Goal: Task Accomplishment & Management: Manage account settings

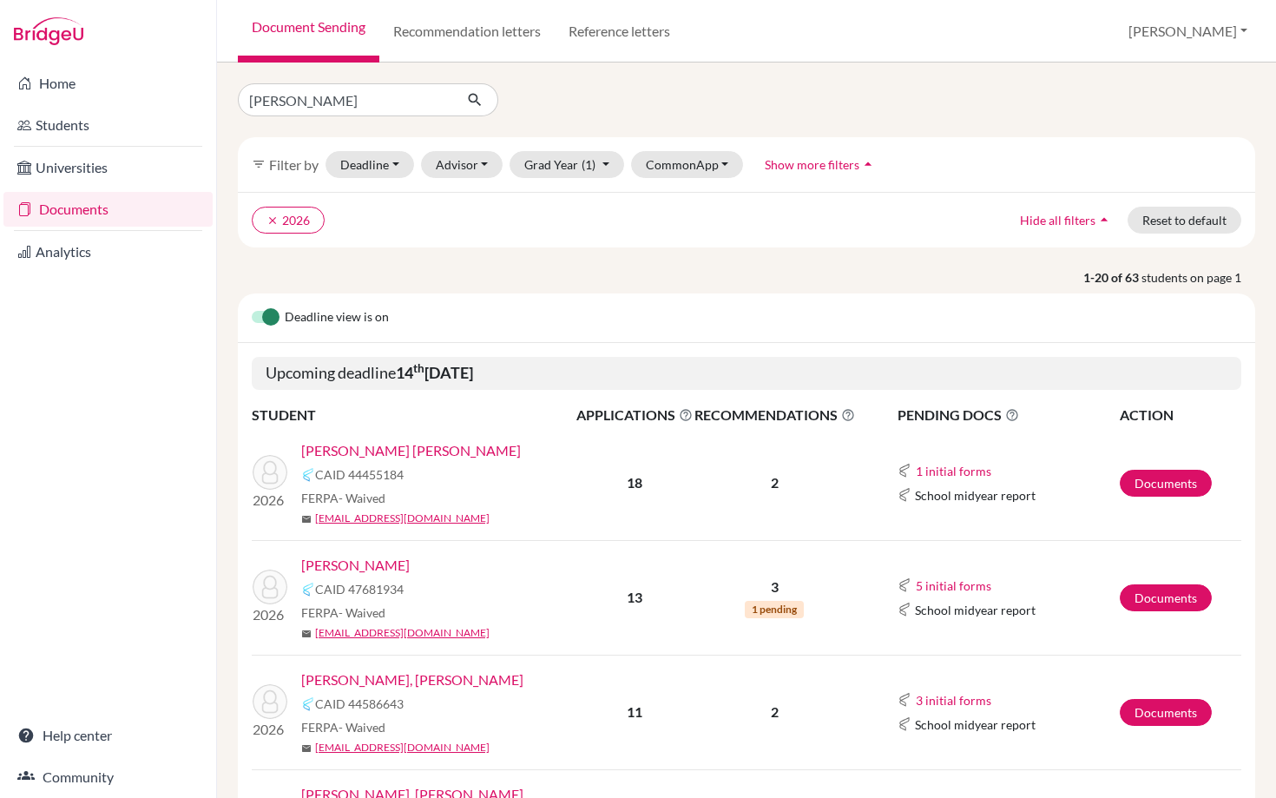
type input "[PERSON_NAME]"
click button "submit" at bounding box center [475, 99] width 46 height 33
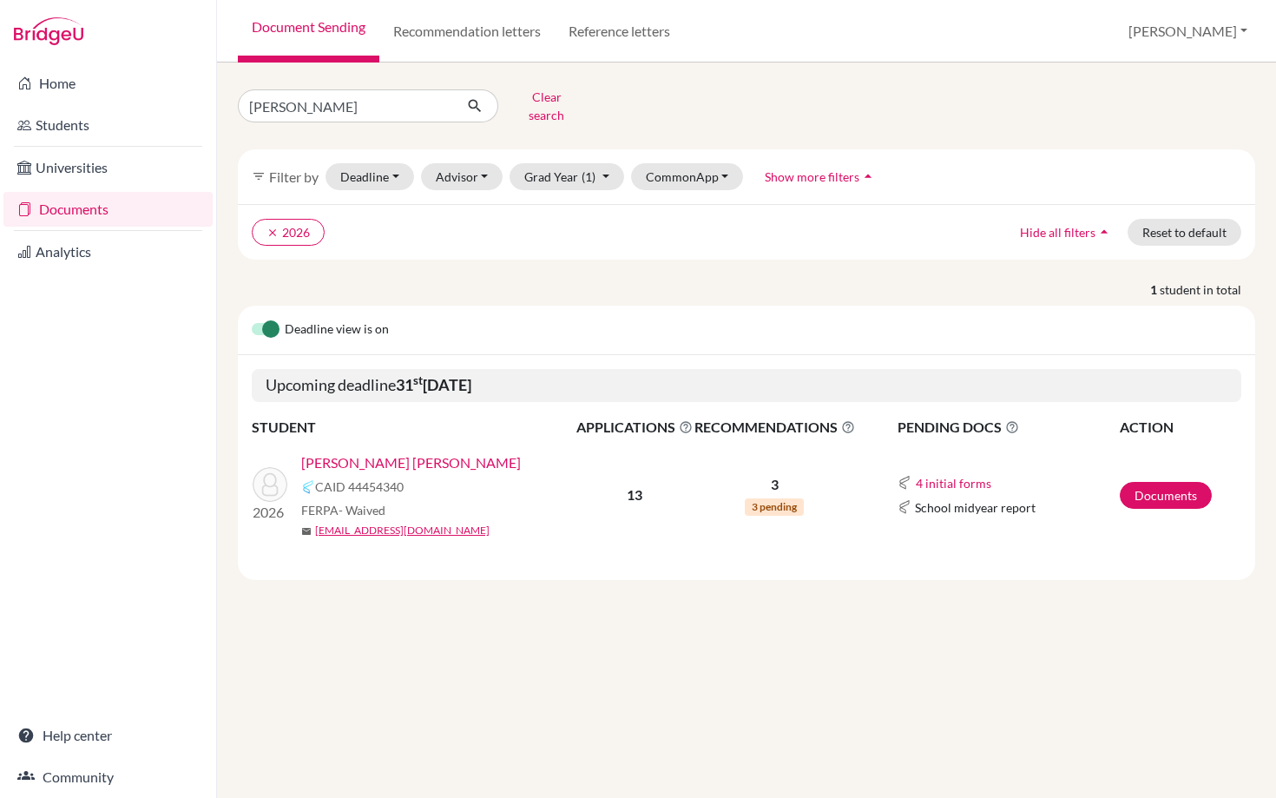
click at [407, 452] on link "[PERSON_NAME] [PERSON_NAME]" at bounding box center [411, 462] width 220 height 21
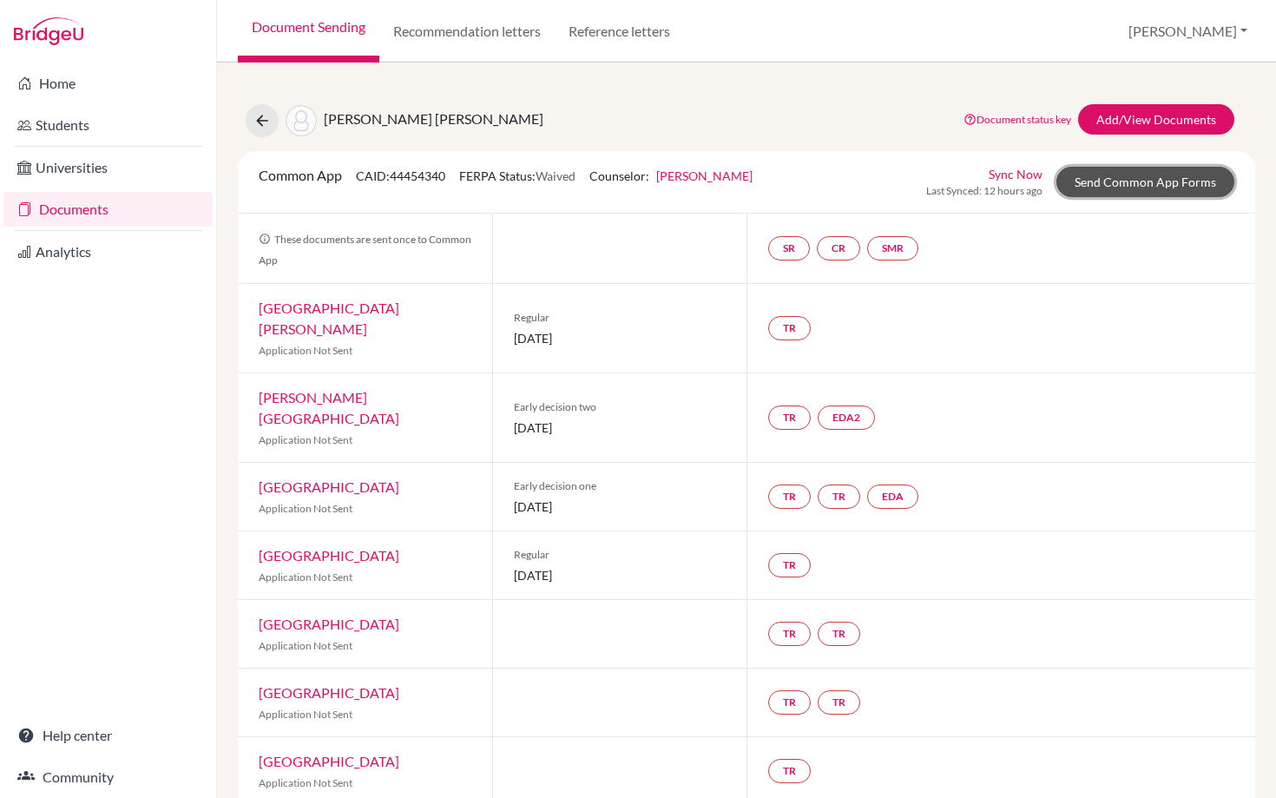
click at [1149, 183] on link "Send Common App Forms" at bounding box center [1145, 182] width 178 height 30
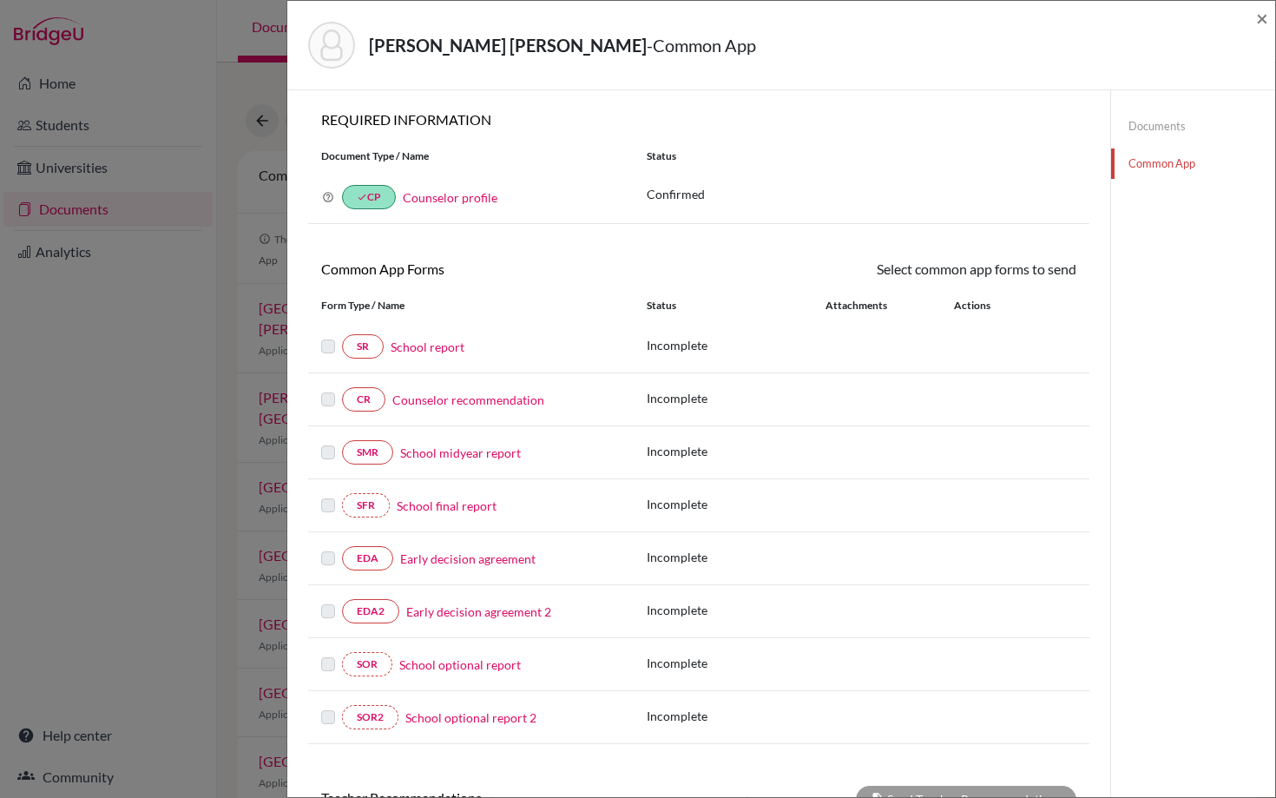
click at [415, 351] on link "School report" at bounding box center [428, 347] width 74 height 18
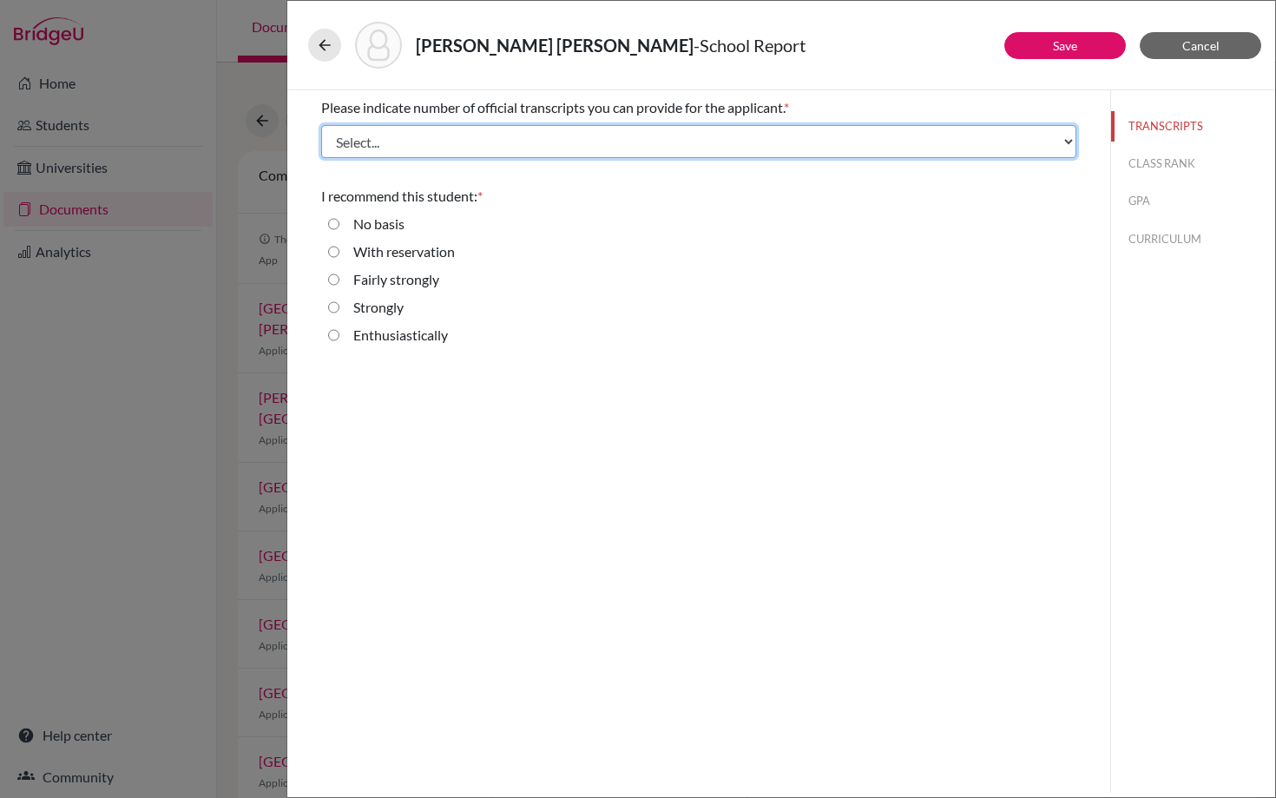
click at [407, 154] on select "Select... 1 2 3 4" at bounding box center [698, 141] width 755 height 33
select select "1"
click at [321, 125] on select "Select... 1 2 3 4" at bounding box center [698, 141] width 755 height 33
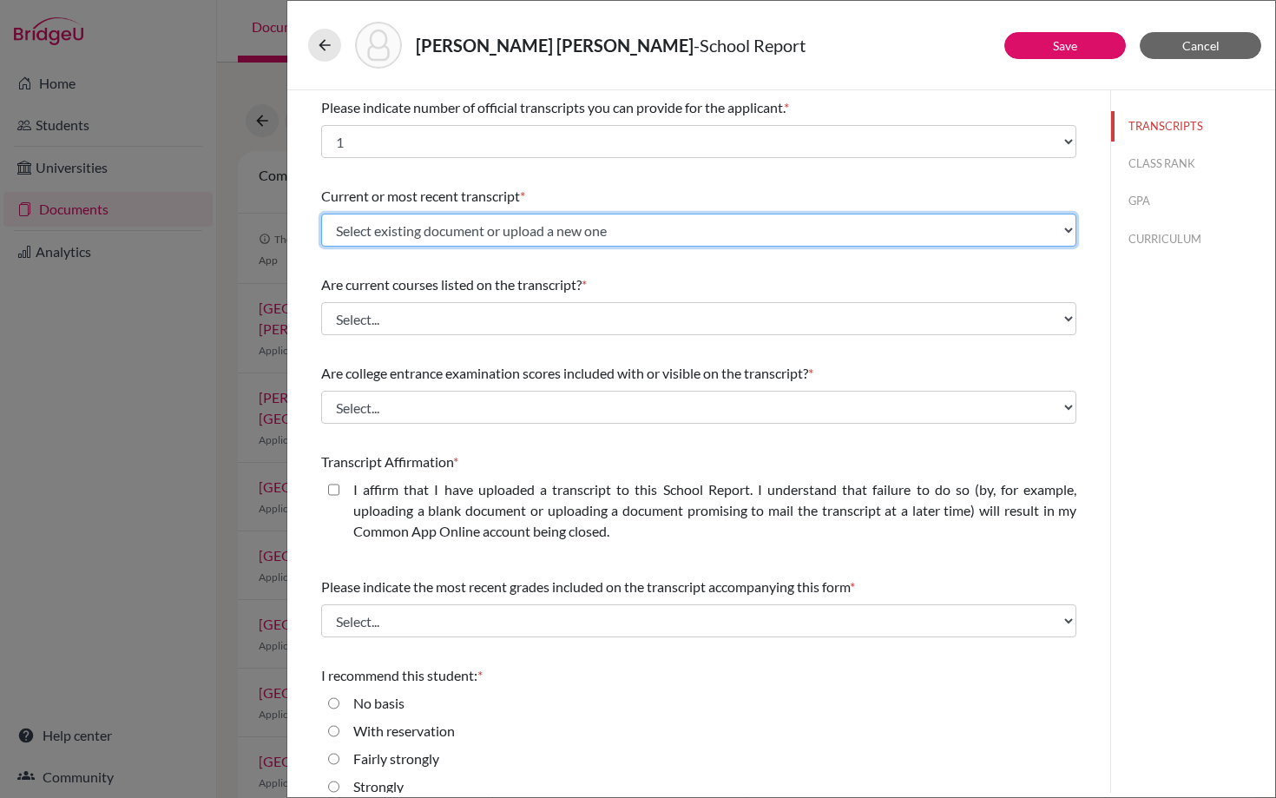
click at [412, 235] on select "Select existing document or upload a new one Initial Transcript Upload New File" at bounding box center [698, 229] width 755 height 33
select select "656965"
click at [321, 213] on select "Select existing document or upload a new one Initial Transcript Upload New File" at bounding box center [698, 229] width 755 height 33
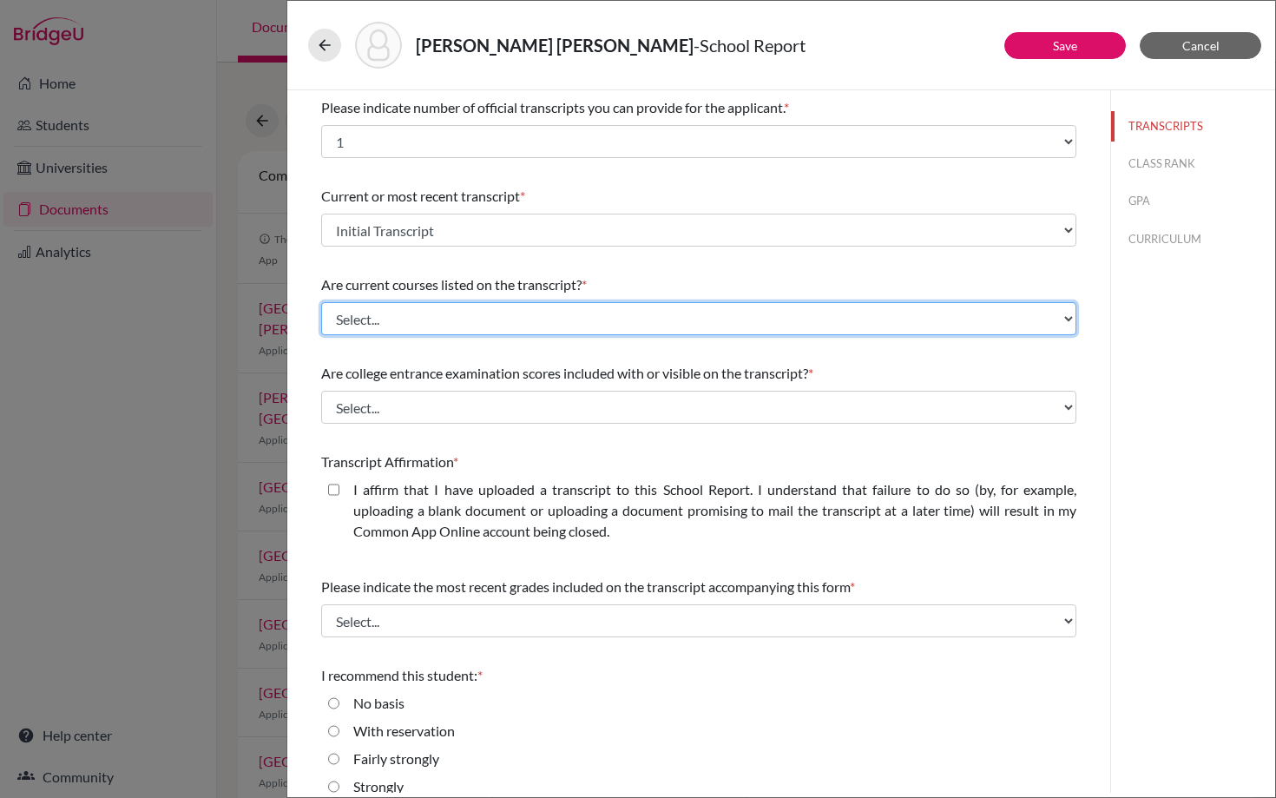
click at [407, 327] on select "Select... Yes No" at bounding box center [698, 318] width 755 height 33
select select "1"
click at [321, 302] on select "Select... Yes No" at bounding box center [698, 318] width 755 height 33
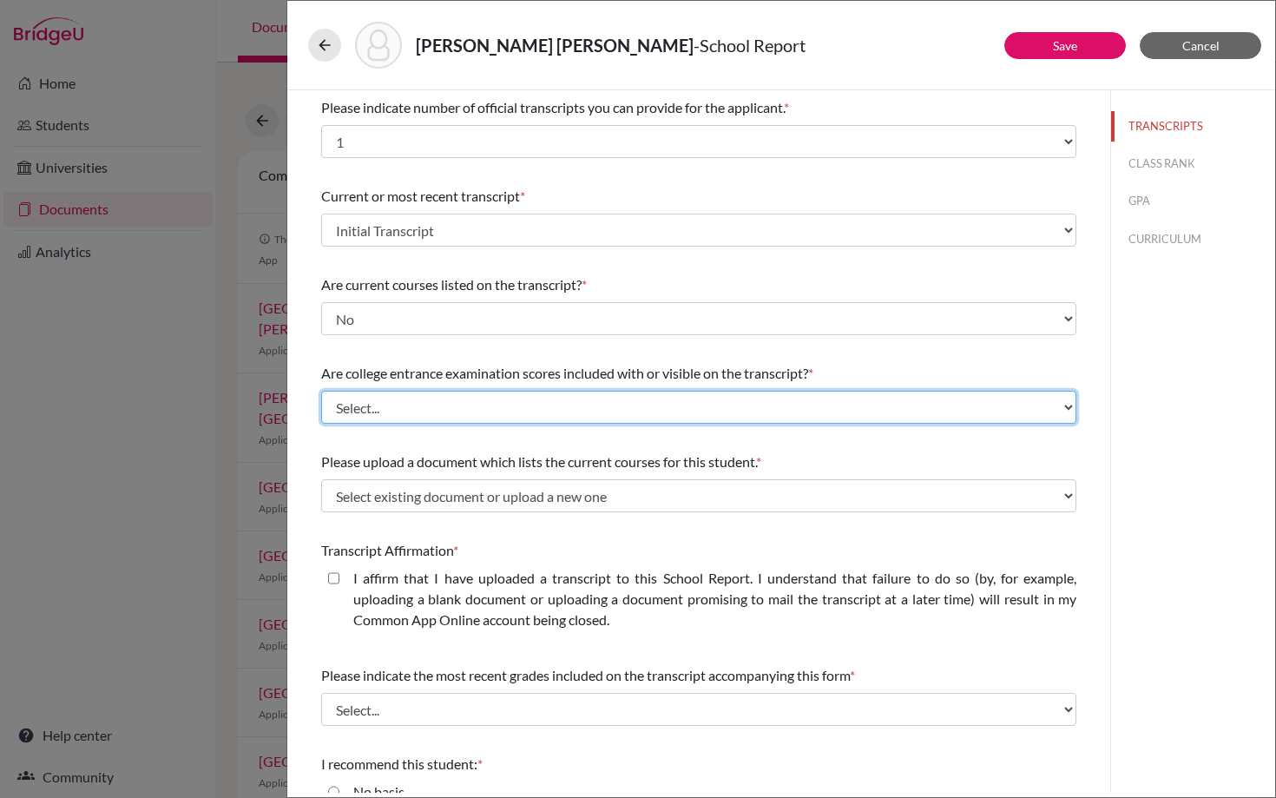
click at [405, 412] on select "Select... Yes No" at bounding box center [698, 407] width 755 height 33
select select "1"
click at [321, 391] on select "Select... Yes No" at bounding box center [698, 407] width 755 height 33
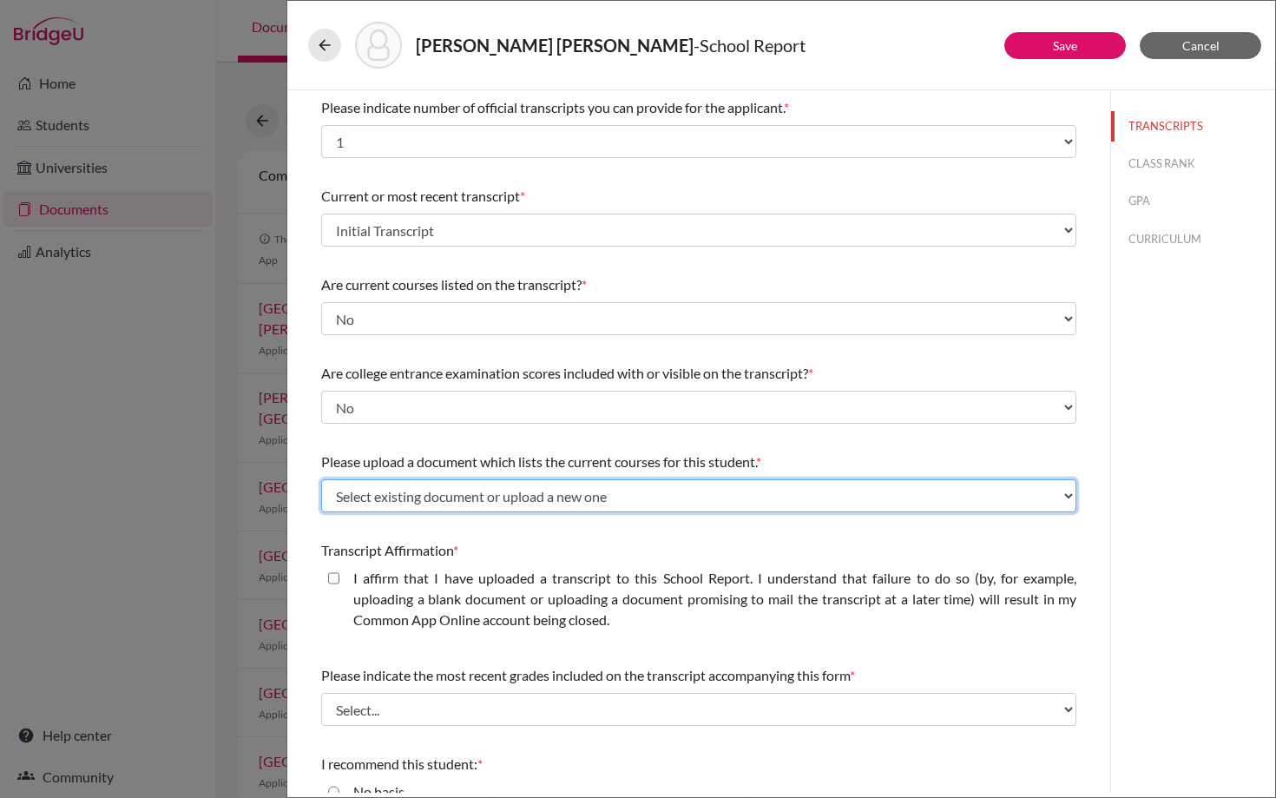
click at [439, 498] on select "Select existing document or upload a new one 12th Grade Courses Upload New File" at bounding box center [698, 495] width 755 height 33
select select "669335"
click at [321, 479] on select "Select existing document or upload a new one 12th Grade Courses Upload New File" at bounding box center [698, 495] width 755 height 33
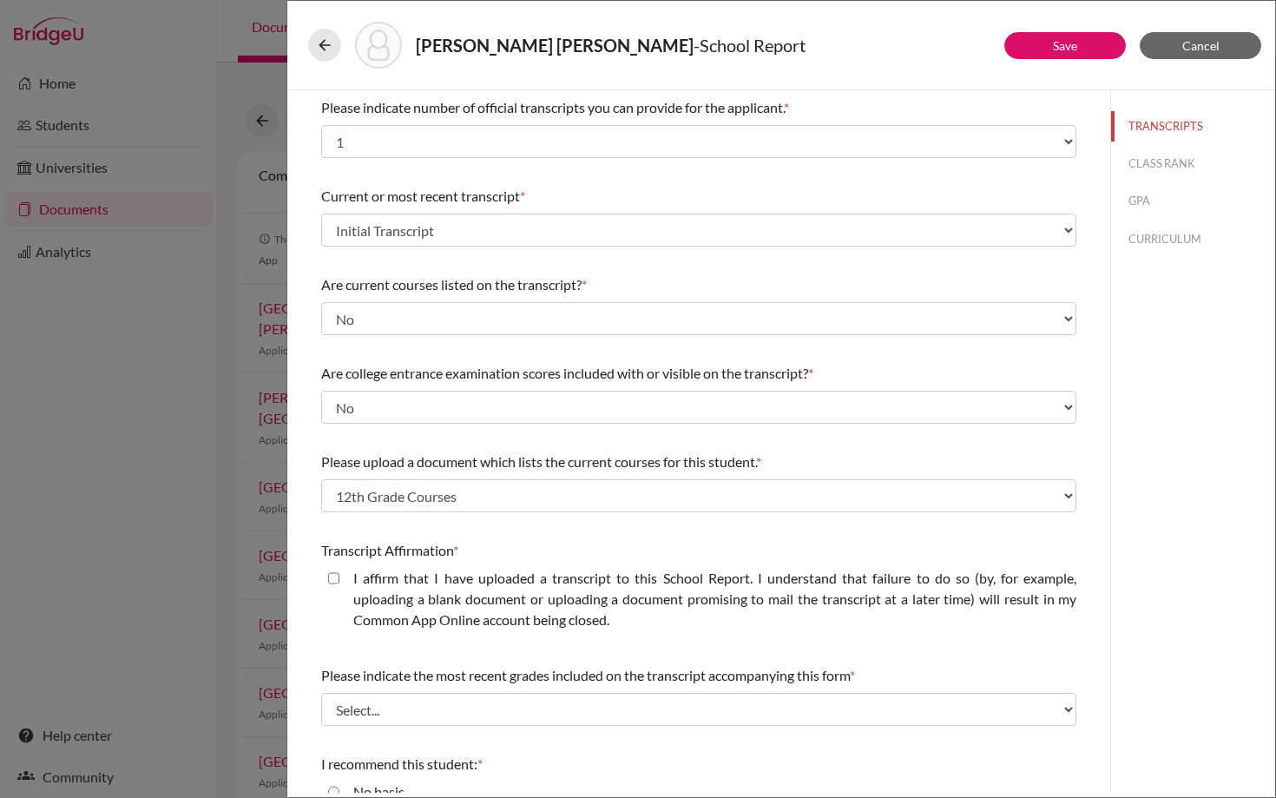
click at [332, 581] on closed\ "I affirm that I have uploaded a transcript to this School Report. I understand …" at bounding box center [333, 578] width 11 height 21
checkbox closed\ "true"
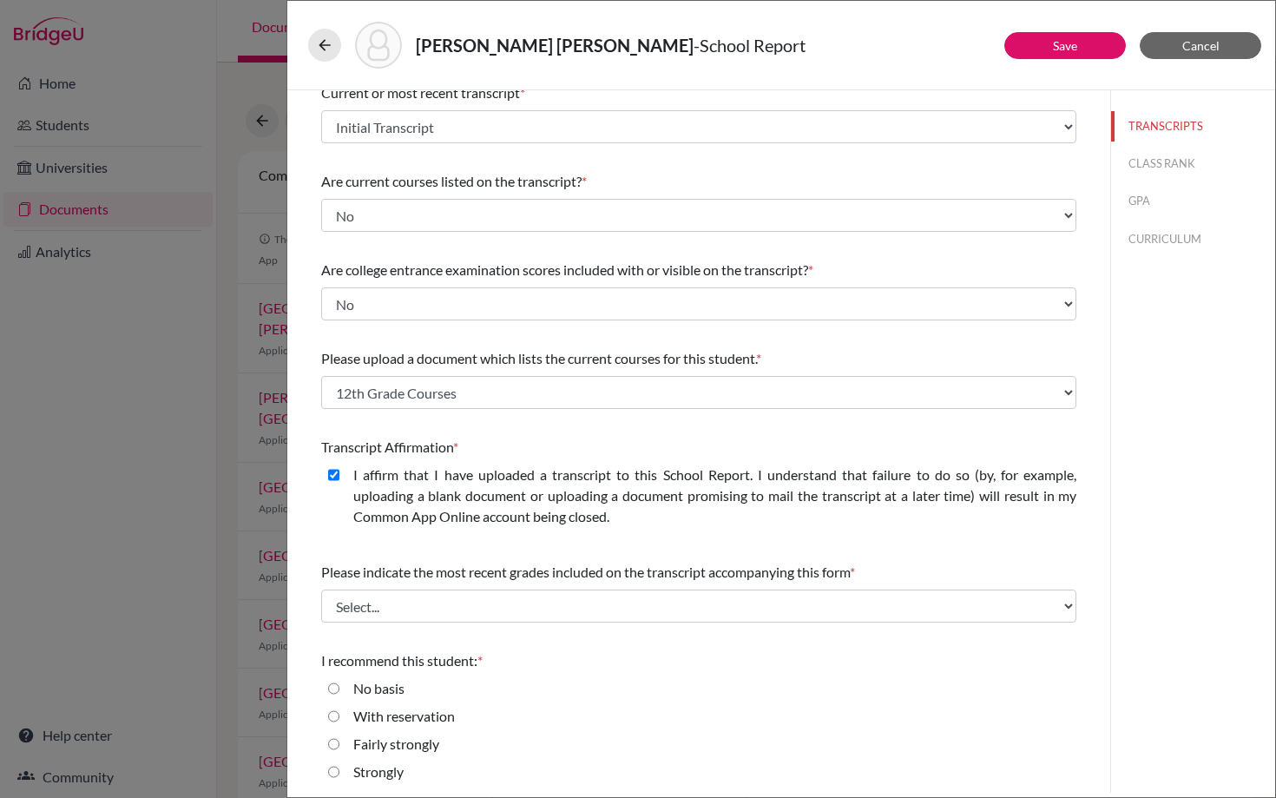
scroll to position [135, 0]
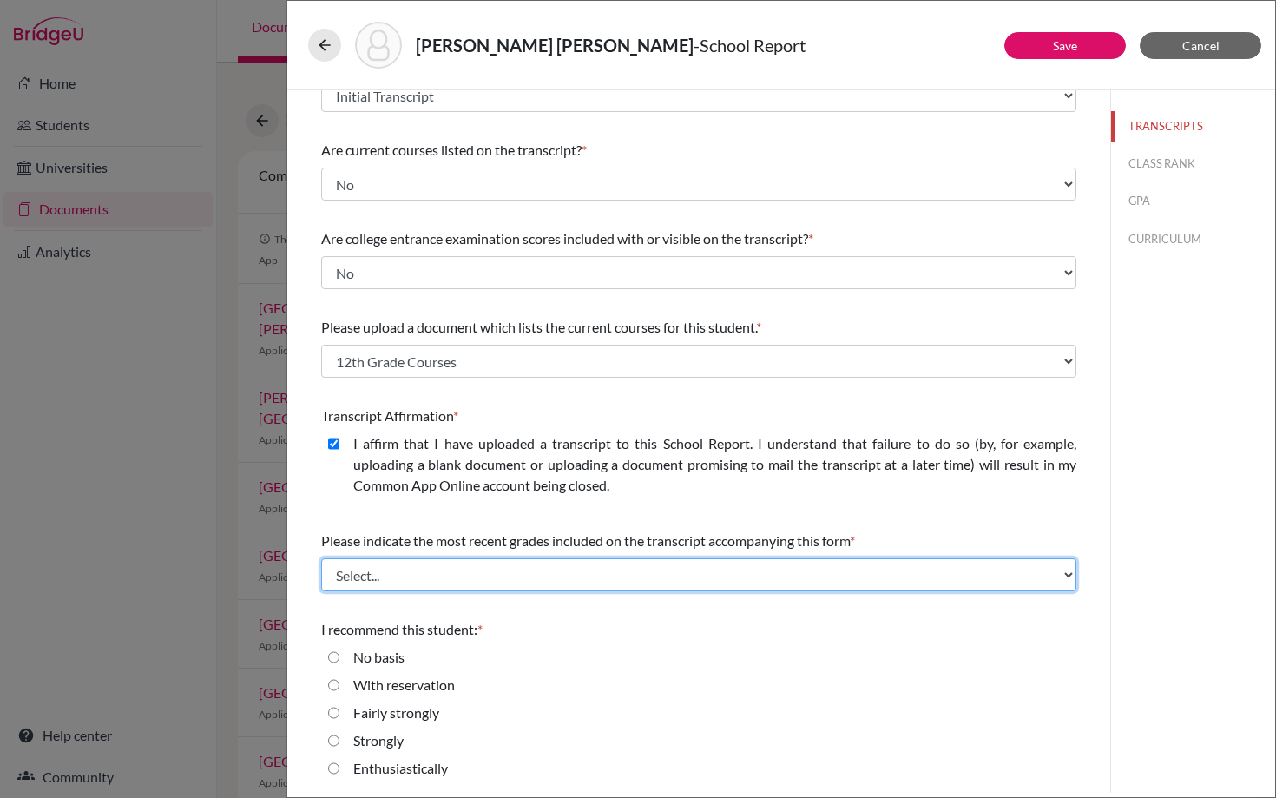
click at [437, 565] on select "Select... Final junior year grades 1st Quarter senior year grades 2nd Quarter/1…" at bounding box center [698, 574] width 755 height 33
select select "0"
click at [321, 558] on select "Select... Final junior year grades 1st Quarter senior year grades 2nd Quarter/1…" at bounding box center [698, 574] width 755 height 33
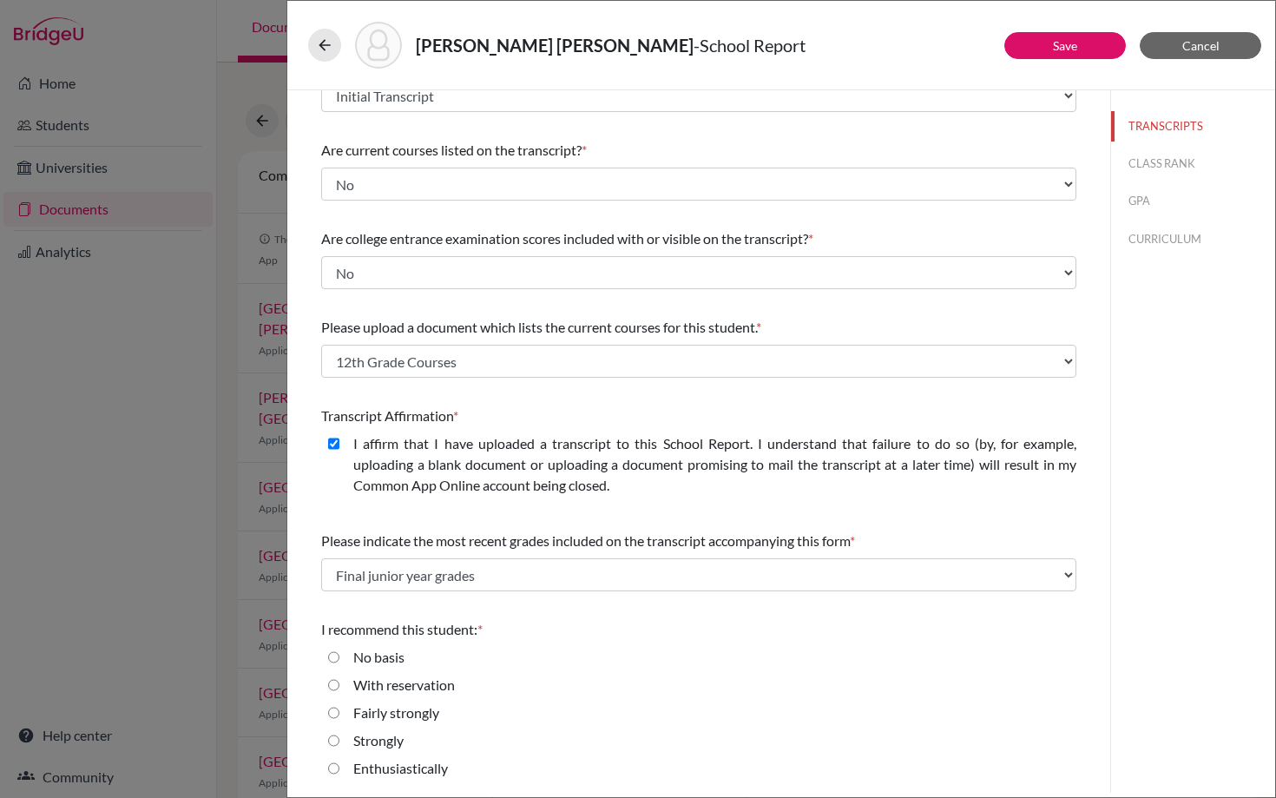
click at [333, 770] on input "Enthusiastically" at bounding box center [333, 768] width 11 height 21
radio input "true"
click at [1159, 165] on button "CLASS RANK" at bounding box center [1193, 163] width 164 height 30
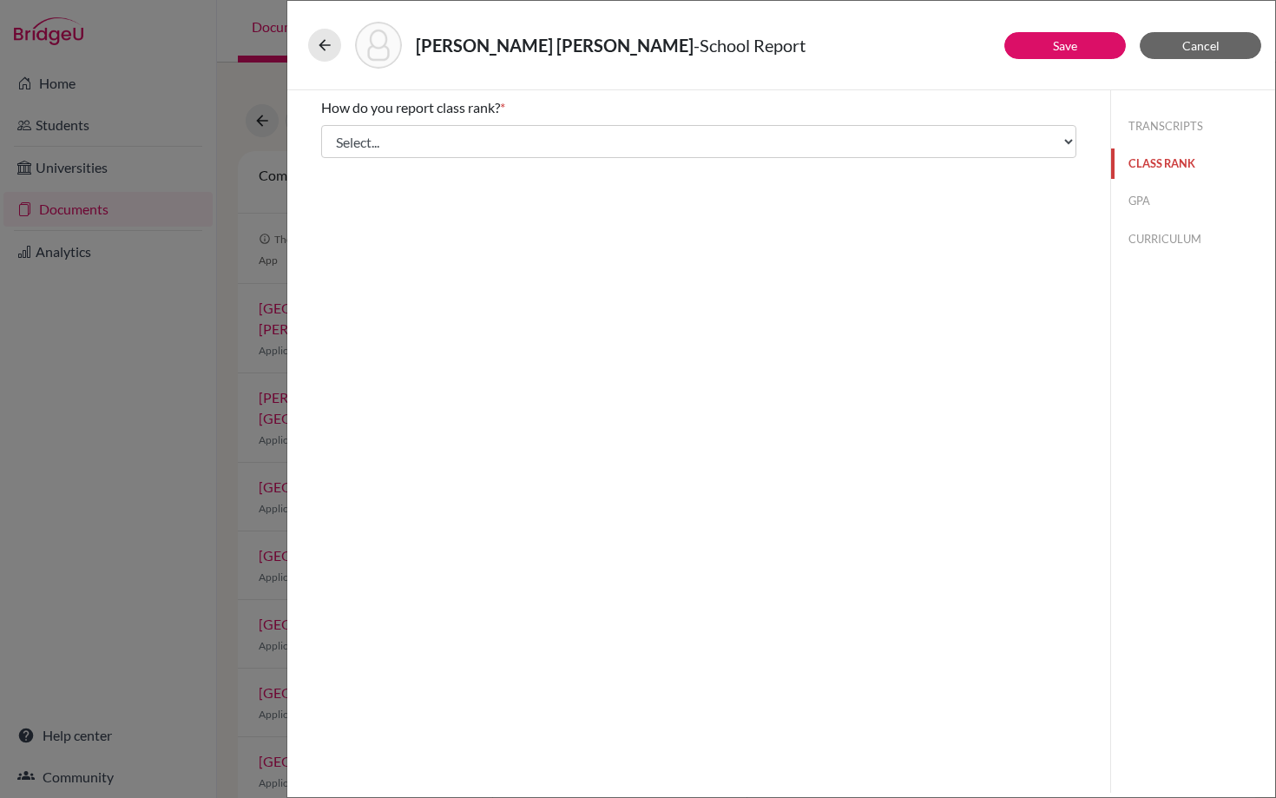
scroll to position [0, 0]
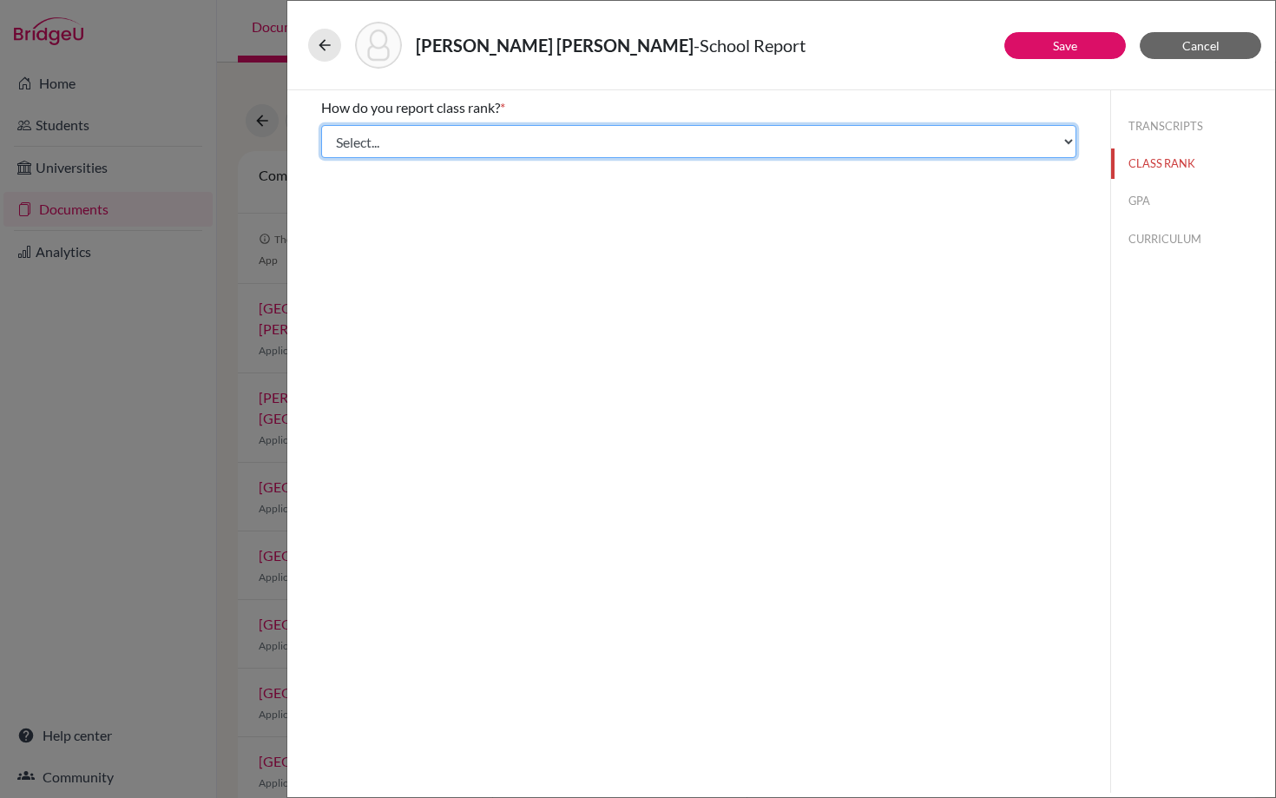
click at [535, 149] on select "Select... Exact Decile Quintile Quartile None" at bounding box center [698, 141] width 755 height 33
select select "5"
click at [321, 125] on select "Select... Exact Decile Quintile Quartile None" at bounding box center [698, 141] width 755 height 33
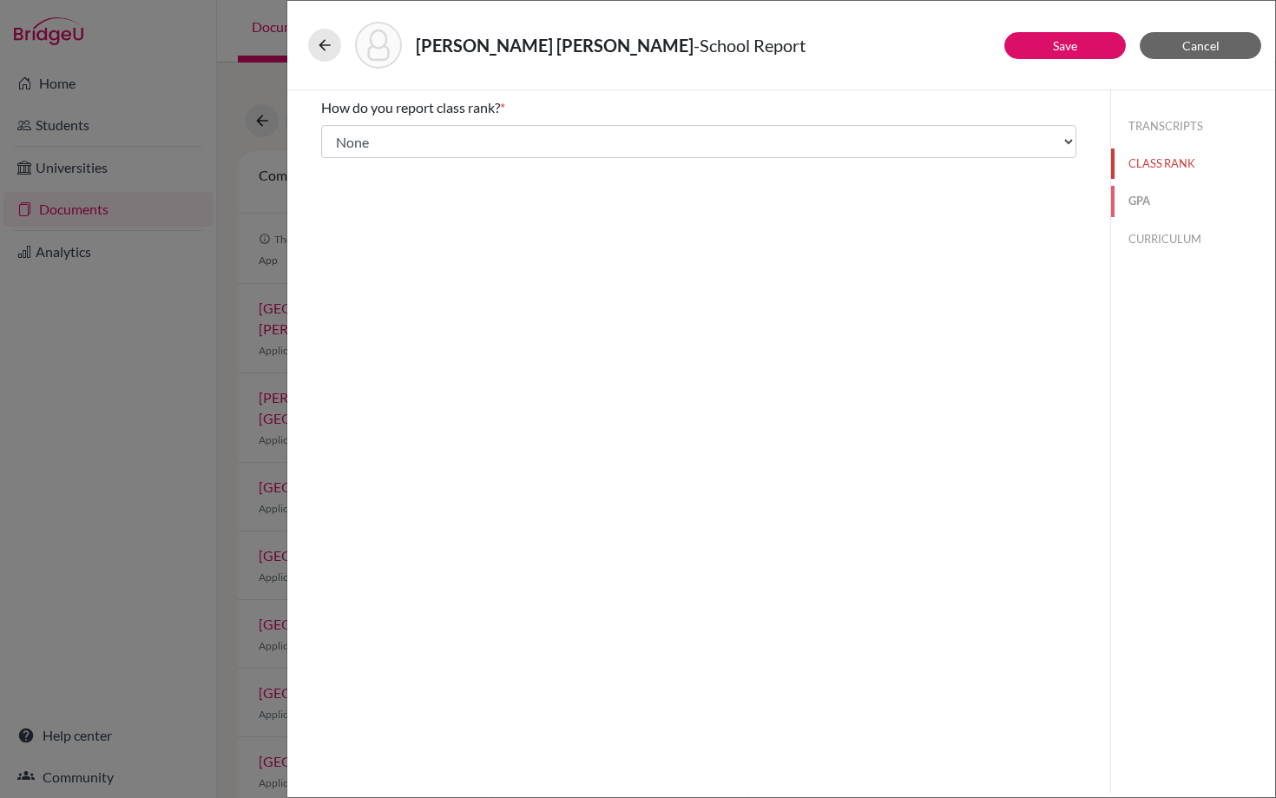
click at [1147, 201] on button "GPA" at bounding box center [1193, 201] width 164 height 30
click at [332, 135] on input "Yes" at bounding box center [333, 135] width 11 height 21
radio input "true"
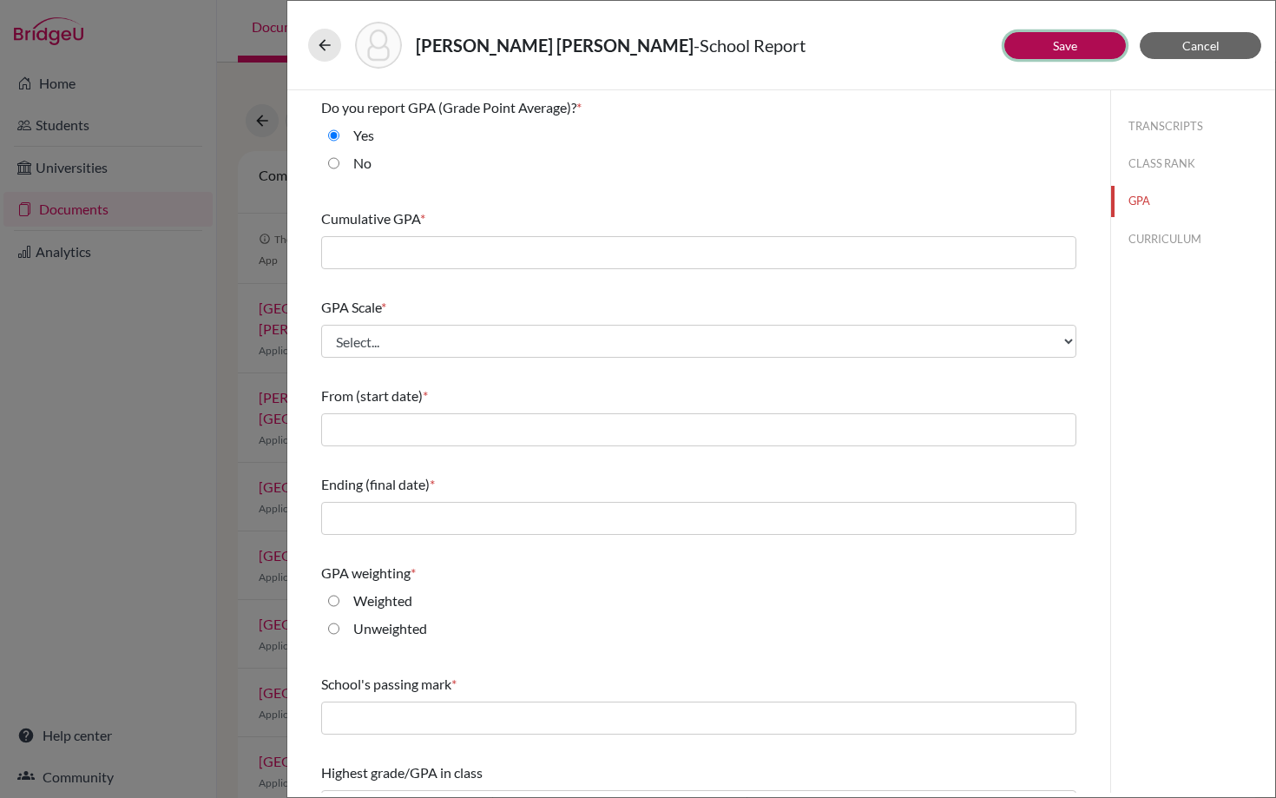
click at [1057, 49] on link "Save" at bounding box center [1065, 45] width 24 height 15
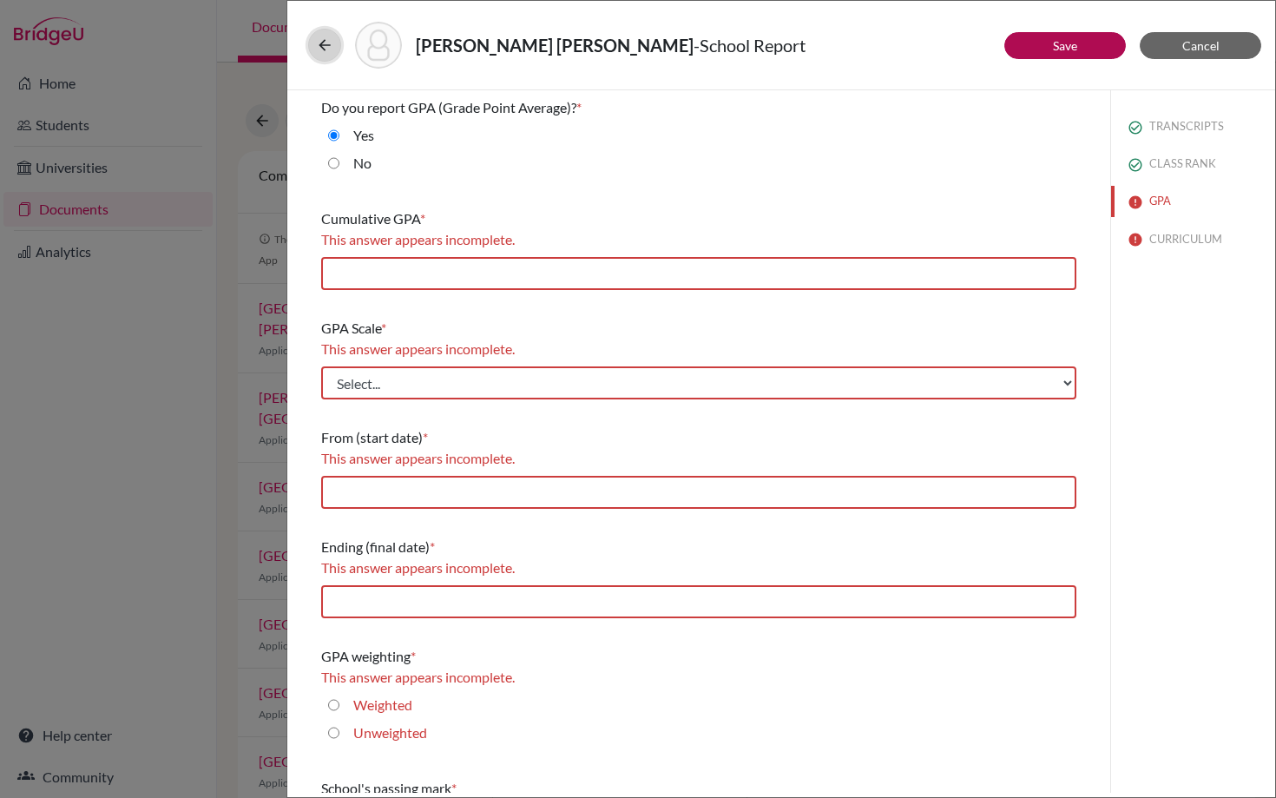
click at [324, 41] on icon at bounding box center [324, 44] width 17 height 17
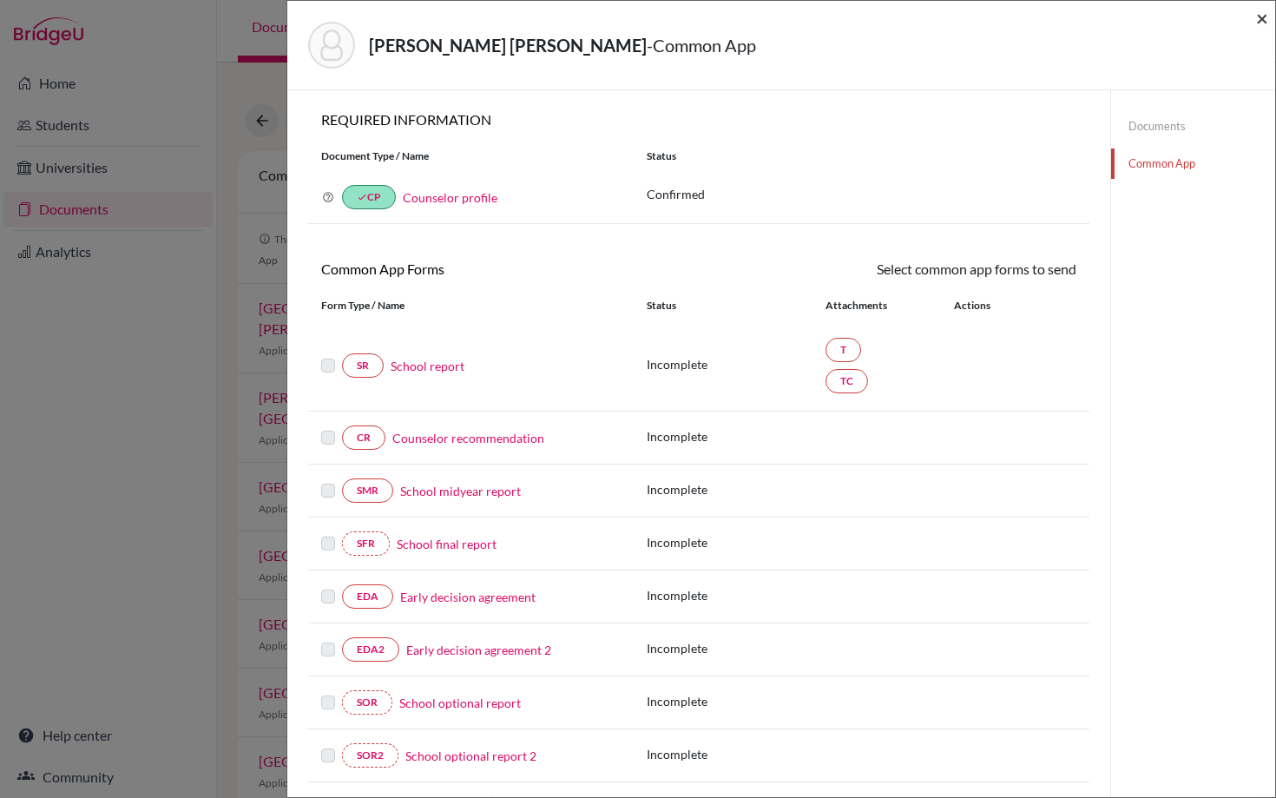
click at [1264, 20] on span "×" at bounding box center [1262, 17] width 12 height 25
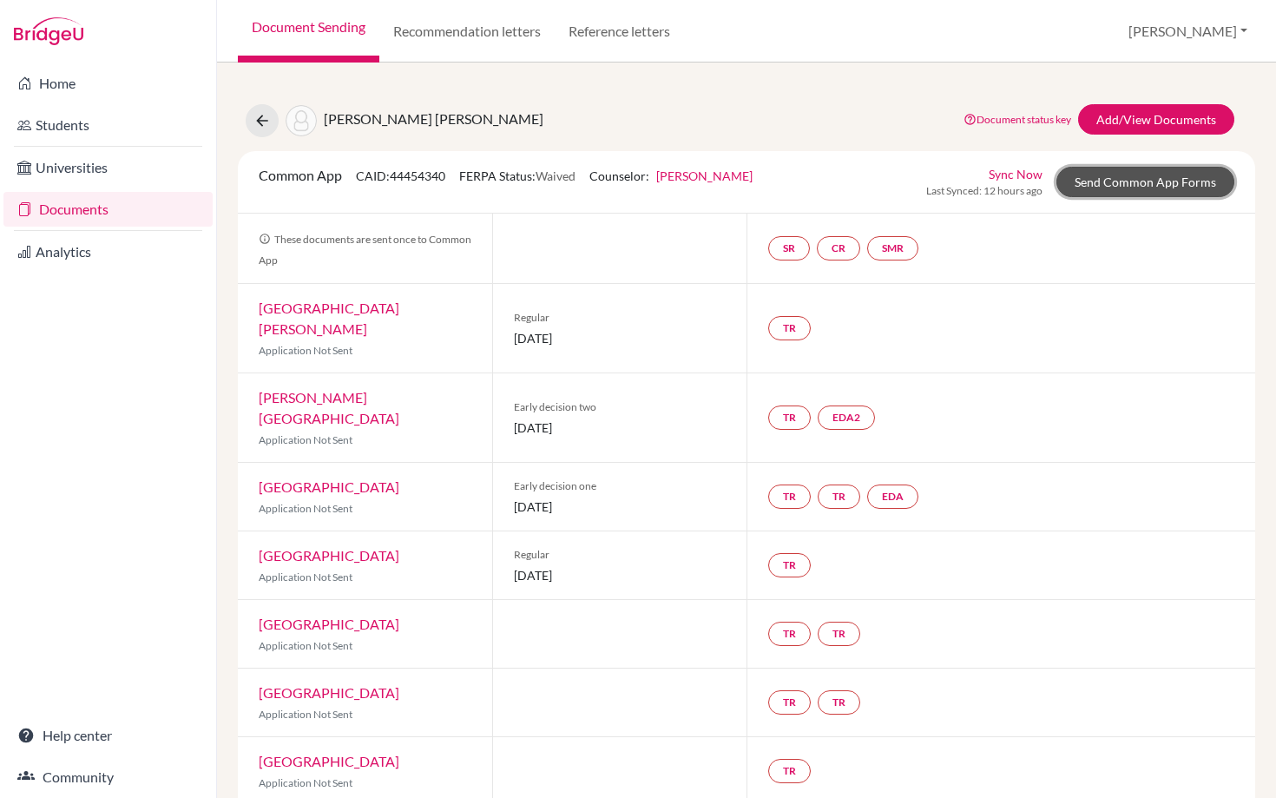
click at [1149, 185] on link "Send Common App Forms" at bounding box center [1145, 182] width 178 height 30
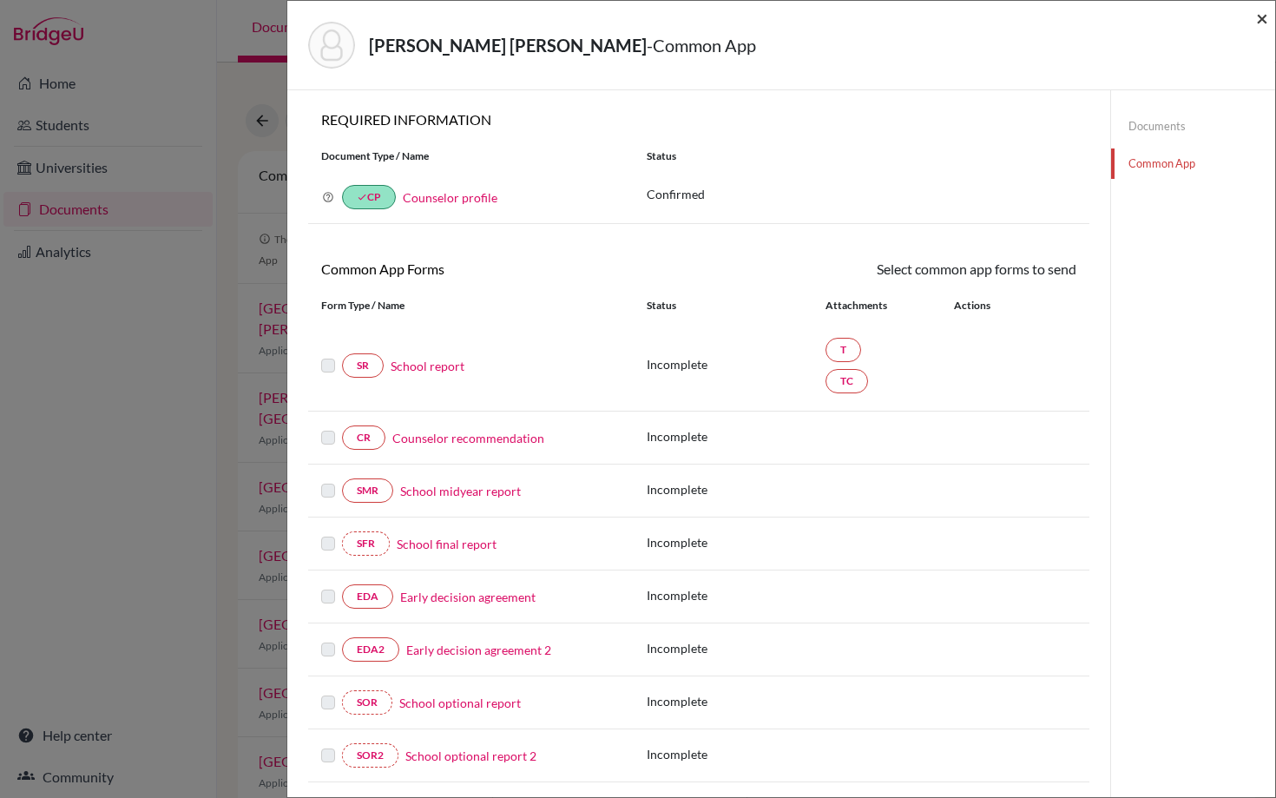
click at [1258, 22] on span "×" at bounding box center [1262, 17] width 12 height 25
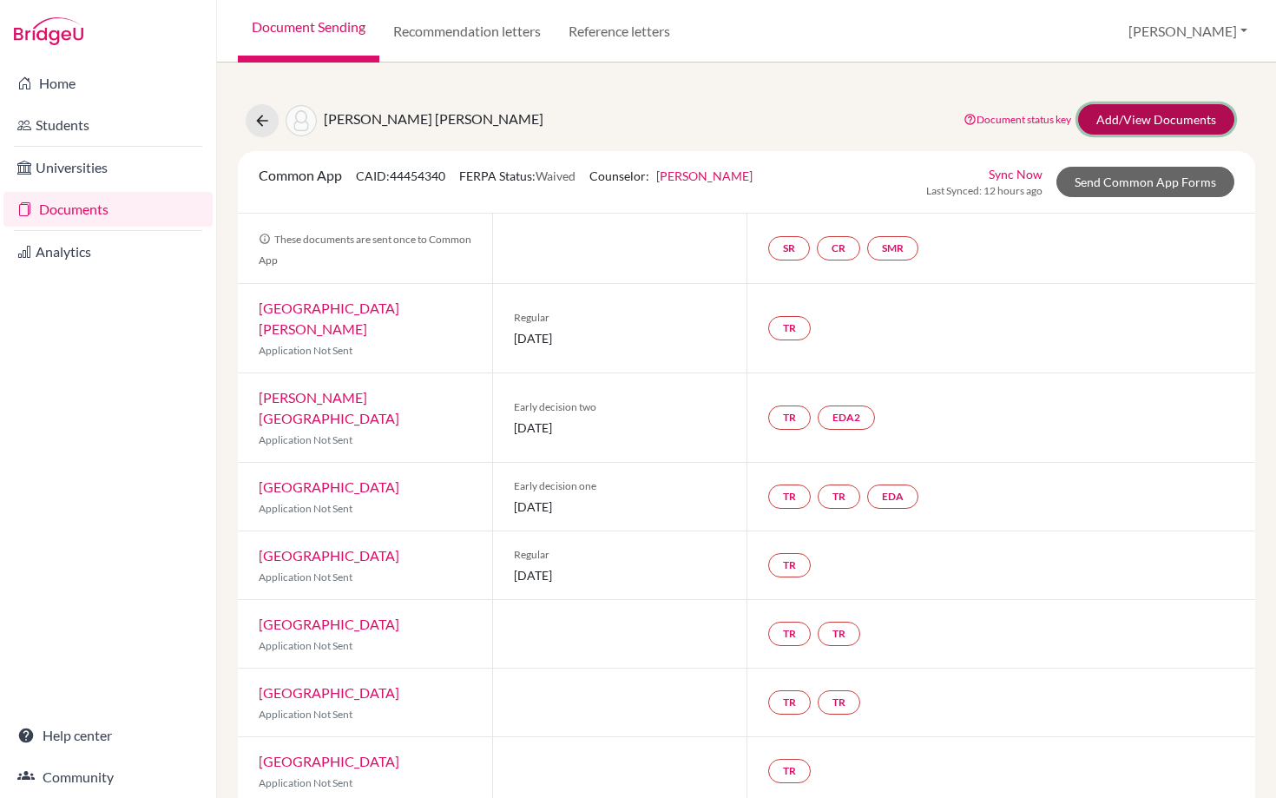
click at [1134, 120] on link "Add/View Documents" at bounding box center [1156, 119] width 156 height 30
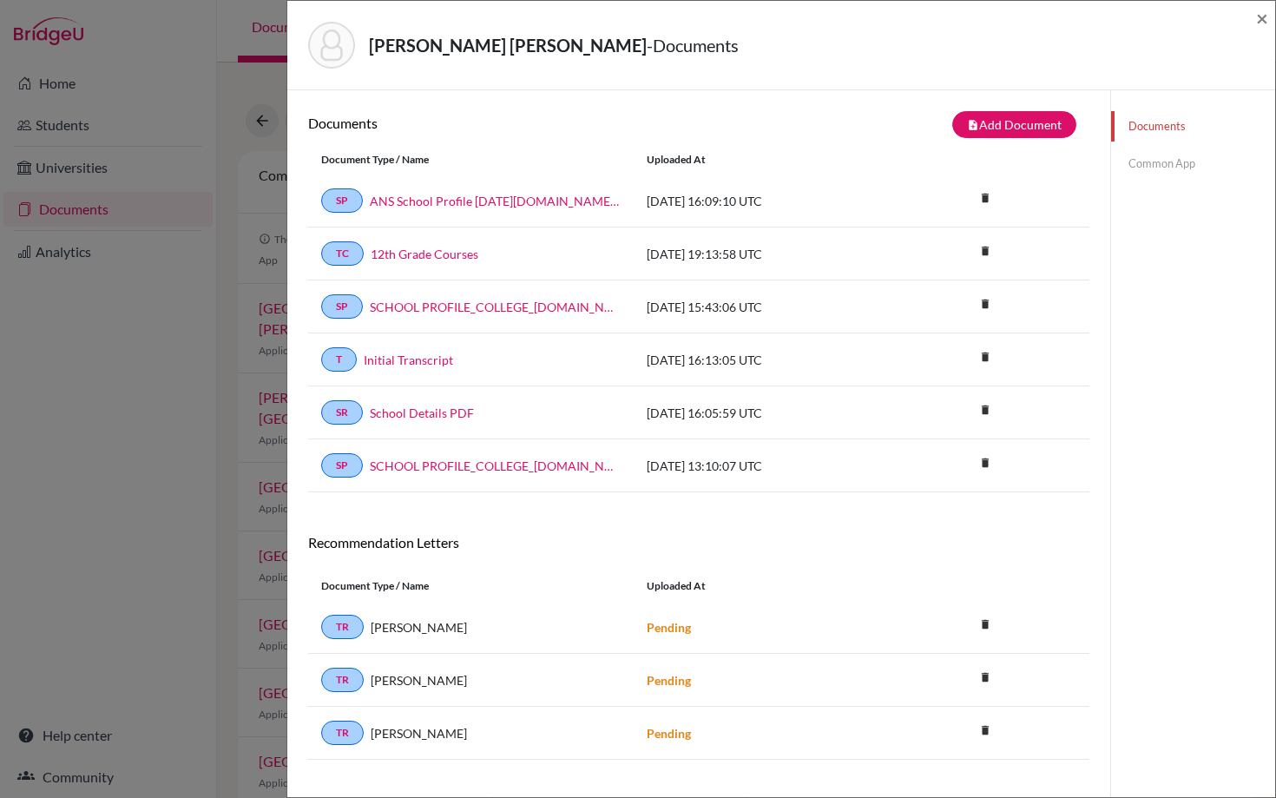
scroll to position [91, 0]
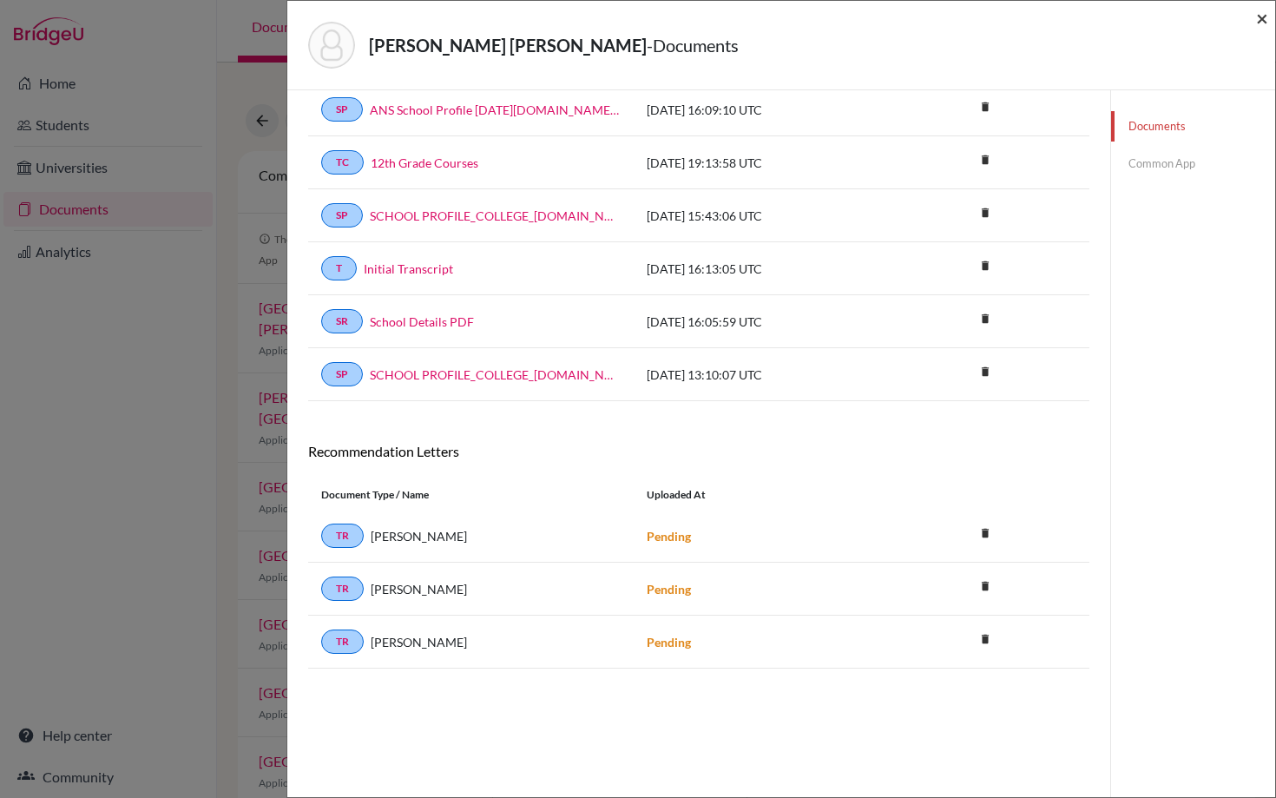
click at [1263, 18] on span "×" at bounding box center [1262, 17] width 12 height 25
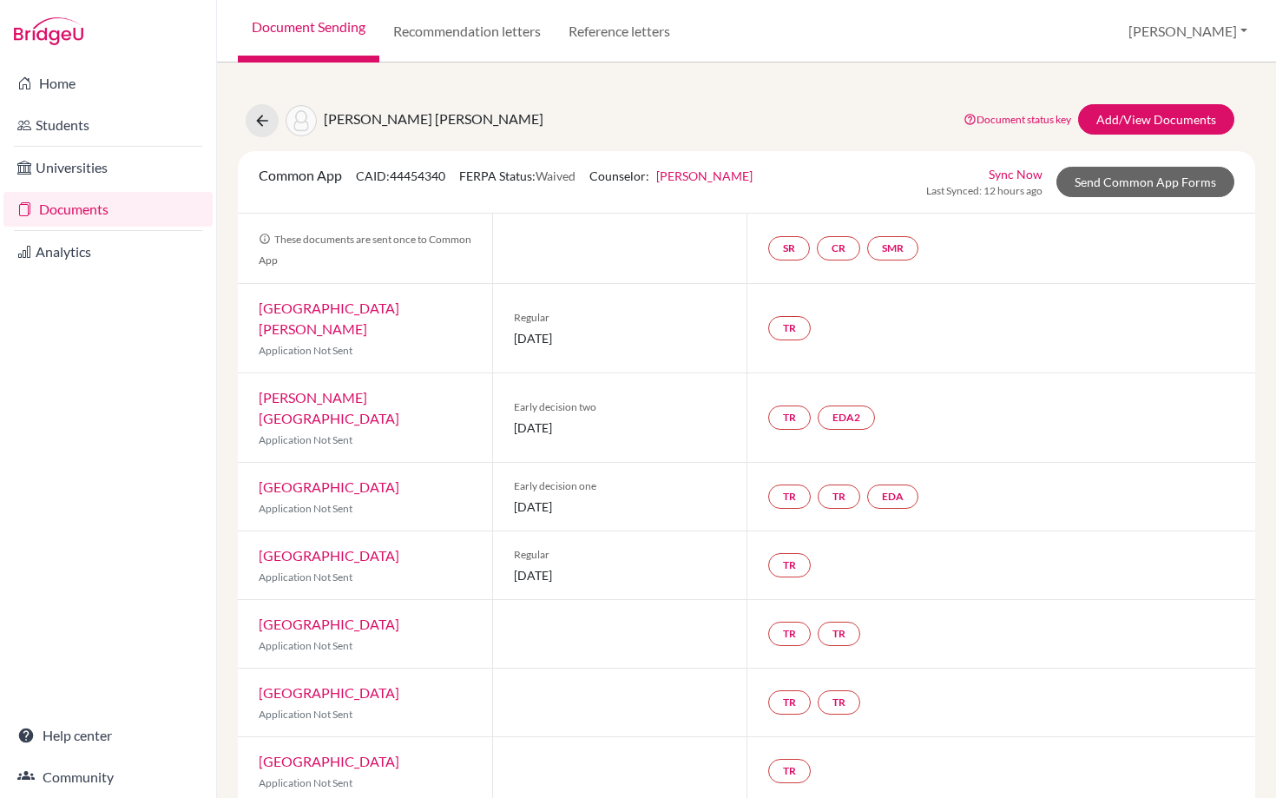
scroll to position [4, 0]
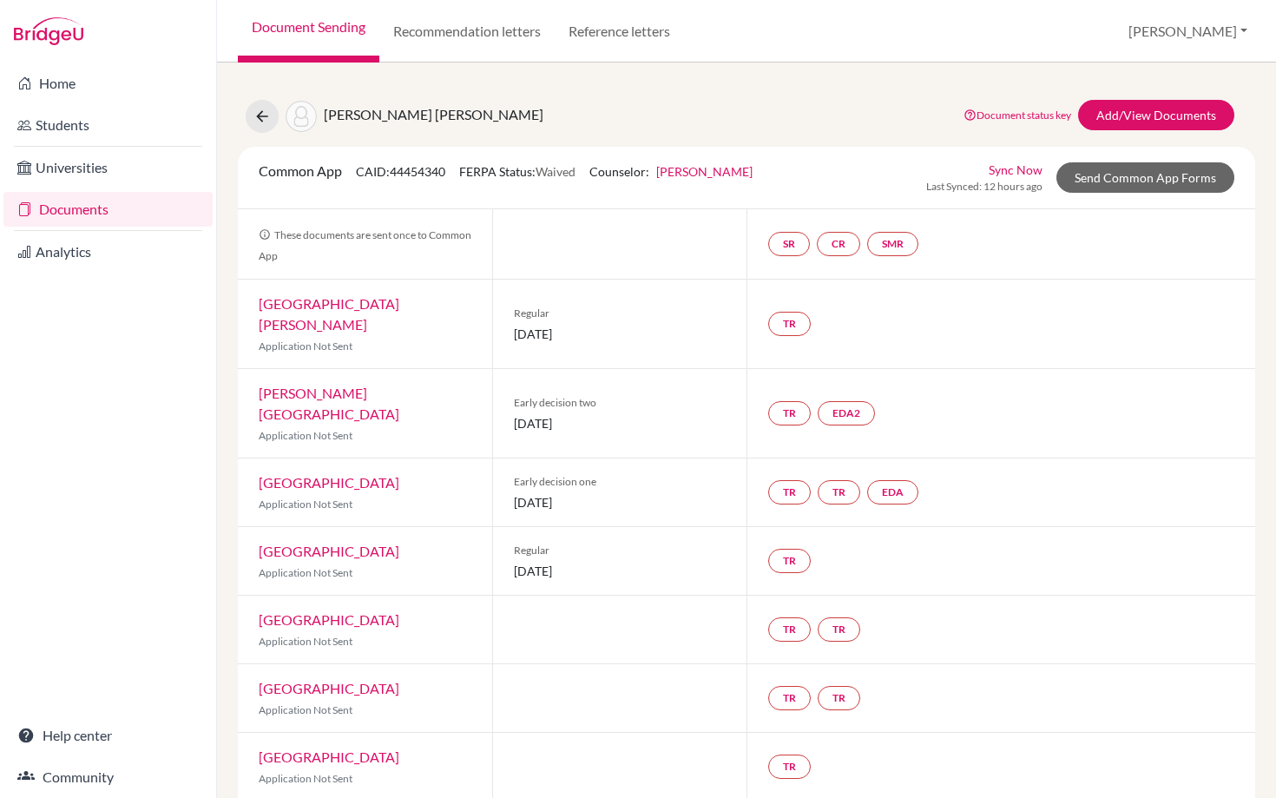
click at [377, 305] on link "[GEOGRAPHIC_DATA][PERSON_NAME]" at bounding box center [329, 313] width 141 height 37
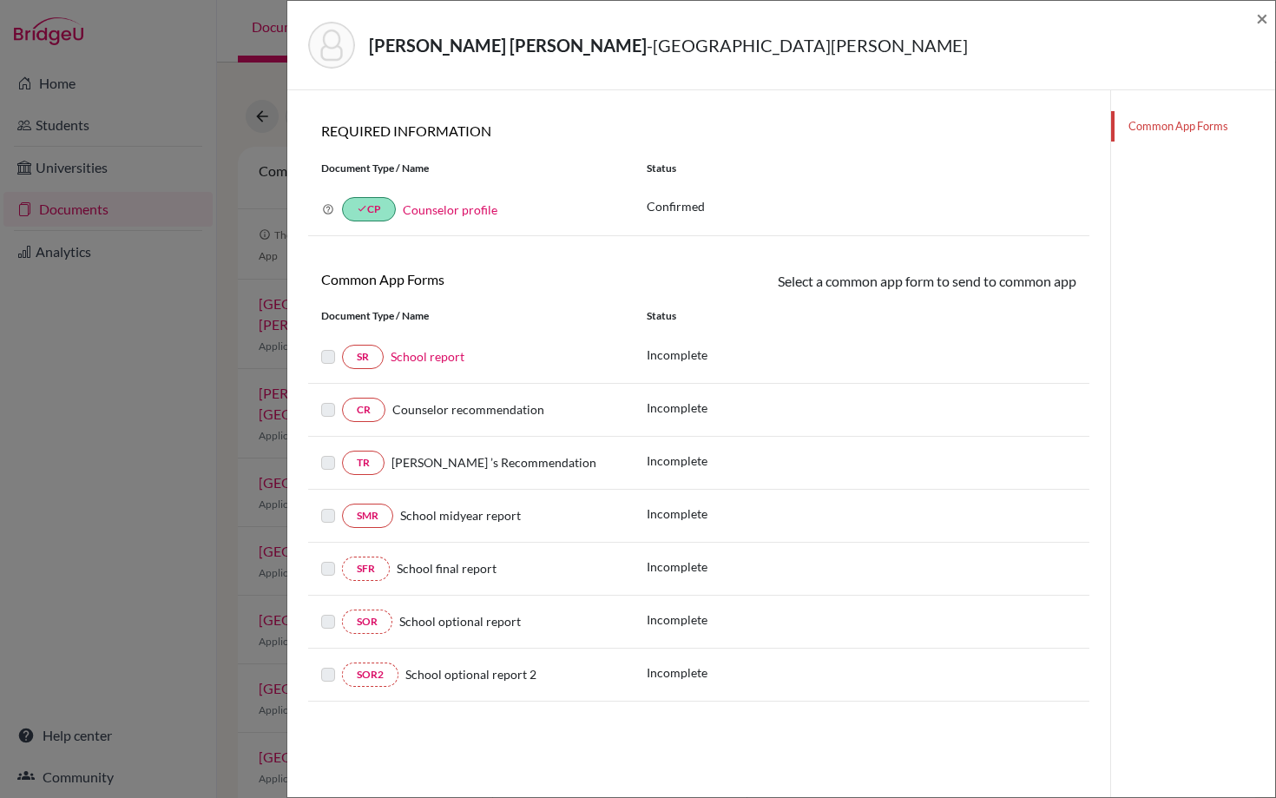
scroll to position [91, 0]
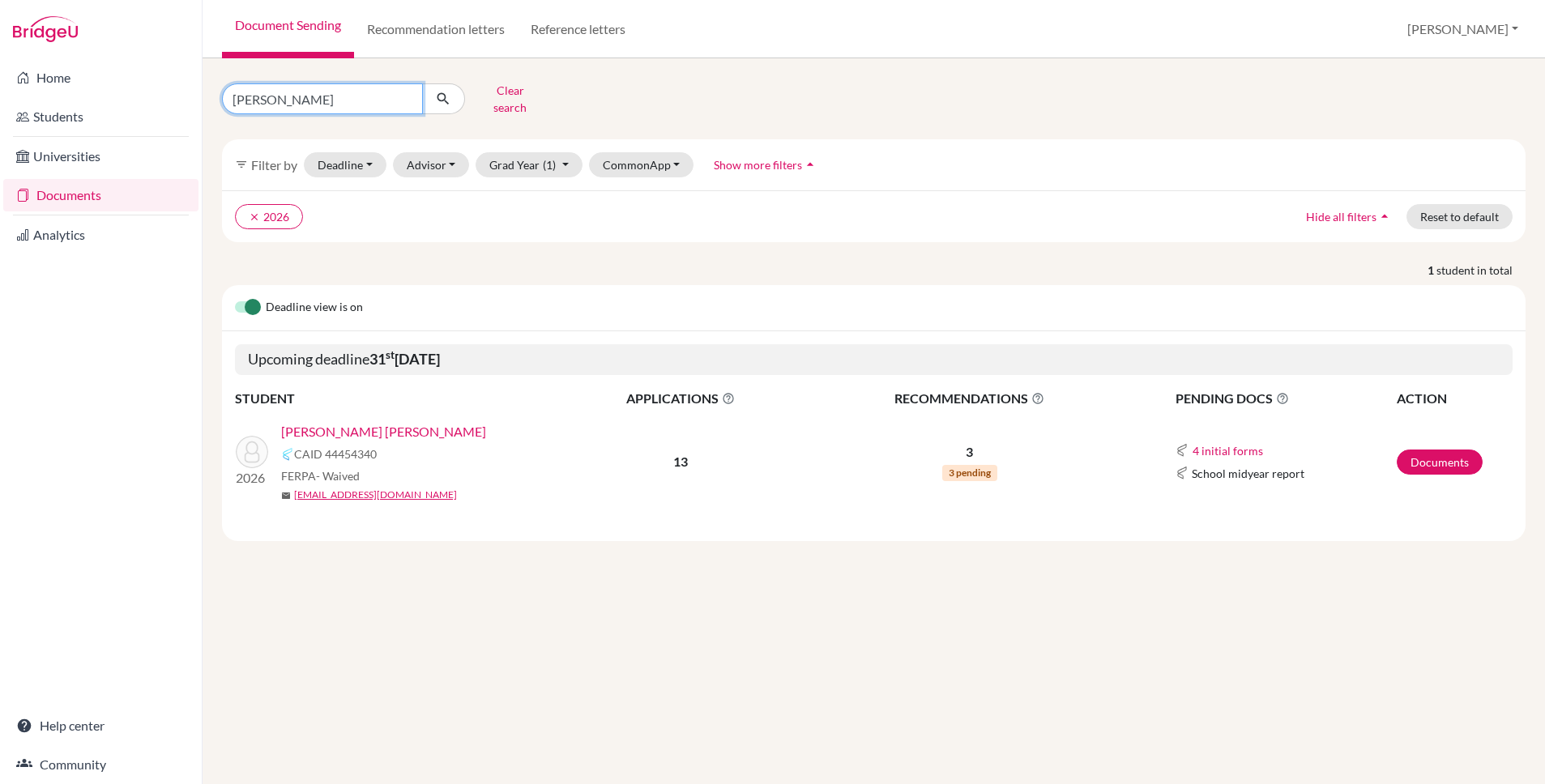
drag, startPoint x: 280, startPoint y: 91, endPoint x: 209, endPoint y: 91, distance: 71.0
click at [210, 91] on div "hannah Clear search" at bounding box center [431, 98] width 442 height 42
type input "ortiz"
click button "submit" at bounding box center [443, 98] width 43 height 31
click at [414, 422] on link "[PERSON_NAME], [PERSON_NAME]" at bounding box center [385, 431] width 207 height 20
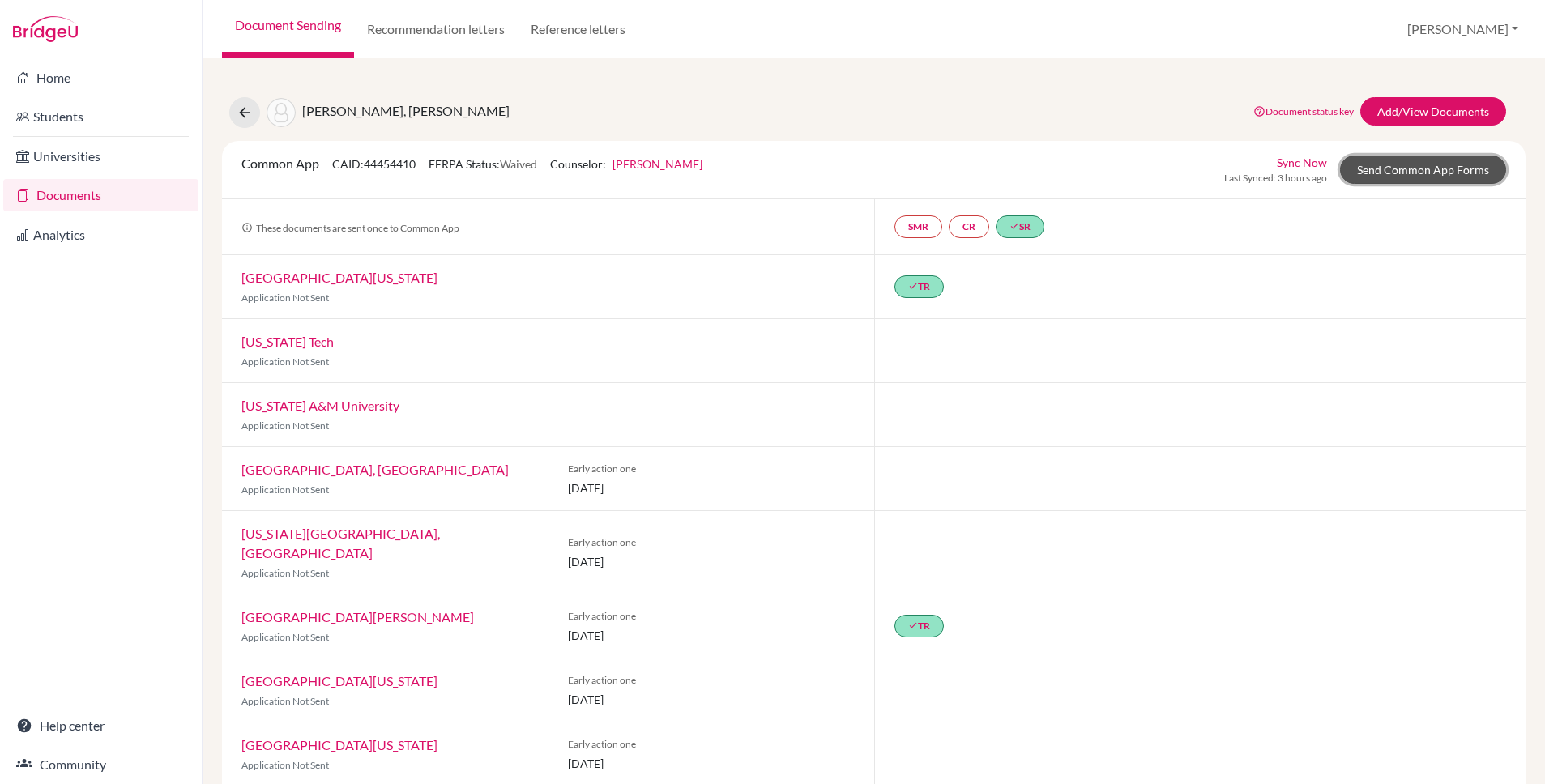
click at [1426, 174] on link "Send Common App Forms" at bounding box center [1423, 170] width 166 height 28
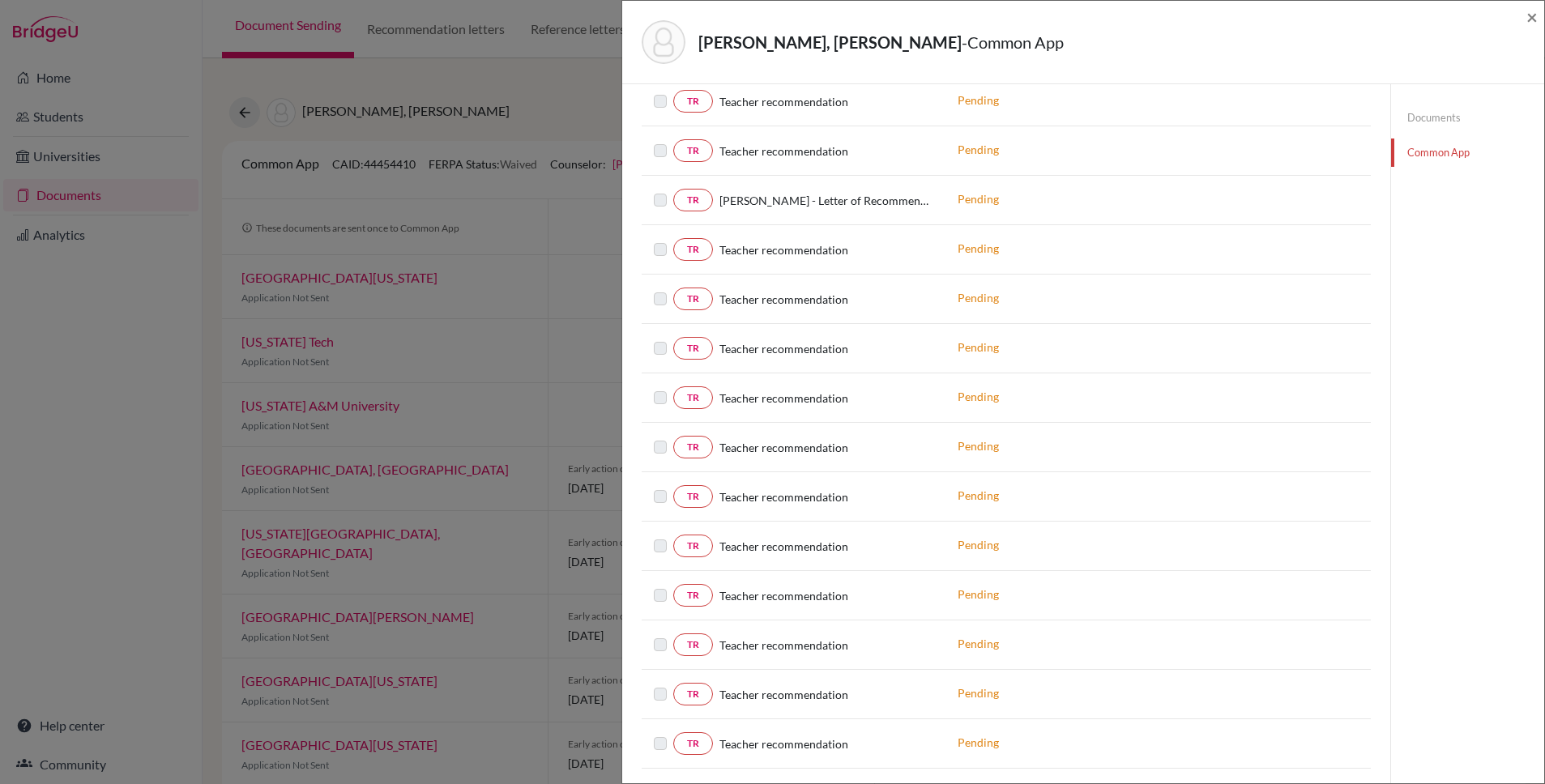
scroll to position [1411, 0]
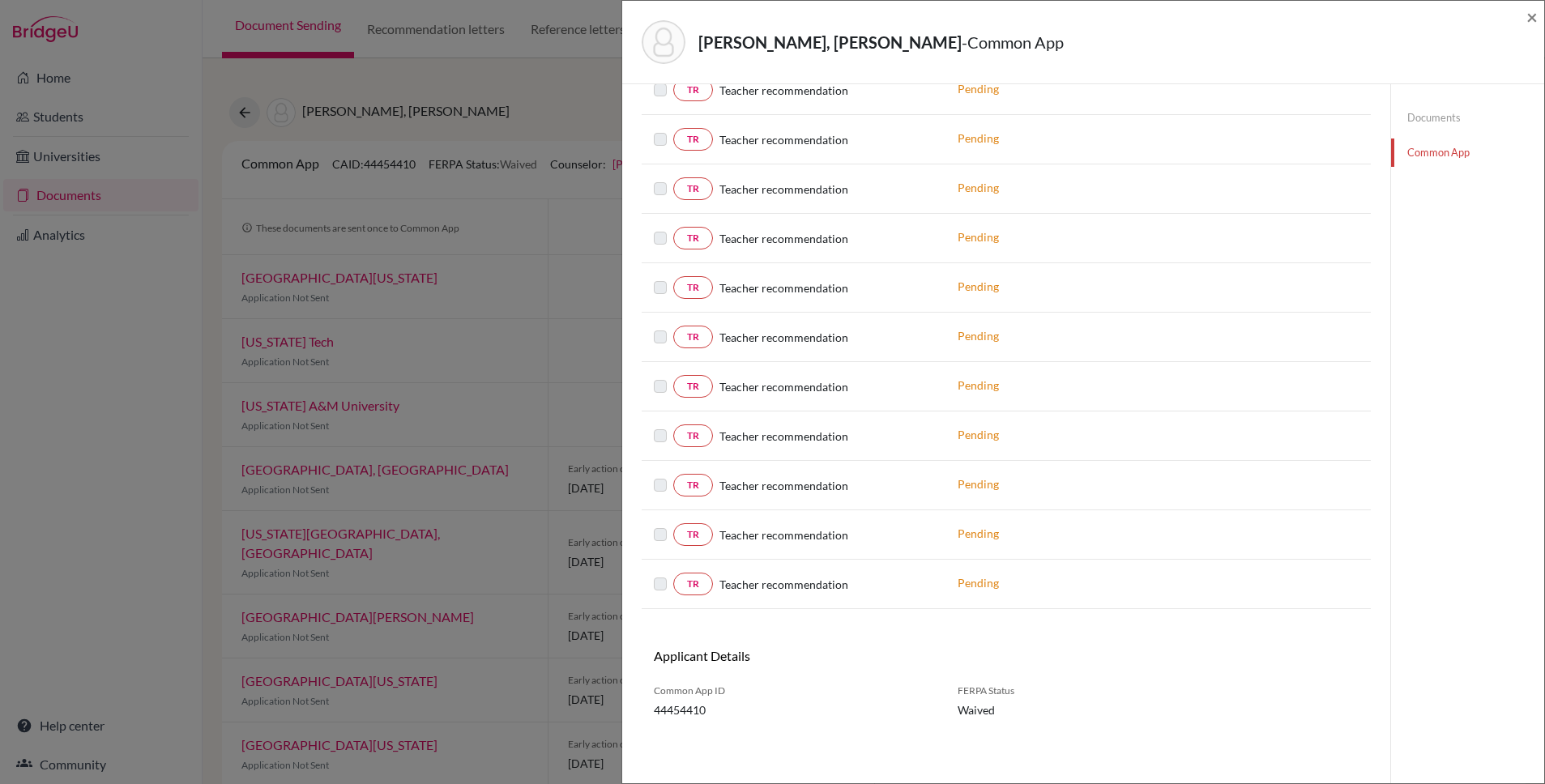
click at [1440, 119] on link "Documents" at bounding box center [1468, 118] width 153 height 28
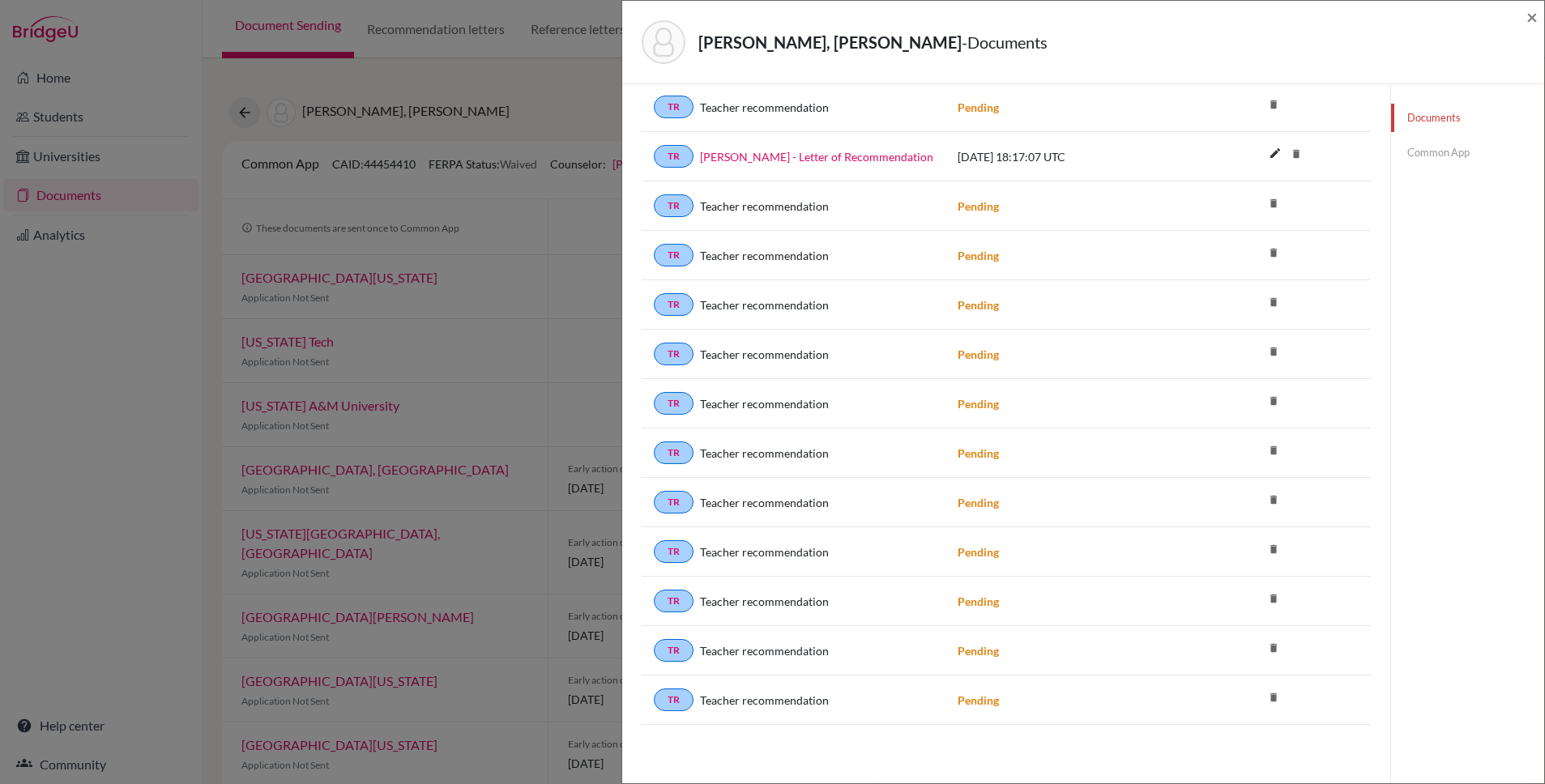
scroll to position [1120, 0]
click at [1274, 651] on icon "delete" at bounding box center [1273, 648] width 24 height 24
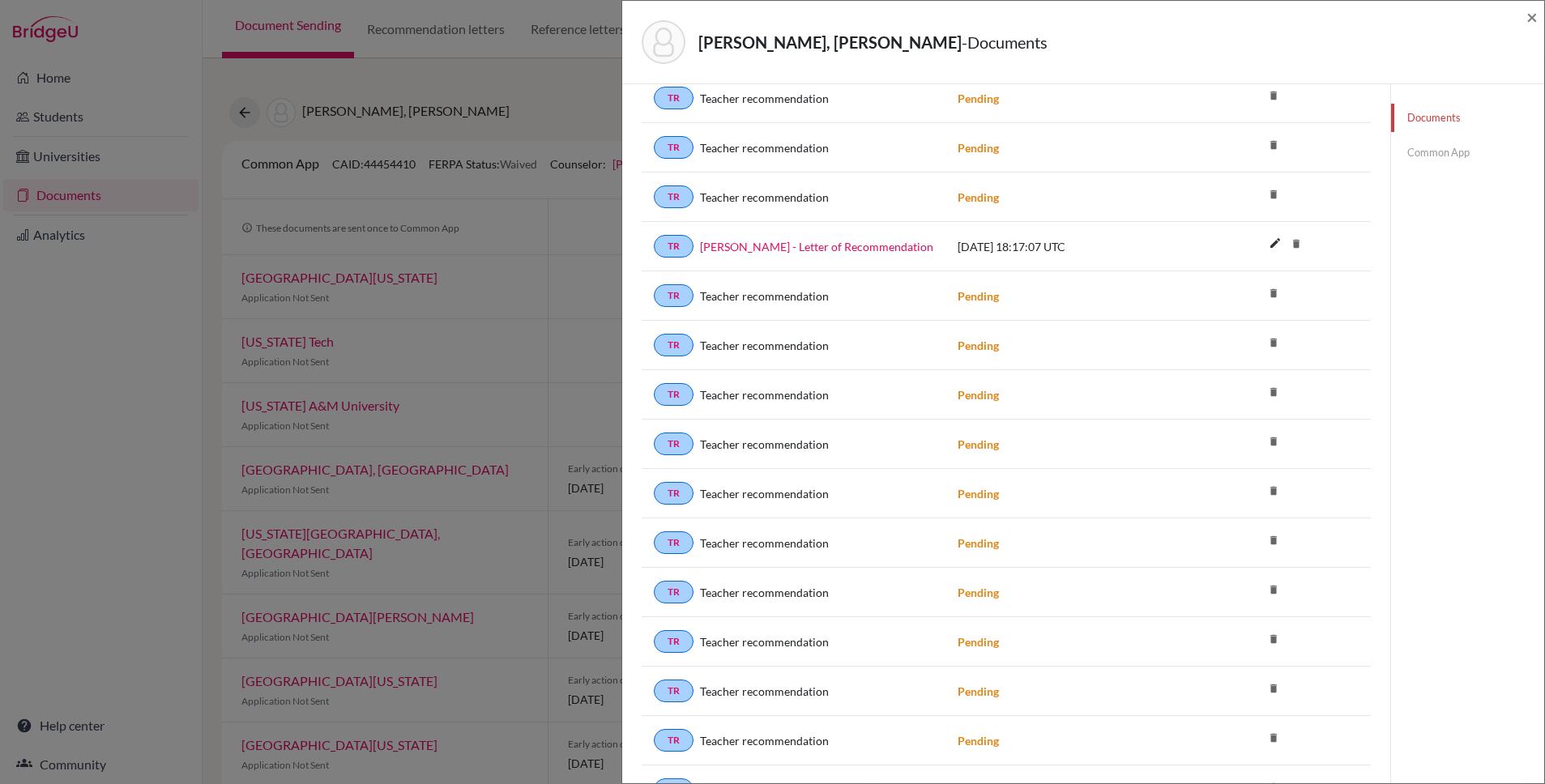
scroll to position [1027, 0]
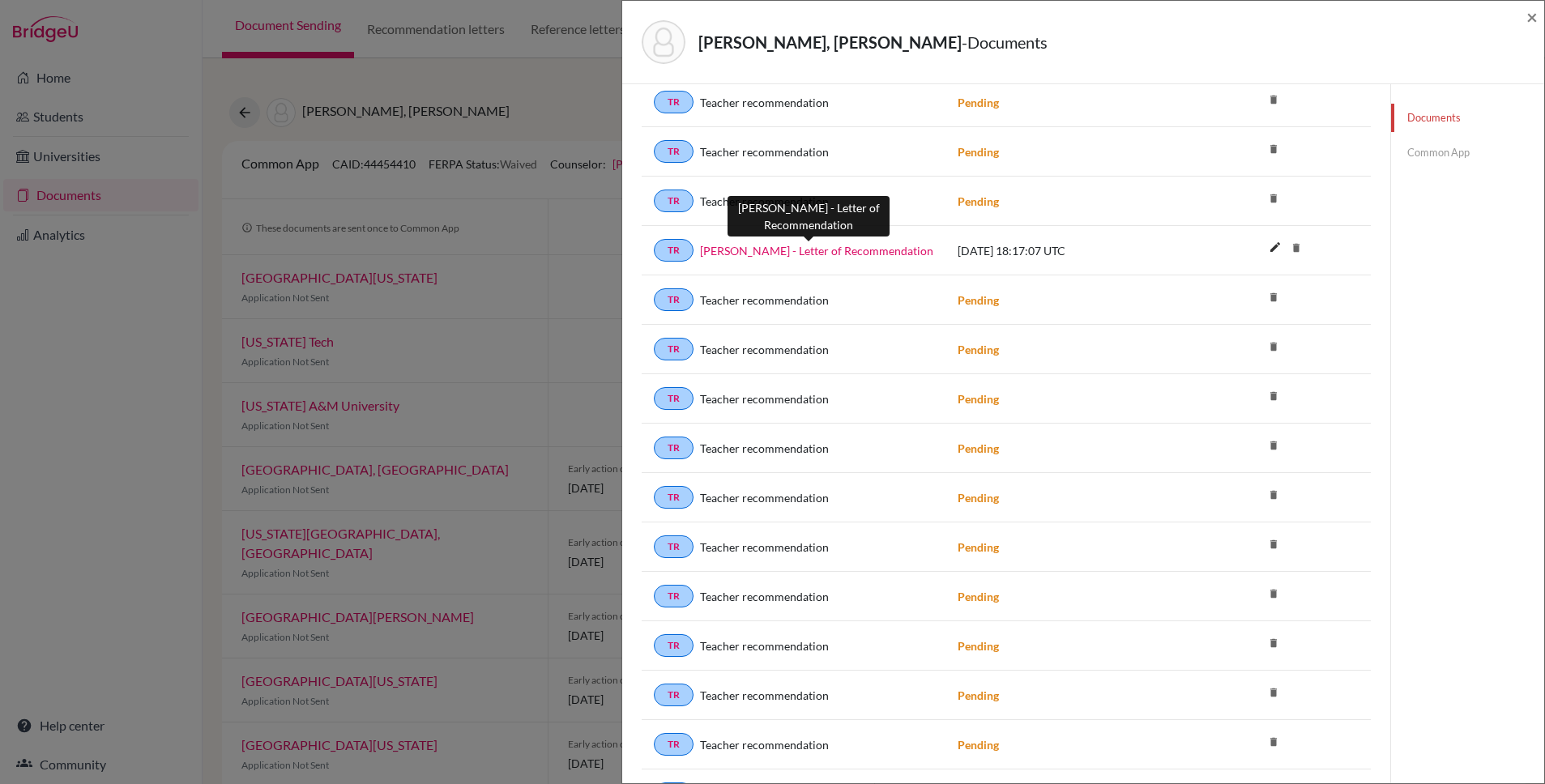
click at [851, 248] on link "Sebastian Ortiz - Letter of Recommendation" at bounding box center [817, 250] width 233 height 17
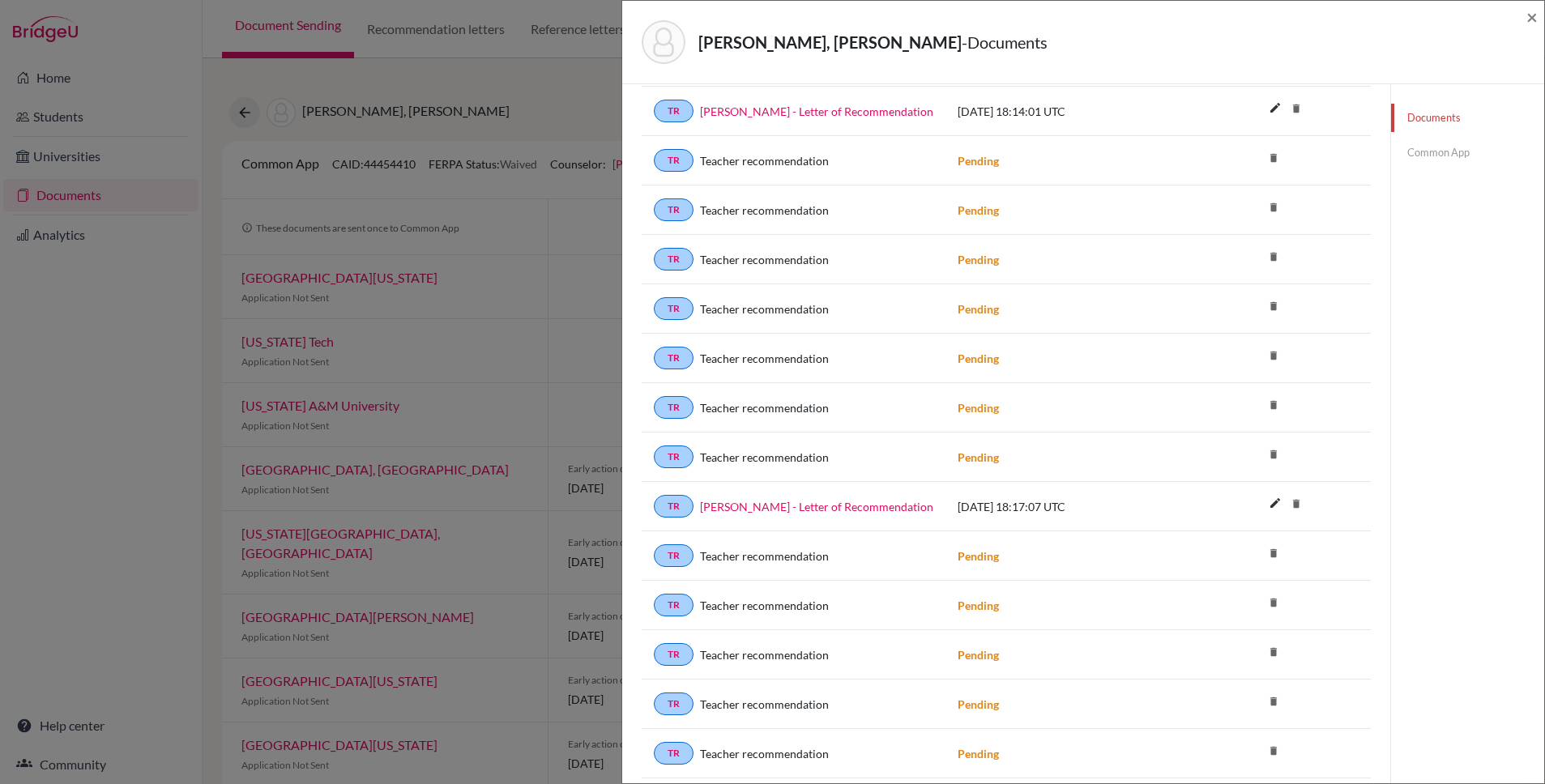
scroll to position [772, 0]
click at [555, 82] on div "Ortiz Stoessel, Sebastian Jose - Documents × Documents note_add Add Document Do…" at bounding box center [772, 392] width 1545 height 784
click at [1537, 18] on span "×" at bounding box center [1532, 16] width 11 height 23
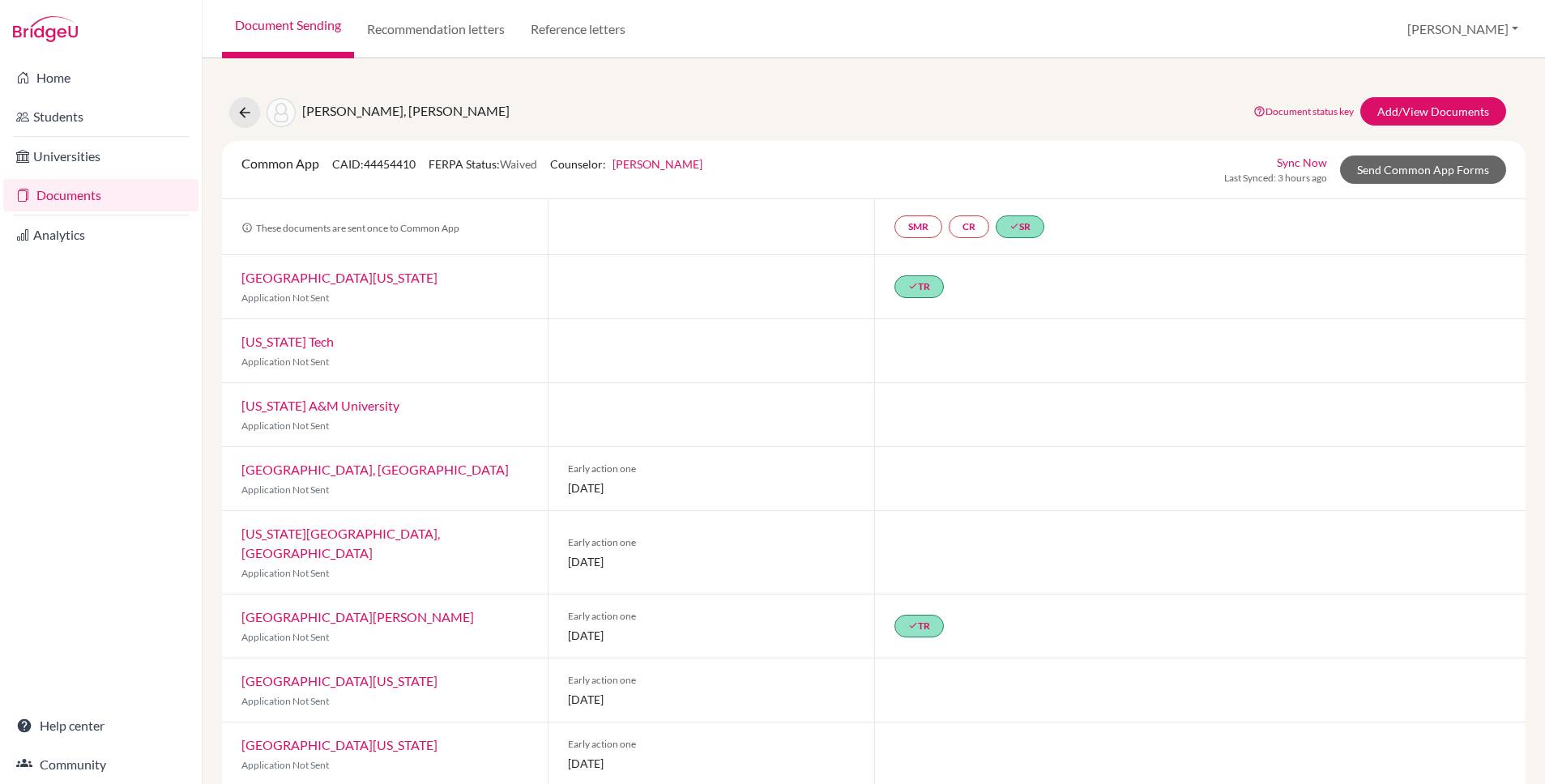
click at [64, 200] on link "Documents" at bounding box center [100, 195] width 195 height 33
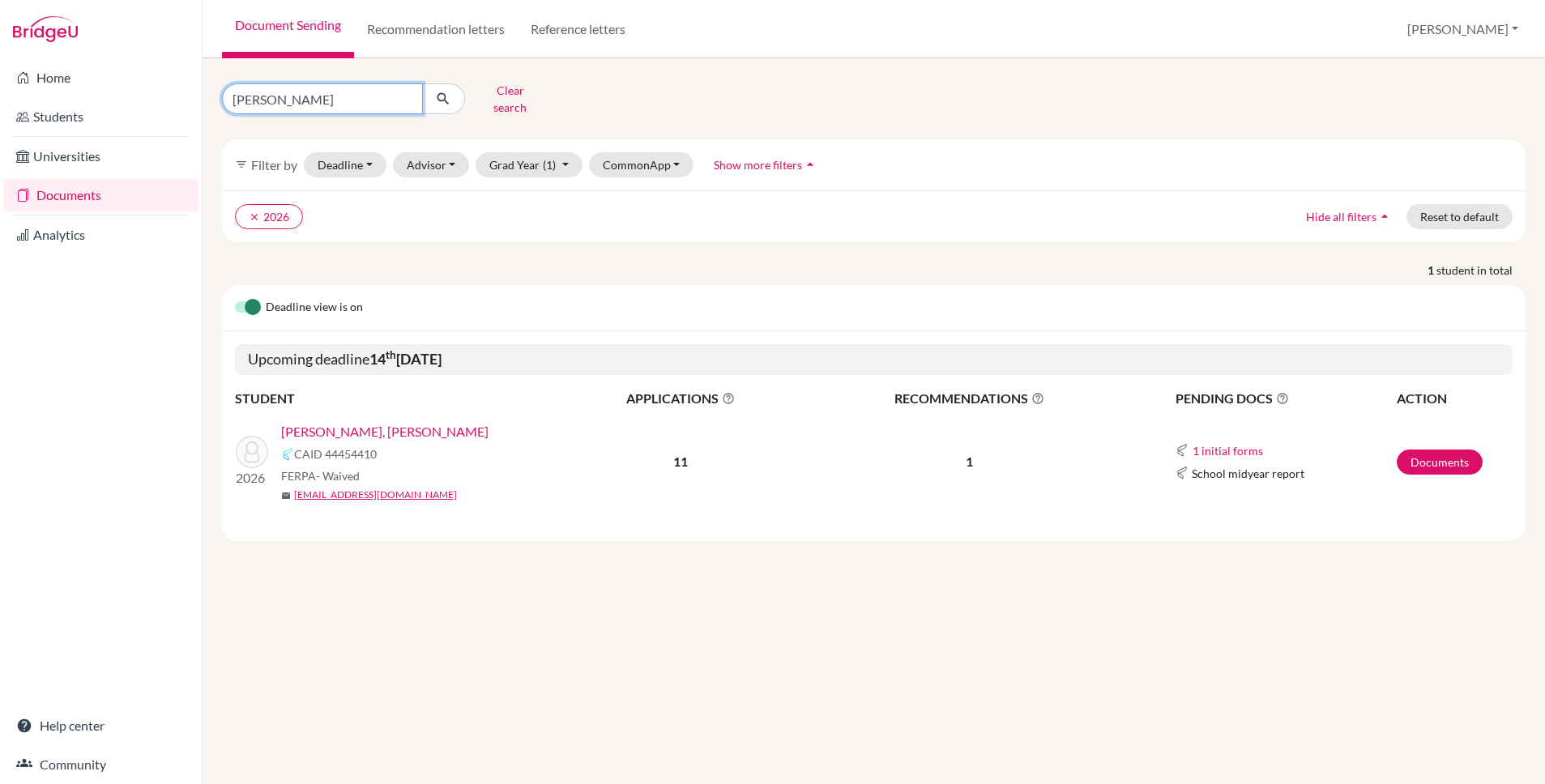
drag, startPoint x: 285, startPoint y: 95, endPoint x: 206, endPoint y: 95, distance: 79.0
click at [206, 95] on div "ortiz Clear search filter_list Filter by Deadline - Select a date range Or doub…" at bounding box center [874, 421] width 1342 height 726
type input "daetz"
click button "submit" at bounding box center [443, 98] width 43 height 31
click at [421, 422] on link "[PERSON_NAME], [PERSON_NAME]" at bounding box center [385, 431] width 207 height 20
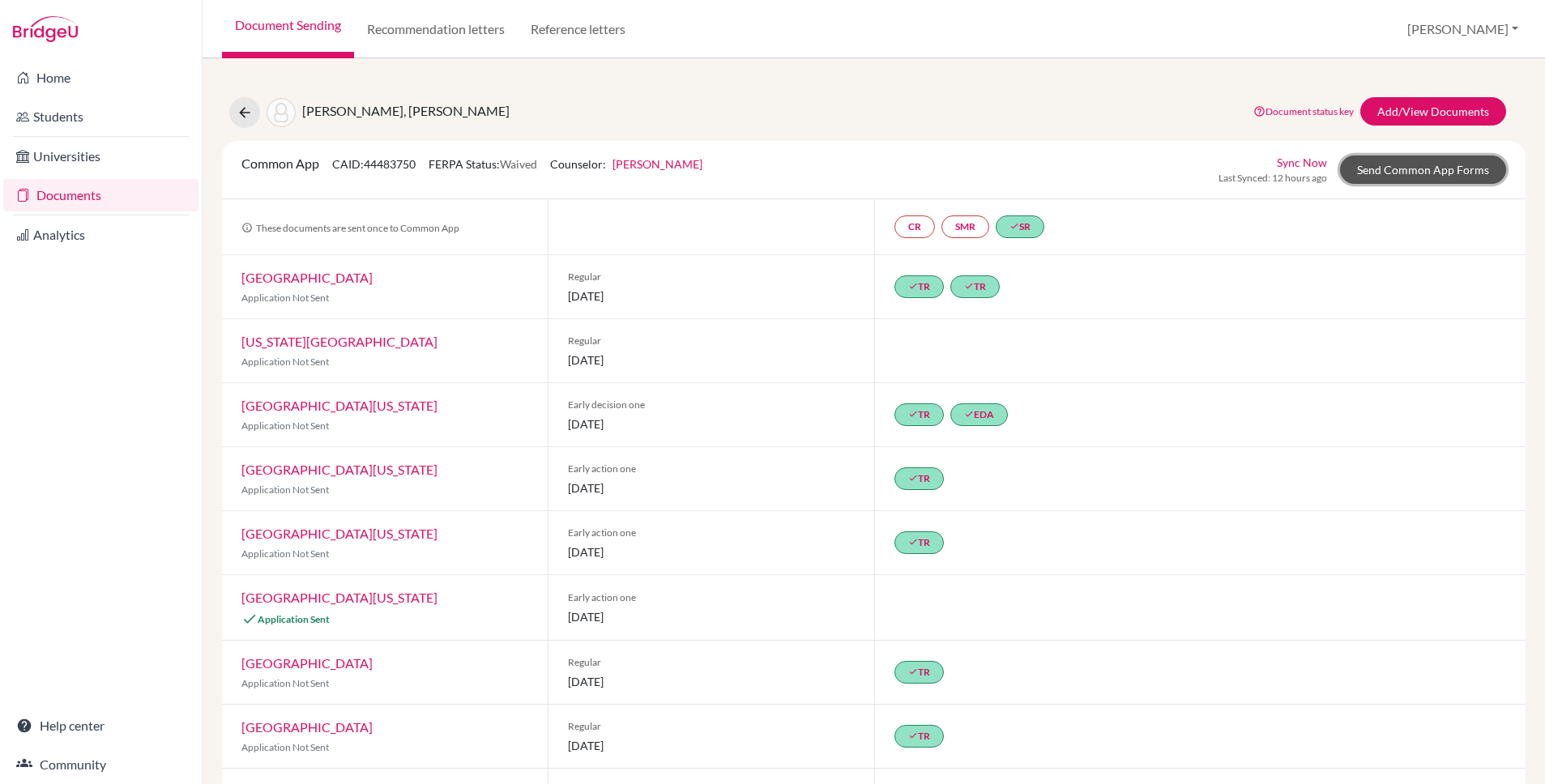
click at [1407, 173] on link "Send Common App Forms" at bounding box center [1423, 170] width 166 height 28
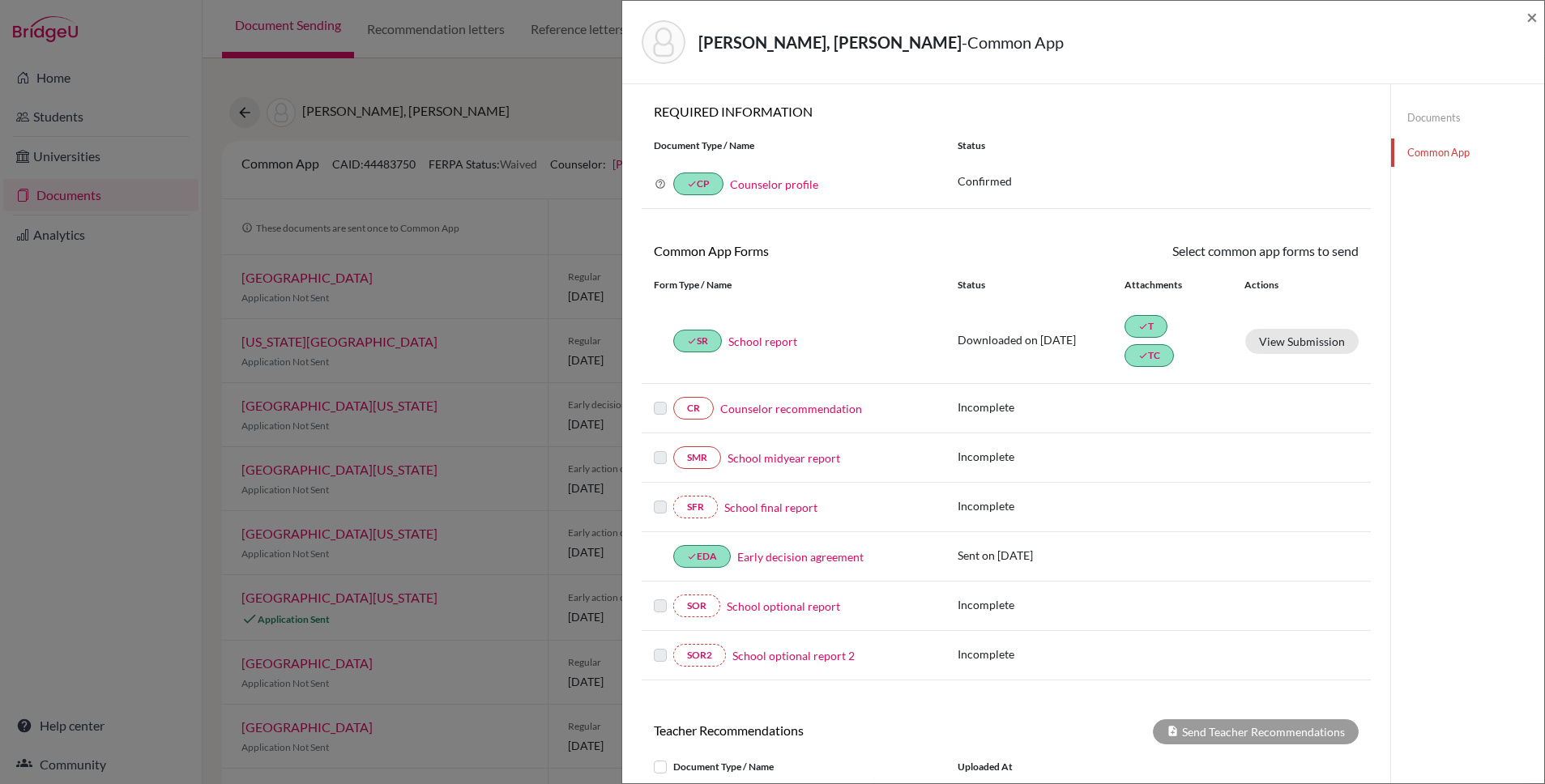
click at [756, 410] on link "Counselor recommendation" at bounding box center [792, 409] width 142 height 17
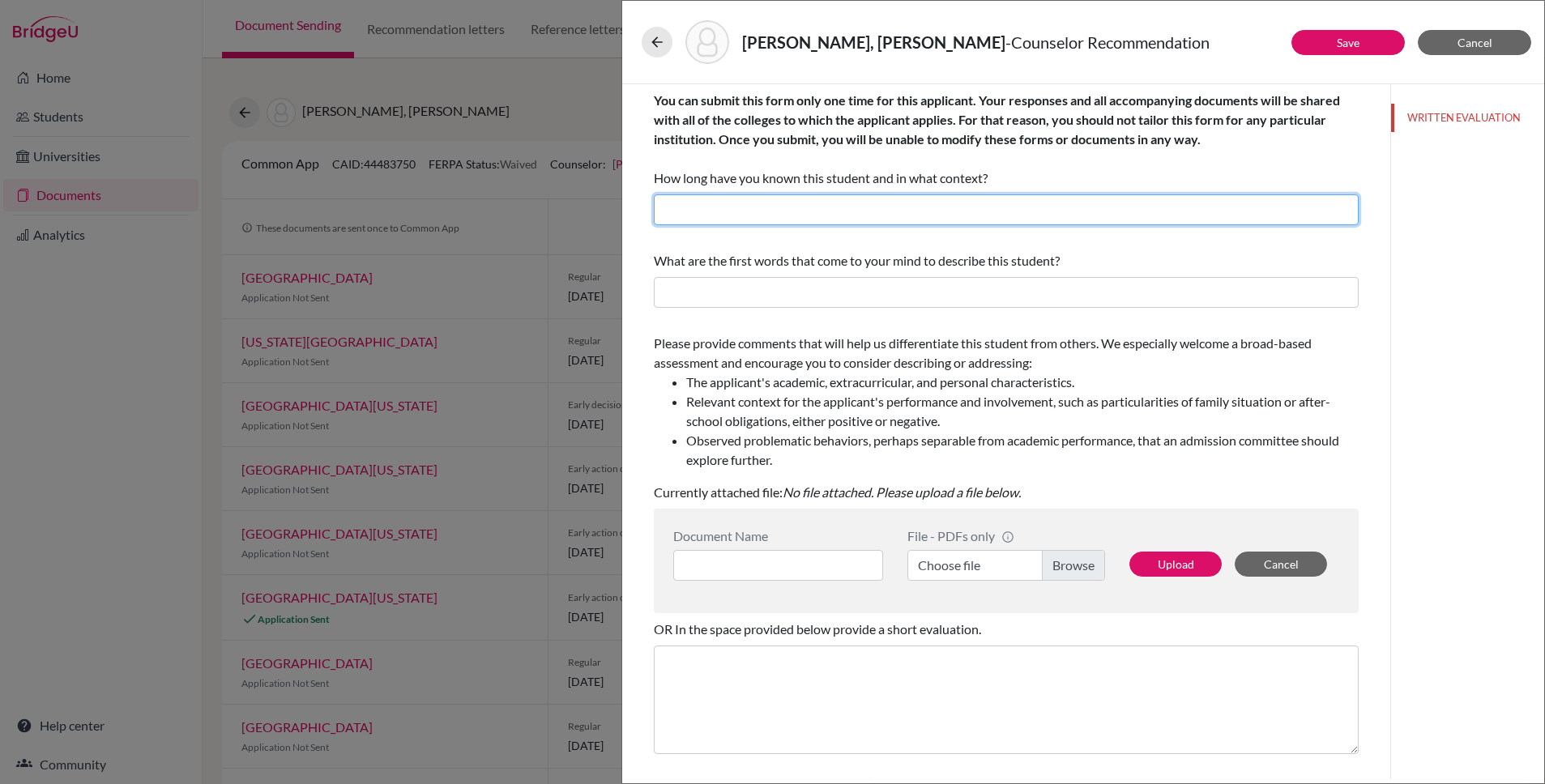
click at [730, 213] on input "text" at bounding box center [1005, 209] width 705 height 31
click at [845, 210] on input "I have known Thelma since 2022, as her instructor in two AP classes and now as …" at bounding box center [1005, 209] width 705 height 31
click at [886, 208] on input "I have known Thelma since 2022, as her instructor in two AP classes and now as …" at bounding box center [1005, 209] width 705 height 31
drag, startPoint x: 1041, startPoint y: 212, endPoint x: 960, endPoint y: 217, distance: 81.2
click at [960, 217] on input "I have known Thelma since 2022, as his instructor in two AP classes and now as …" at bounding box center [1005, 209] width 705 height 31
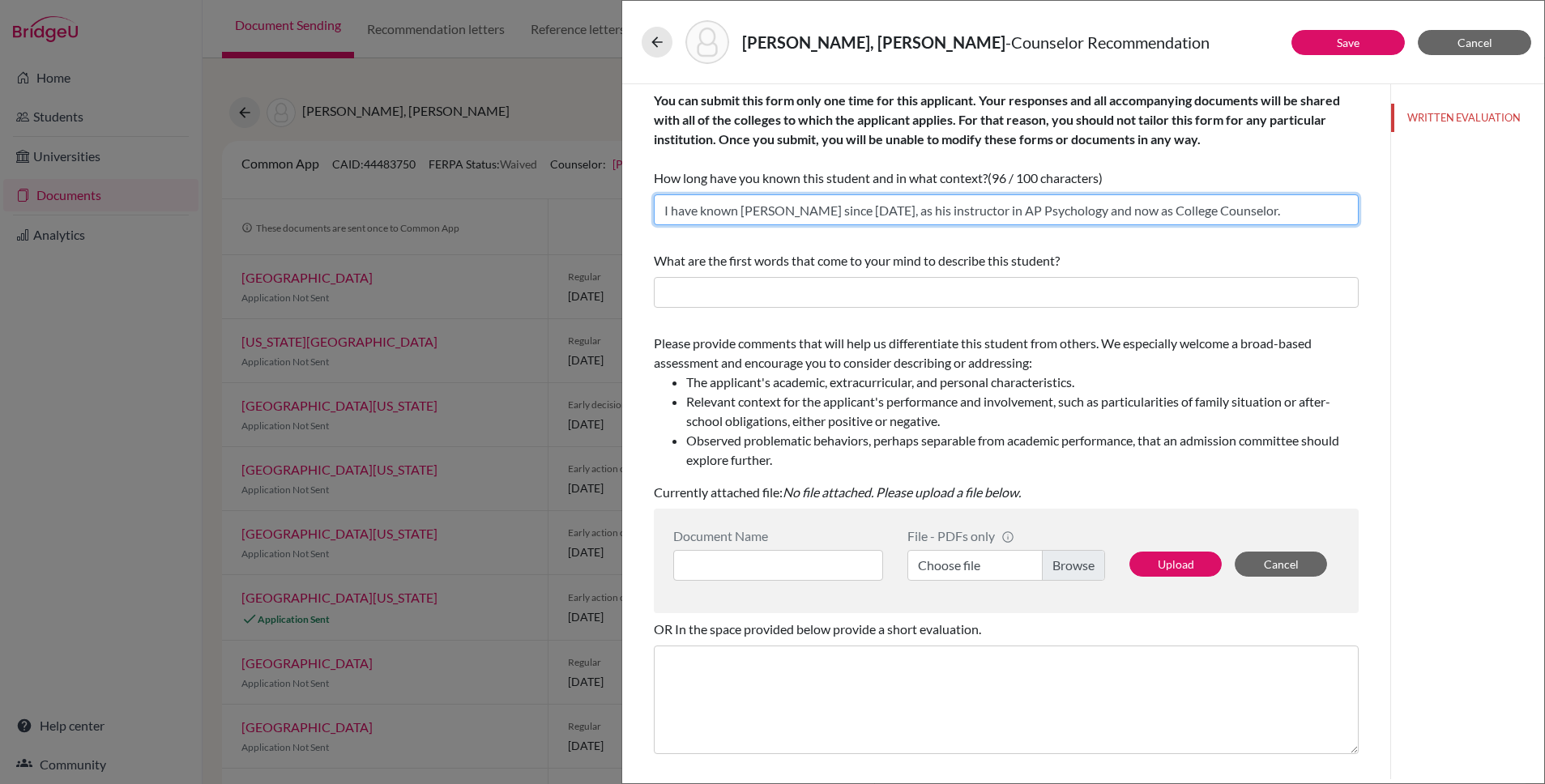
drag, startPoint x: 783, startPoint y: 209, endPoint x: 741, endPoint y: 210, distance: 42.0
click at [741, 210] on input "I have known Thelma since 2022, as his instructor in AP Psychology and now as C…" at bounding box center [1005, 209] width 705 height 31
click at [839, 210] on input "I have known Ethan since 2022, as his instructor in AP Psychology and now as Co…" at bounding box center [1005, 209] width 705 height 31
type input "I have known Ethan since 2023, as his instructor in AP Psychology and now as Co…"
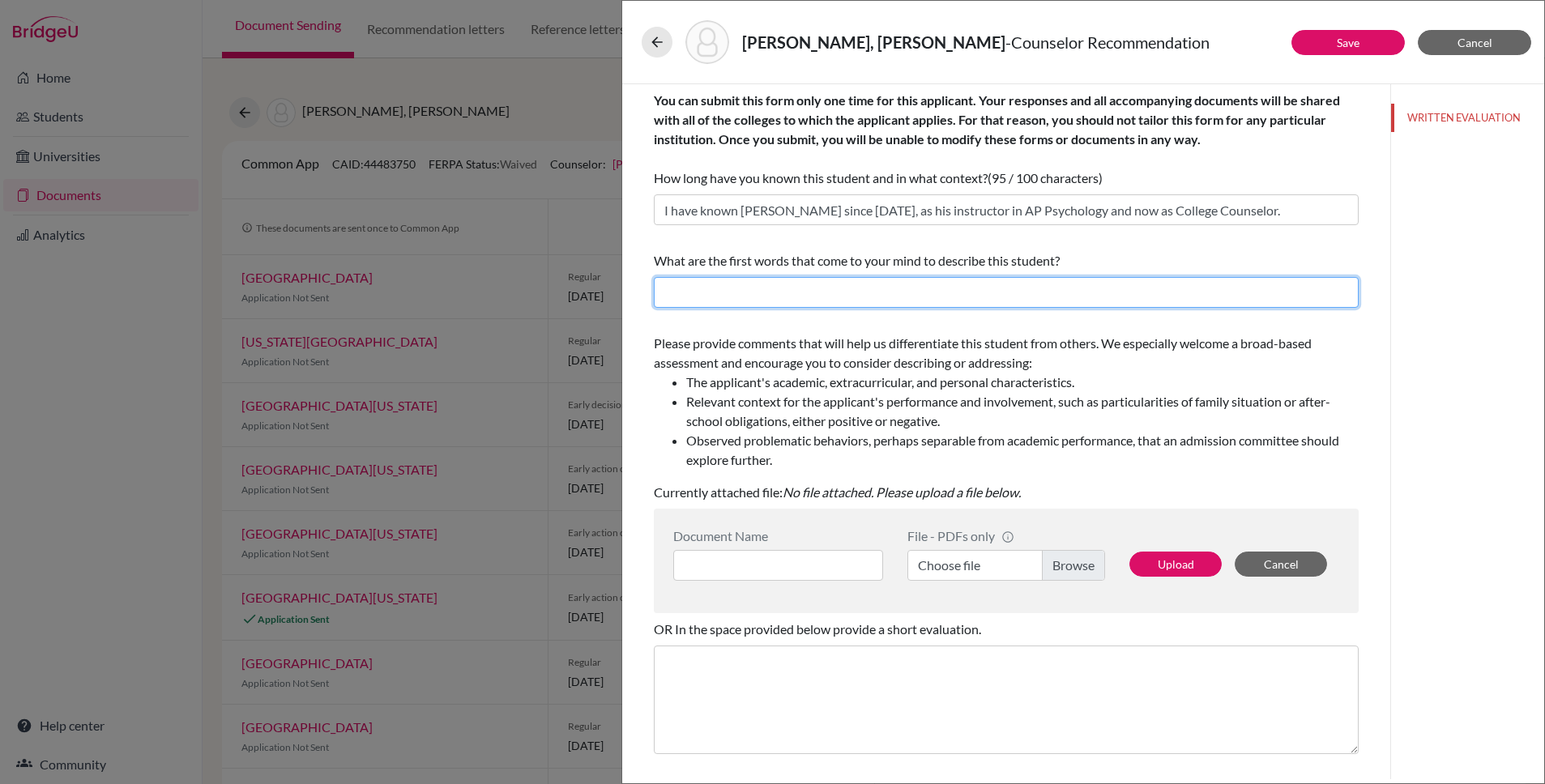
click at [822, 296] on input "text" at bounding box center [1005, 292] width 705 height 31
drag, startPoint x: 839, startPoint y: 296, endPoint x: 768, endPoint y: 296, distance: 71.0
click at [768, 296] on input "intelligent, bright, quick-witted, passionate," at bounding box center [1005, 292] width 705 height 31
click at [925, 291] on input "intelligent, bright, quick-witted, passionate," at bounding box center [1005, 292] width 705 height 31
type input "intelligent, bright, quick-witted, passionate, determined"
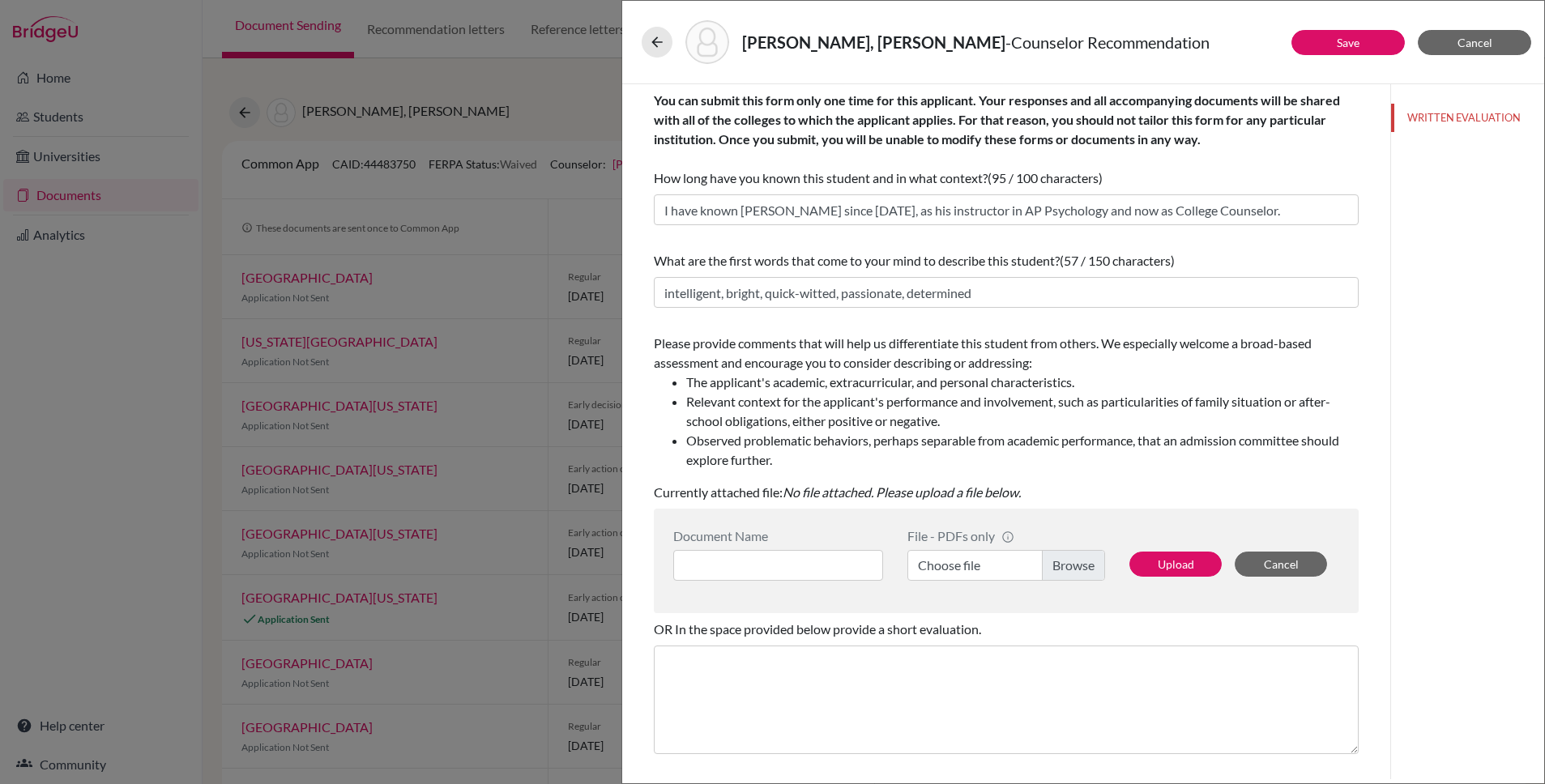
click at [967, 568] on label "Choose file" at bounding box center [1006, 565] width 198 height 31
click at [967, 568] on input "Choose file" at bounding box center [1006, 565] width 198 height 31
click at [1152, 561] on button "Upload" at bounding box center [1175, 564] width 92 height 25
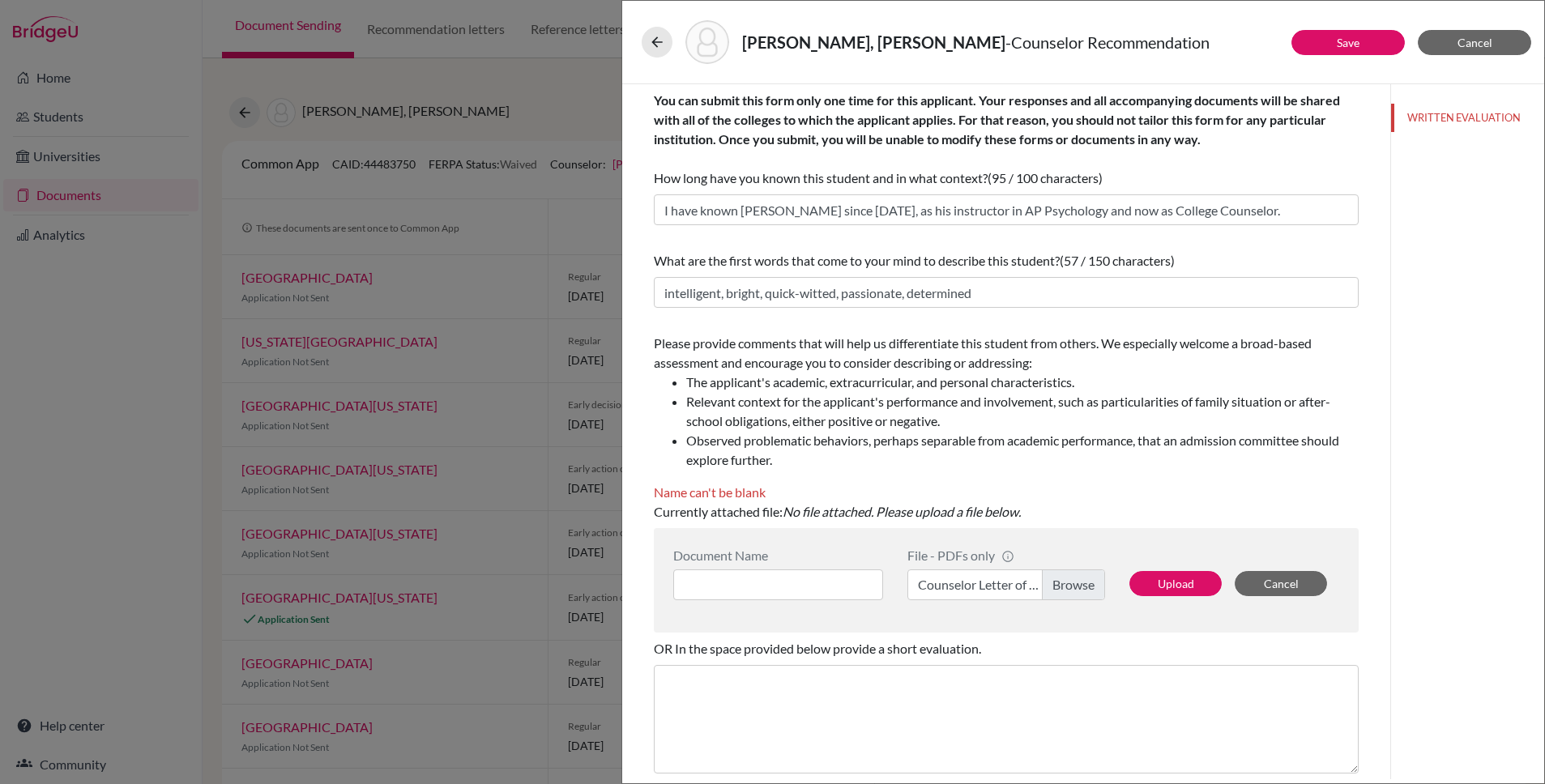
click at [938, 569] on label "Counselor Letter of Recommendation - Ethan Daetz.docx.pdf" at bounding box center [1006, 584] width 198 height 31
click at [938, 569] on input "Counselor Letter of Recommendation - Ethan Daetz.docx.pdf" at bounding box center [1006, 584] width 198 height 31
click at [731, 582] on input at bounding box center [778, 584] width 210 height 31
click at [733, 592] on input "Counselor Letter of Recommendation - Ethan Daetz" at bounding box center [778, 584] width 210 height 31
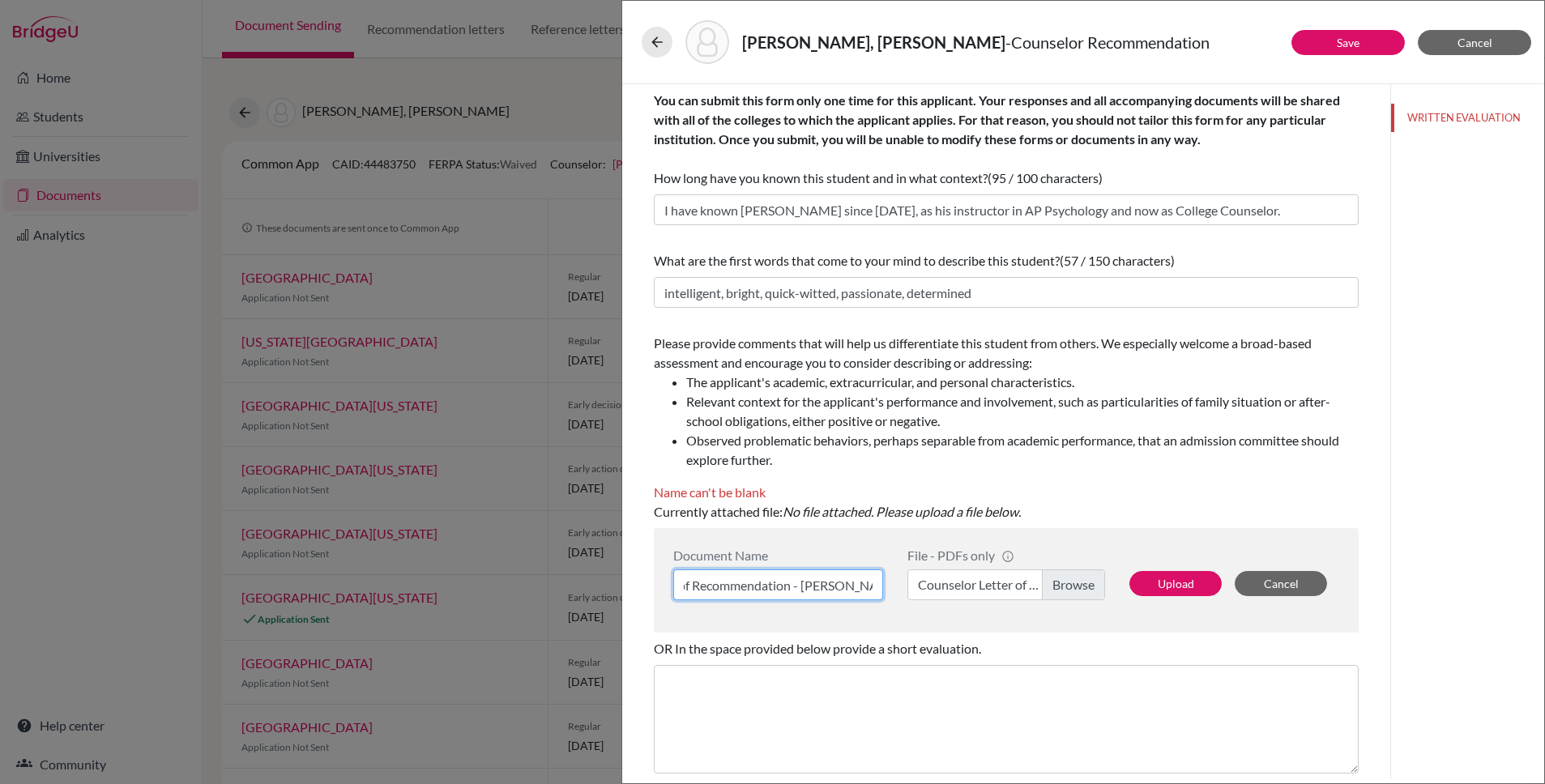
drag, startPoint x: 735, startPoint y: 584, endPoint x: 886, endPoint y: 583, distance: 151.0
click at [886, 583] on div "Document Name Counselor Letter of Recommendation - Ethan Daetz" at bounding box center [784, 574] width 222 height 52
click at [828, 590] on input "Counselor Letter of Recommendation - Ethan Daetz" at bounding box center [778, 584] width 210 height 31
type input "Counselor Letter of Recommendation - Ethan Daetz"
click at [1180, 581] on button "Upload" at bounding box center [1175, 583] width 92 height 25
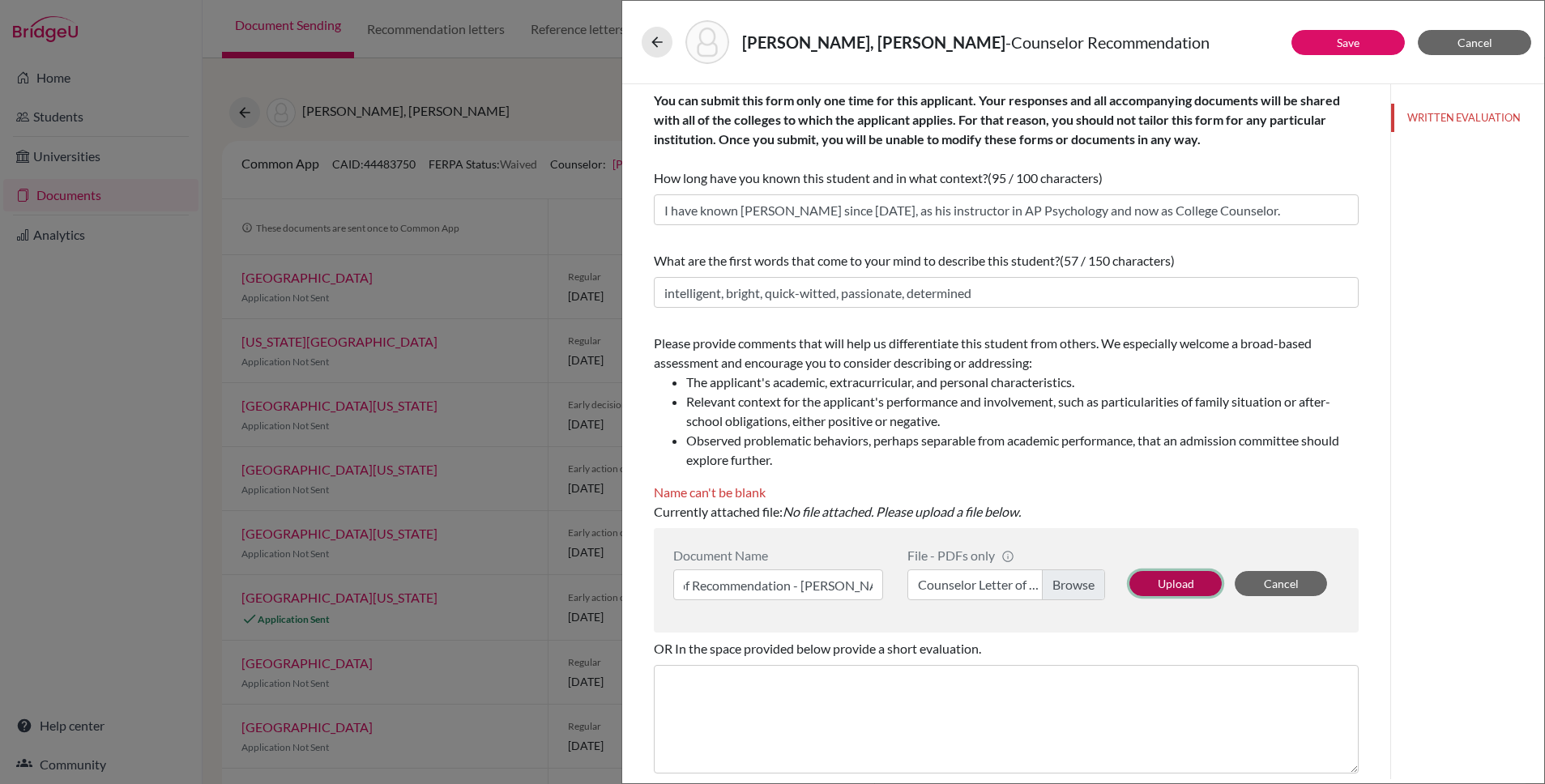
scroll to position [0, 0]
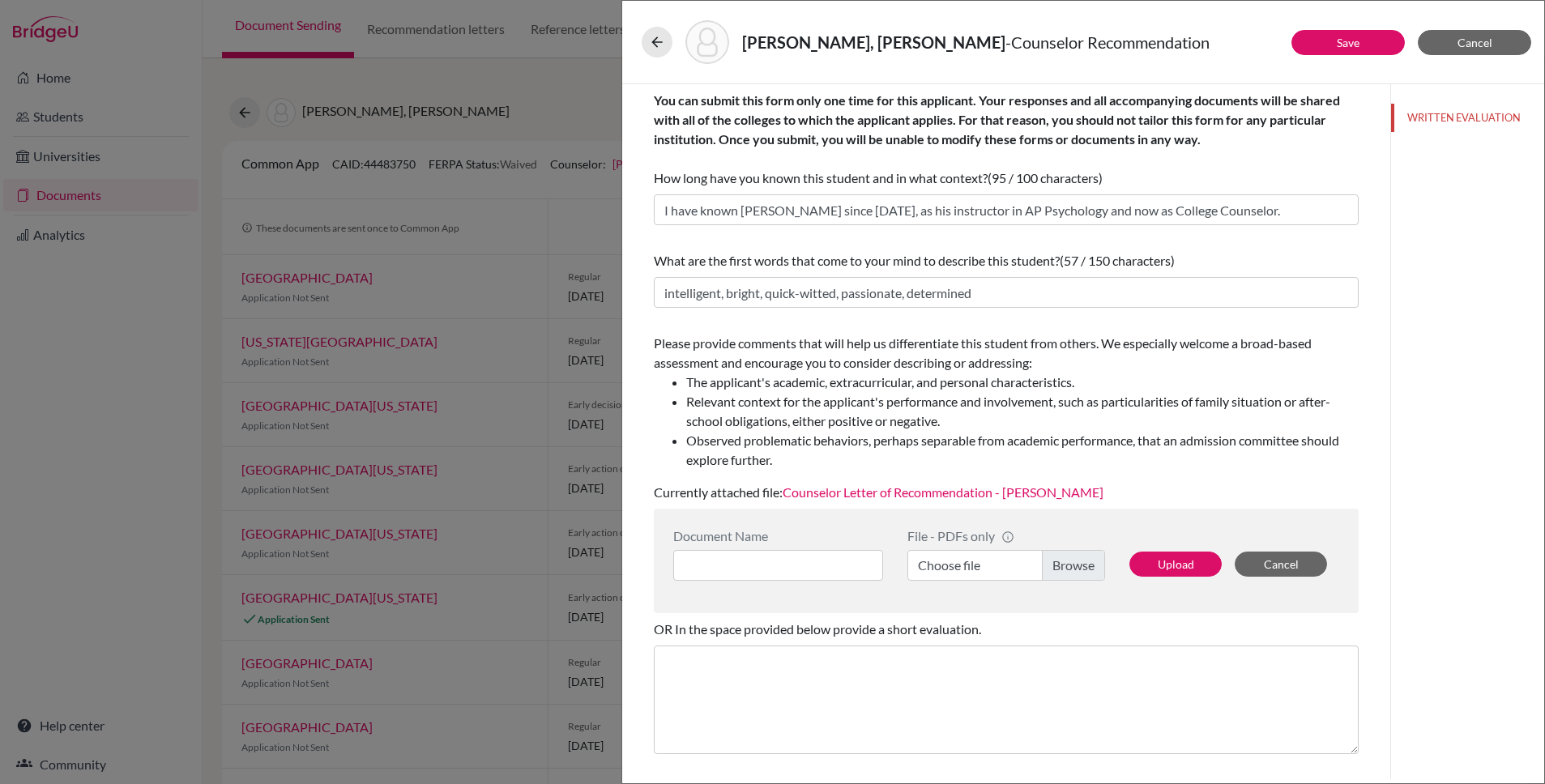
click at [978, 494] on link "Counselor Letter of Recommendation - Ethan Daetz" at bounding box center [943, 492] width 321 height 15
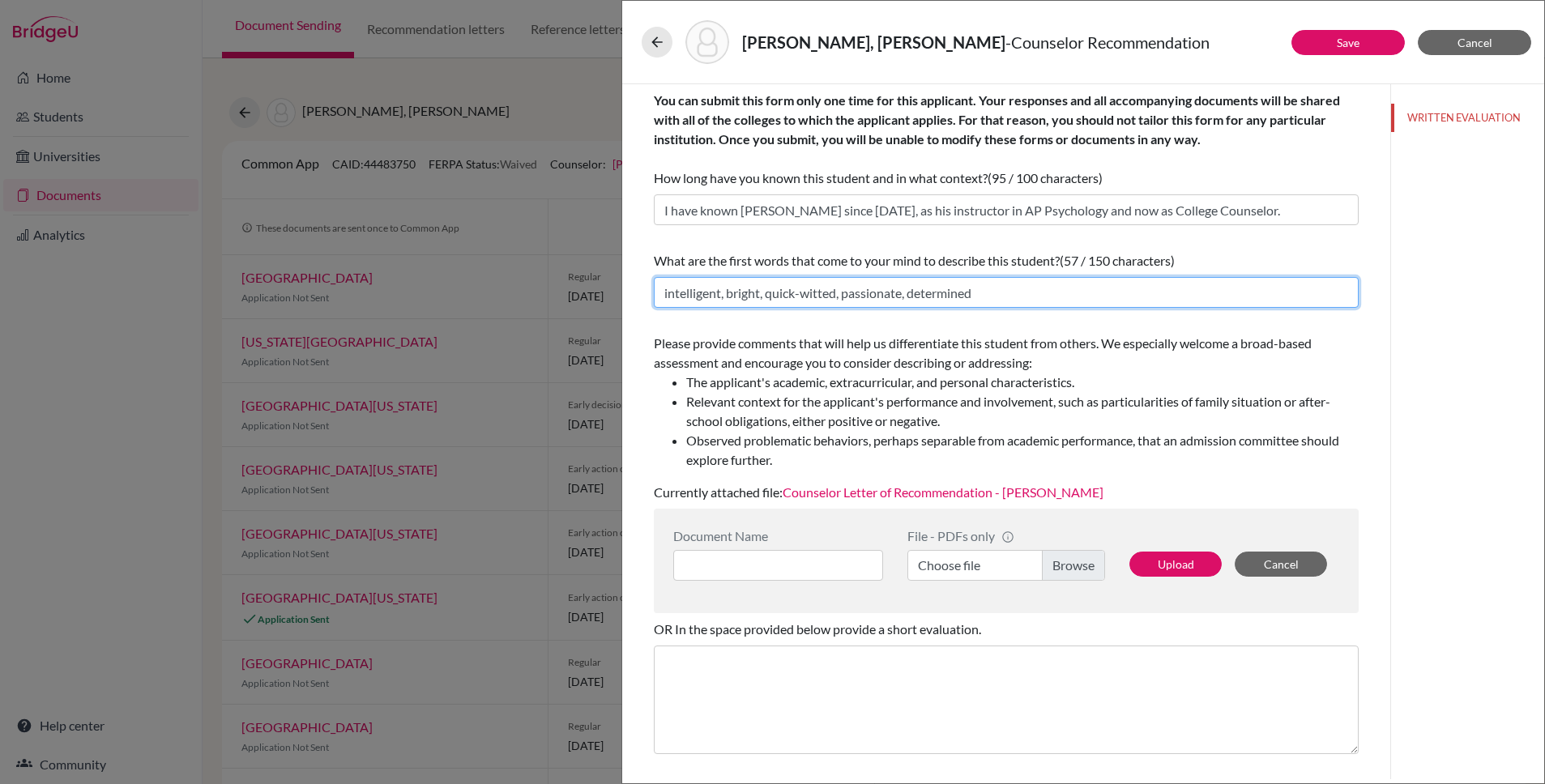
click at [980, 289] on input "intelligent, bright, quick-witted, passionate, determined" at bounding box center [1005, 292] width 705 height 31
type input "intelligent, bright, quick-witted, passionate, determined, driven"
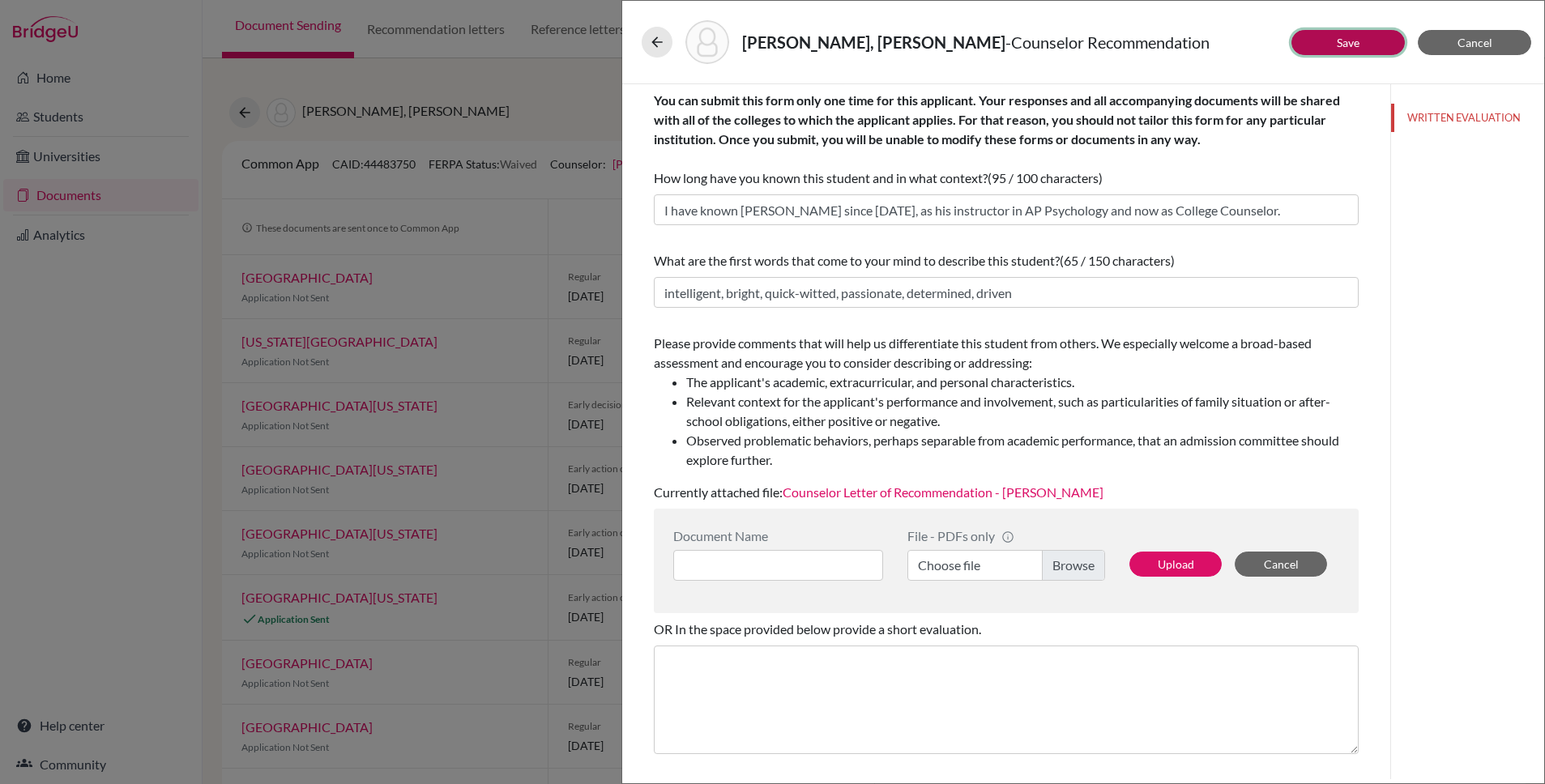
click at [1318, 34] on button "Save" at bounding box center [1347, 42] width 113 height 25
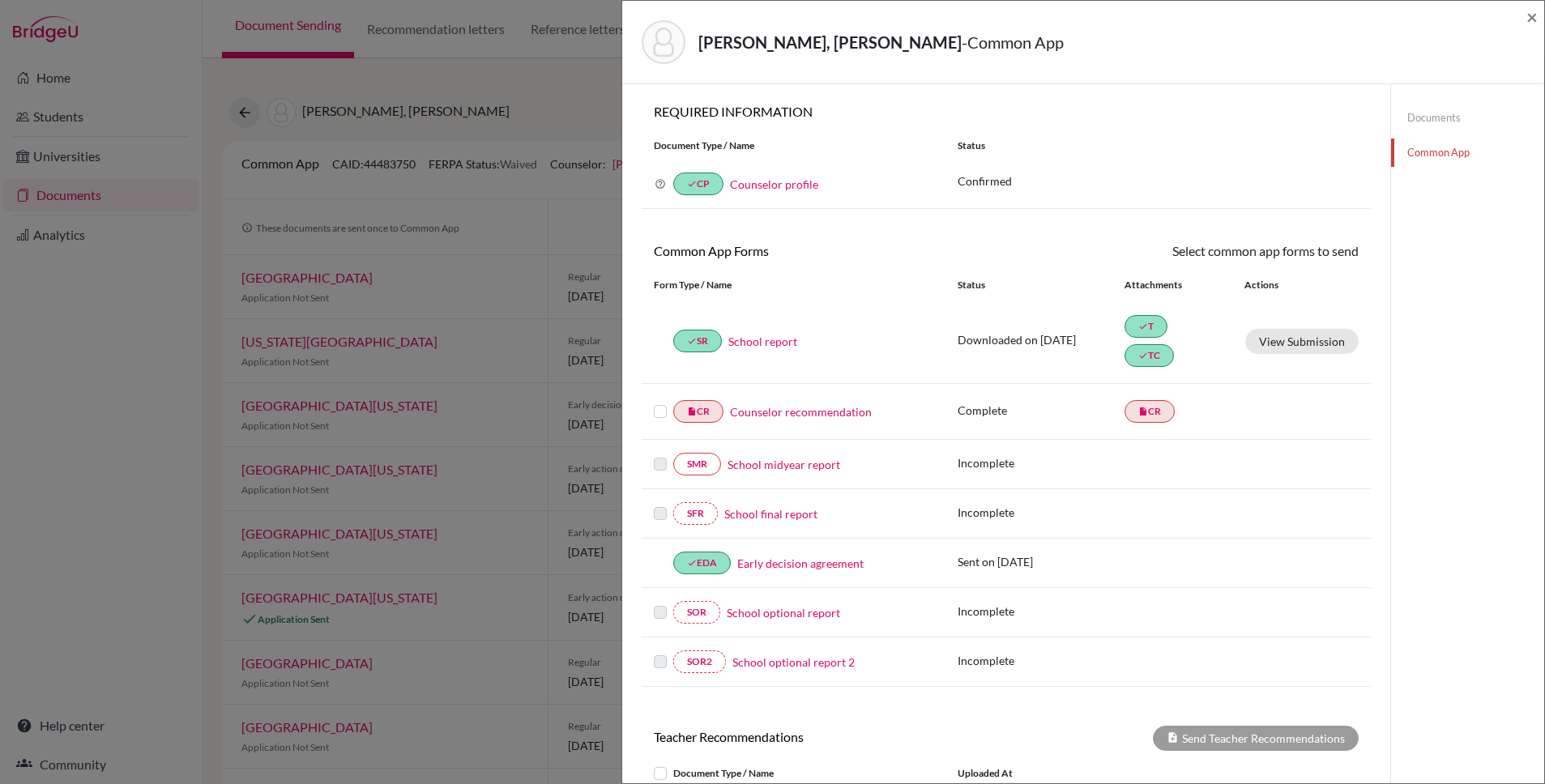
click at [660, 401] on label at bounding box center [660, 401] width 13 height 0
click at [0, 0] on input "checkbox" at bounding box center [0, 0] width 0 height 0
click at [1333, 259] on link "Send" at bounding box center [1325, 254] width 67 height 25
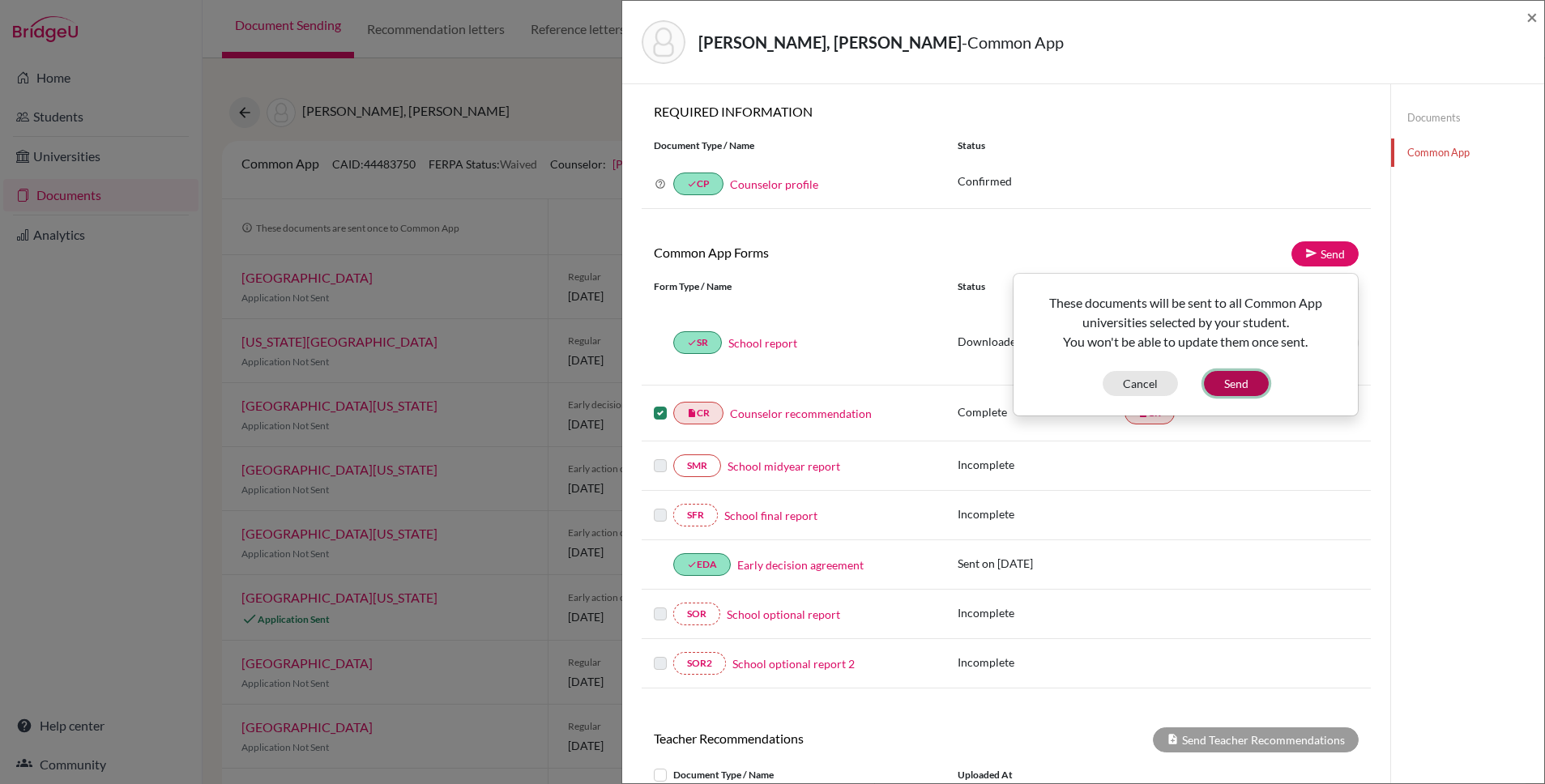
click at [1233, 386] on button "Send" at bounding box center [1236, 383] width 64 height 25
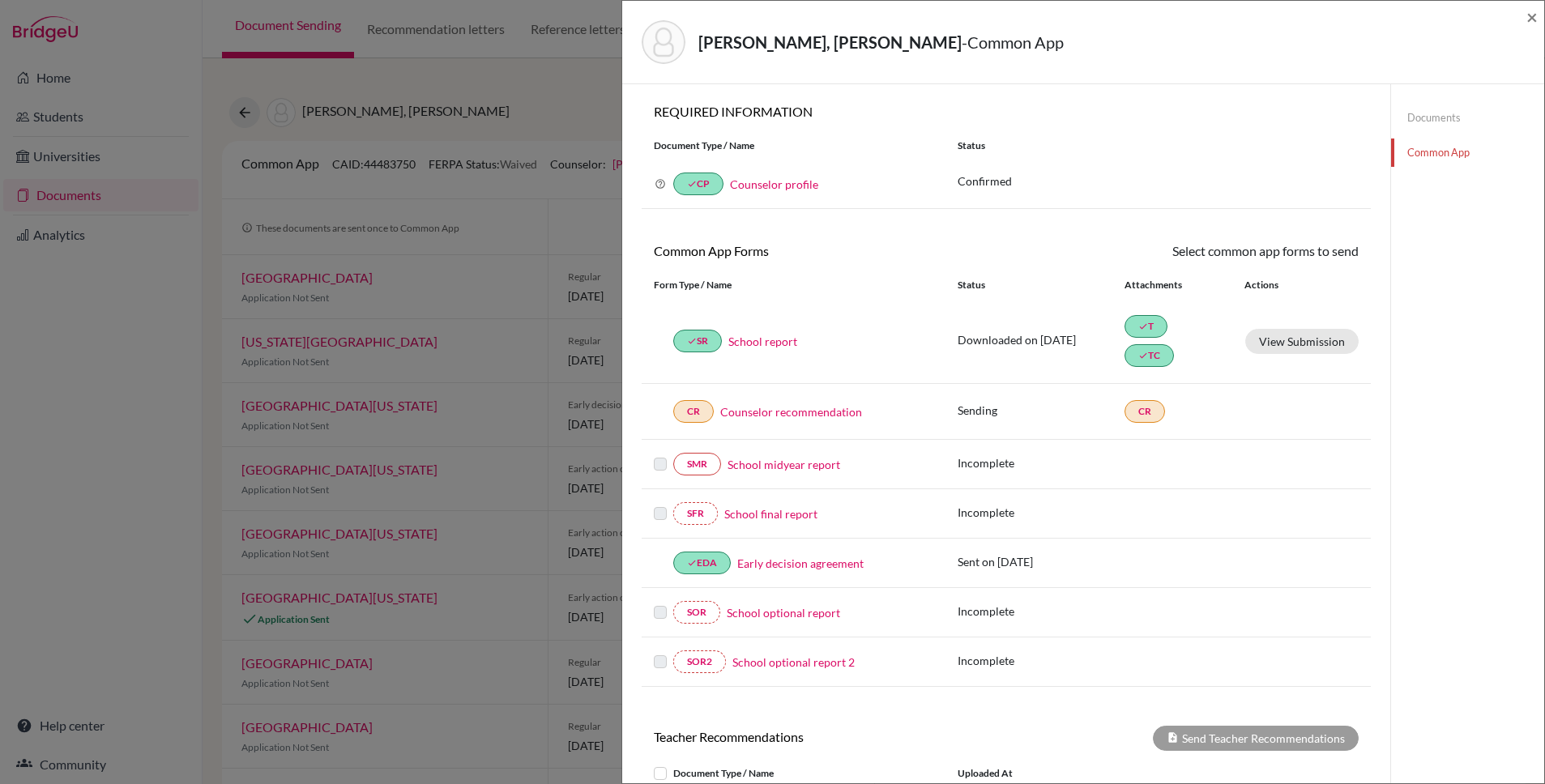
click at [1446, 113] on link "Documents" at bounding box center [1468, 118] width 153 height 28
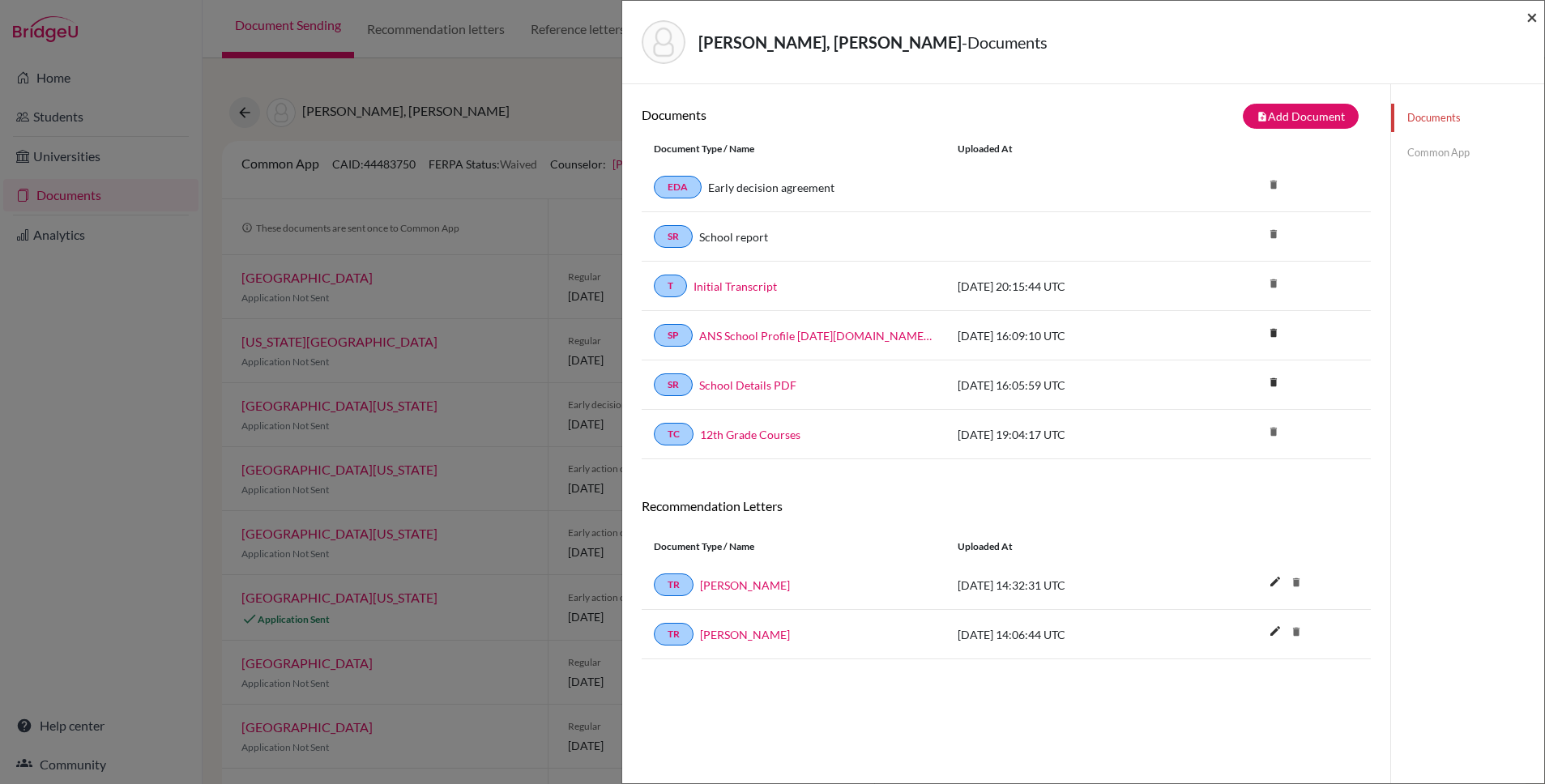
click at [1535, 21] on span "×" at bounding box center [1532, 16] width 11 height 23
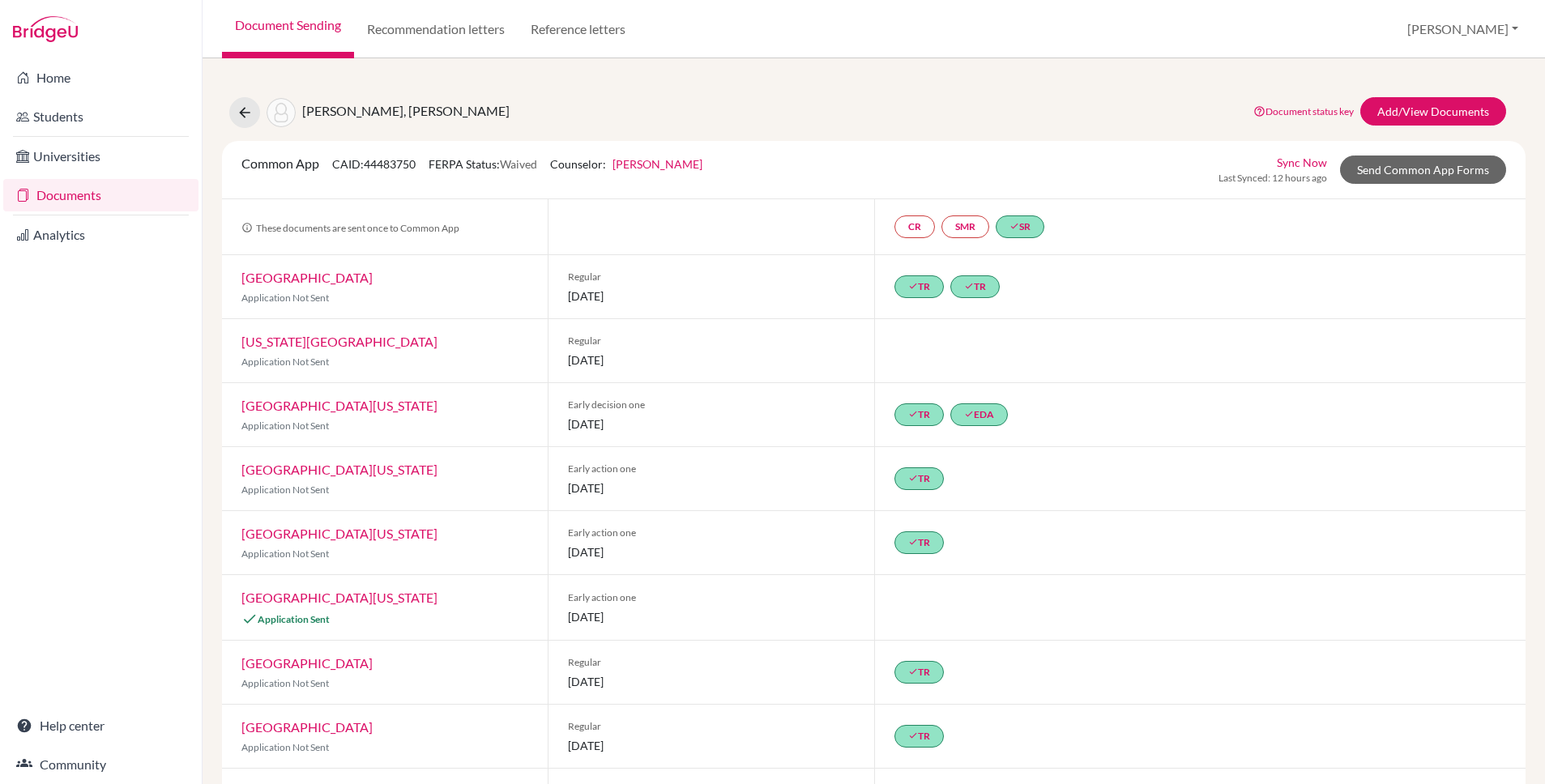
click at [77, 194] on link "Documents" at bounding box center [100, 195] width 195 height 33
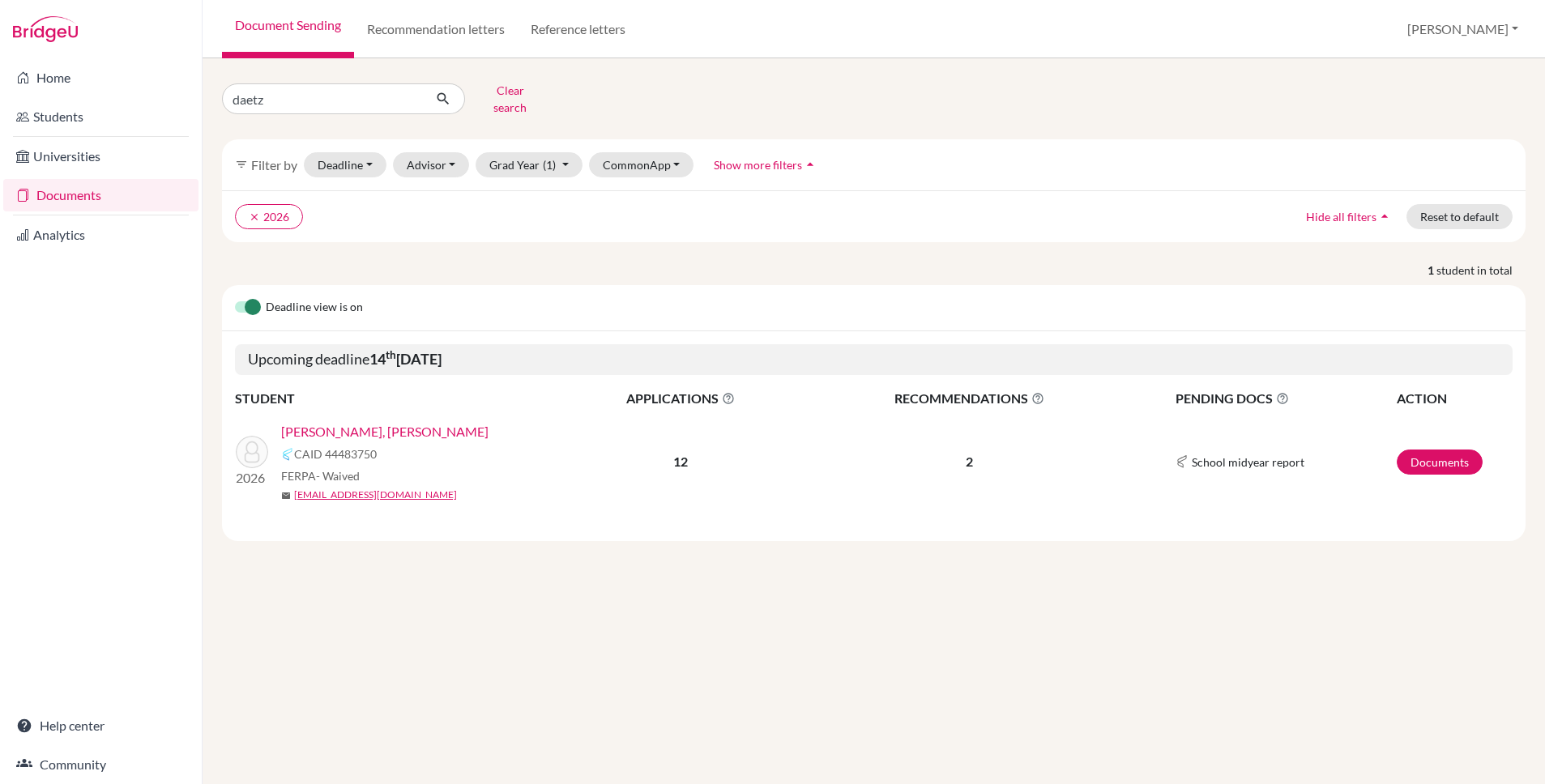
click at [408, 422] on link "[PERSON_NAME], [PERSON_NAME]" at bounding box center [385, 431] width 207 height 20
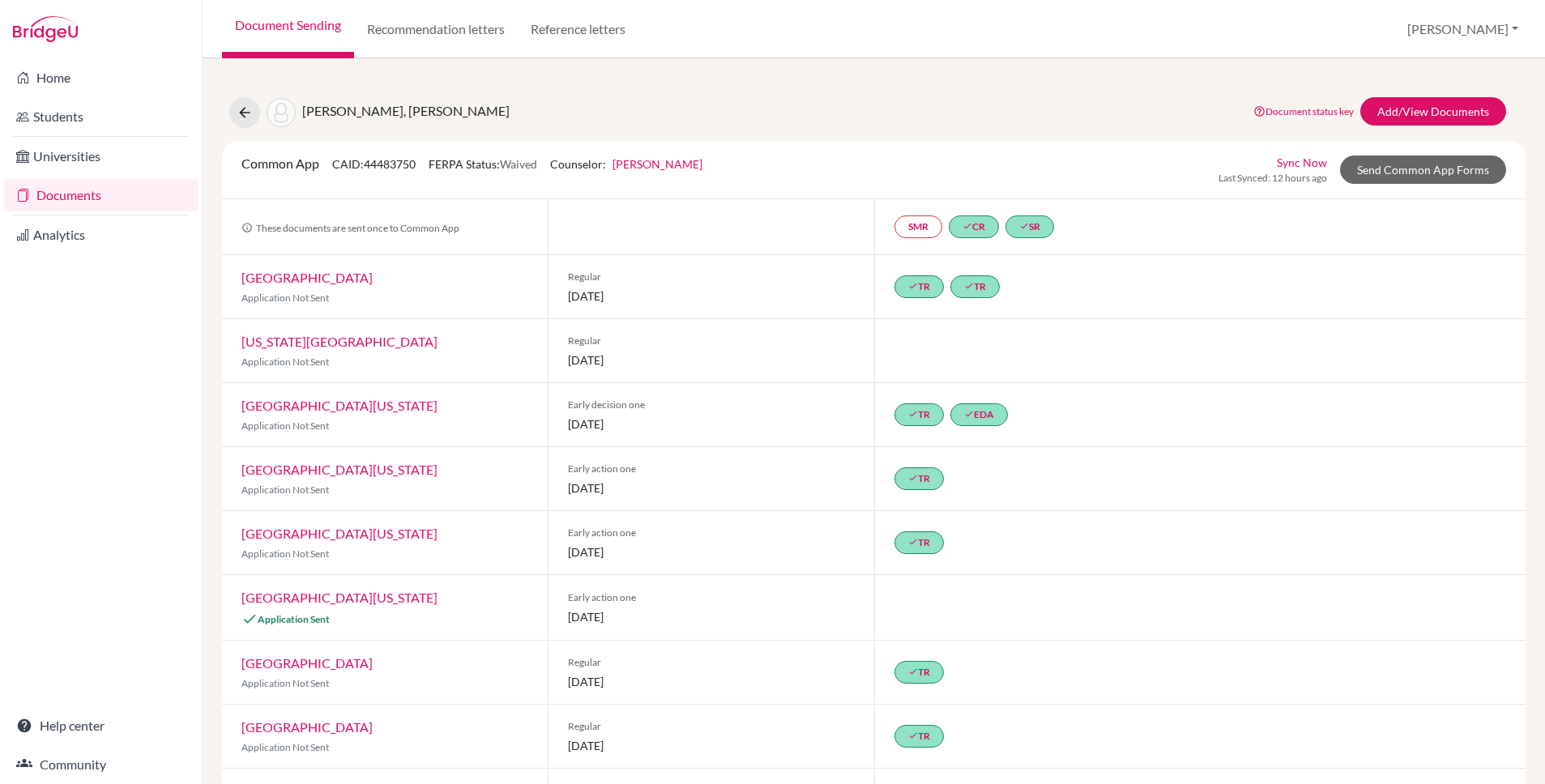
click at [54, 192] on link "Documents" at bounding box center [100, 195] width 195 height 33
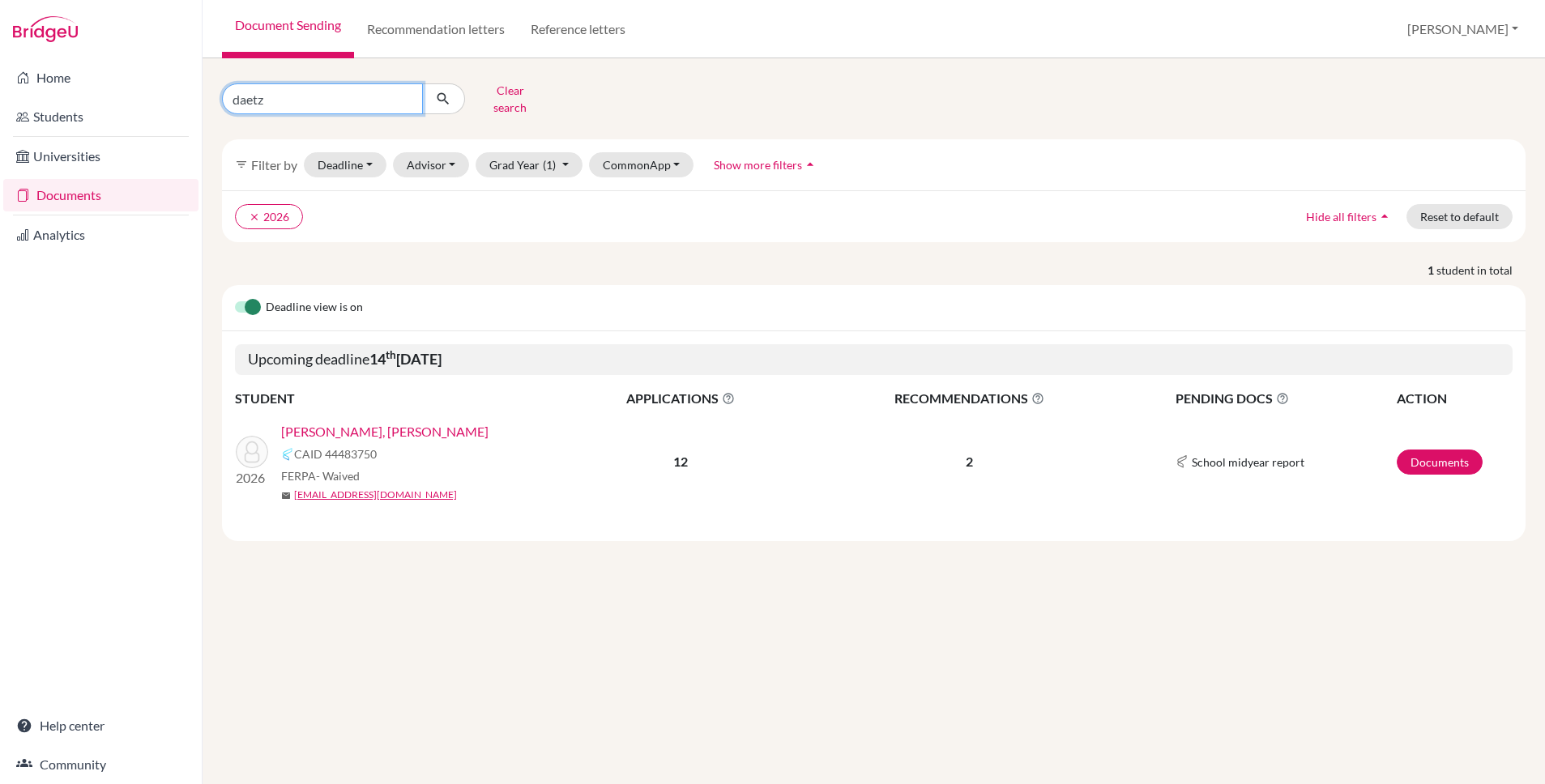
drag, startPoint x: 318, startPoint y: 93, endPoint x: 243, endPoint y: 89, distance: 75.1
click at [243, 89] on input "daetz" at bounding box center [322, 98] width 201 height 31
type input "d"
click at [499, 102] on button "Clear search" at bounding box center [510, 98] width 90 height 42
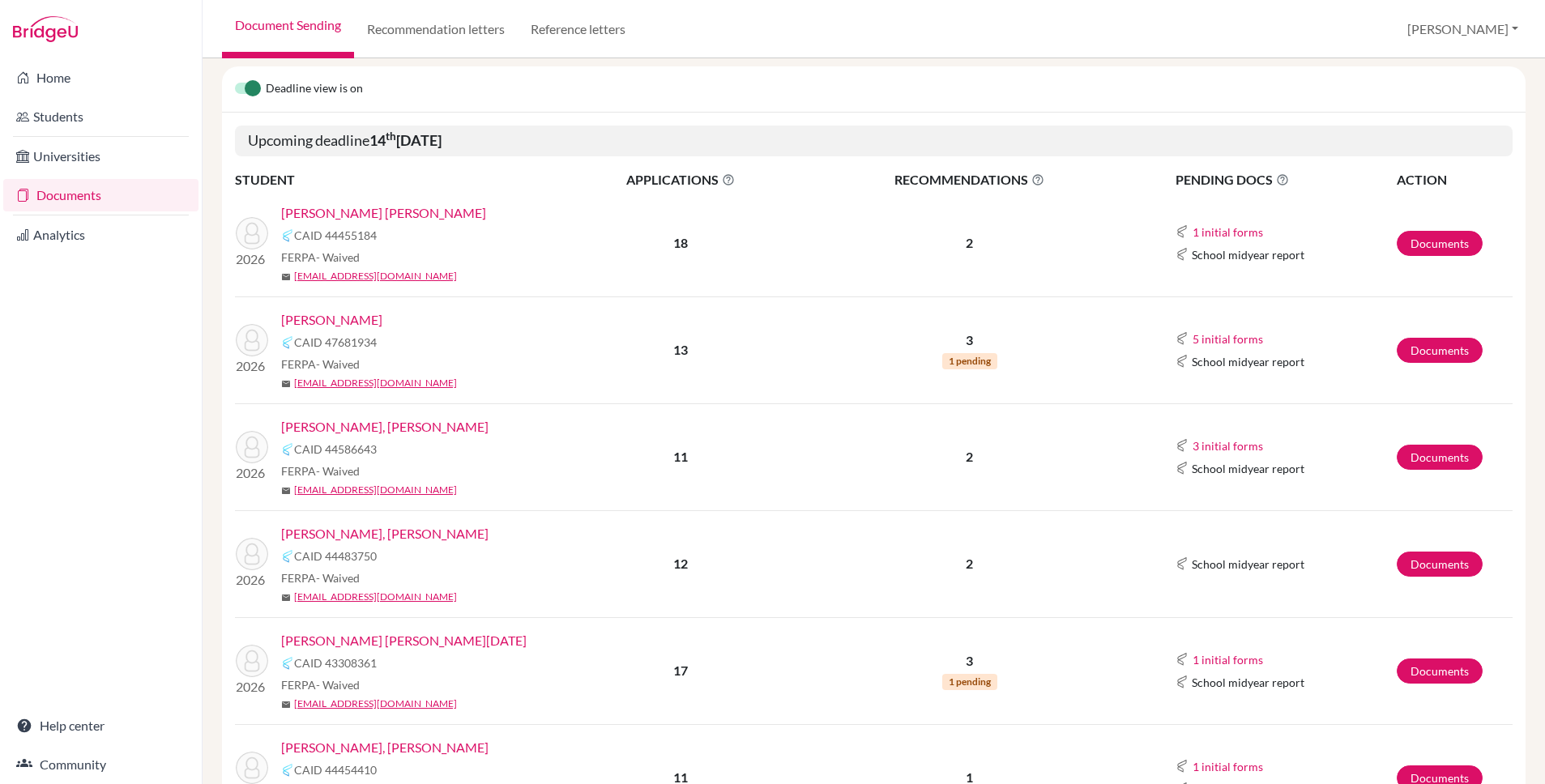
scroll to position [221, 0]
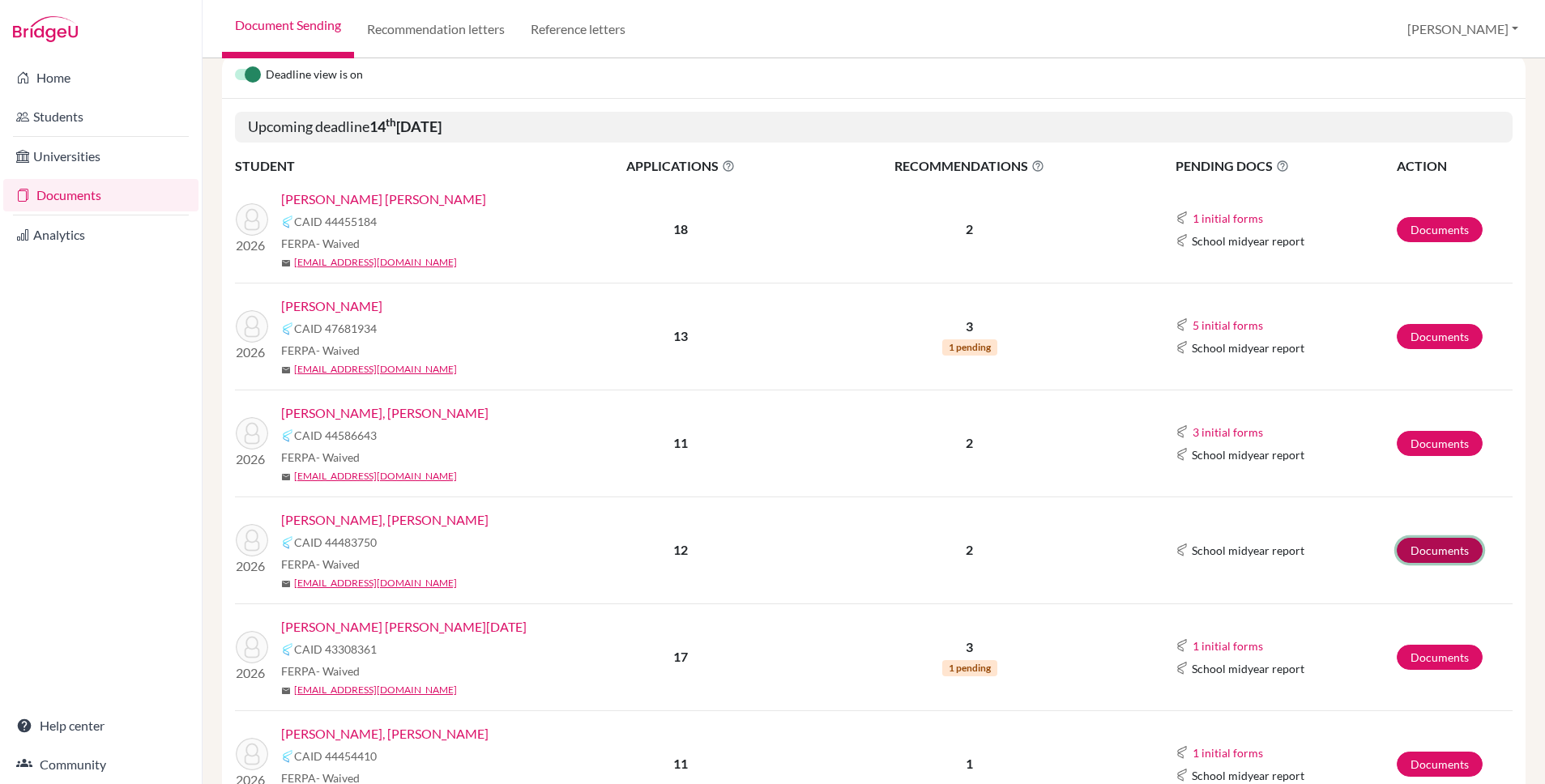
click at [1420, 552] on link "Documents" at bounding box center [1440, 550] width 86 height 25
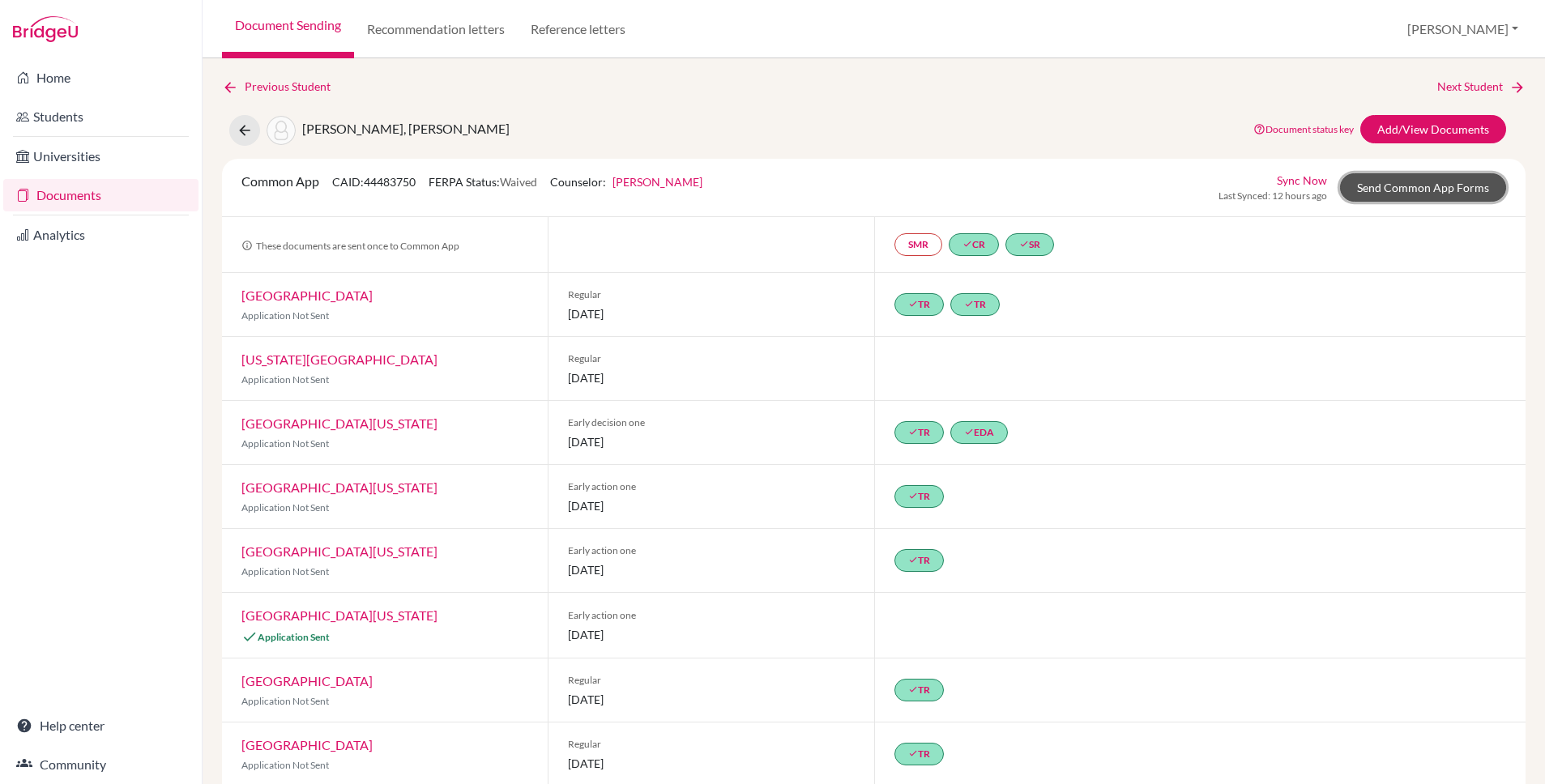
click at [1421, 189] on link "Send Common App Forms" at bounding box center [1423, 188] width 166 height 28
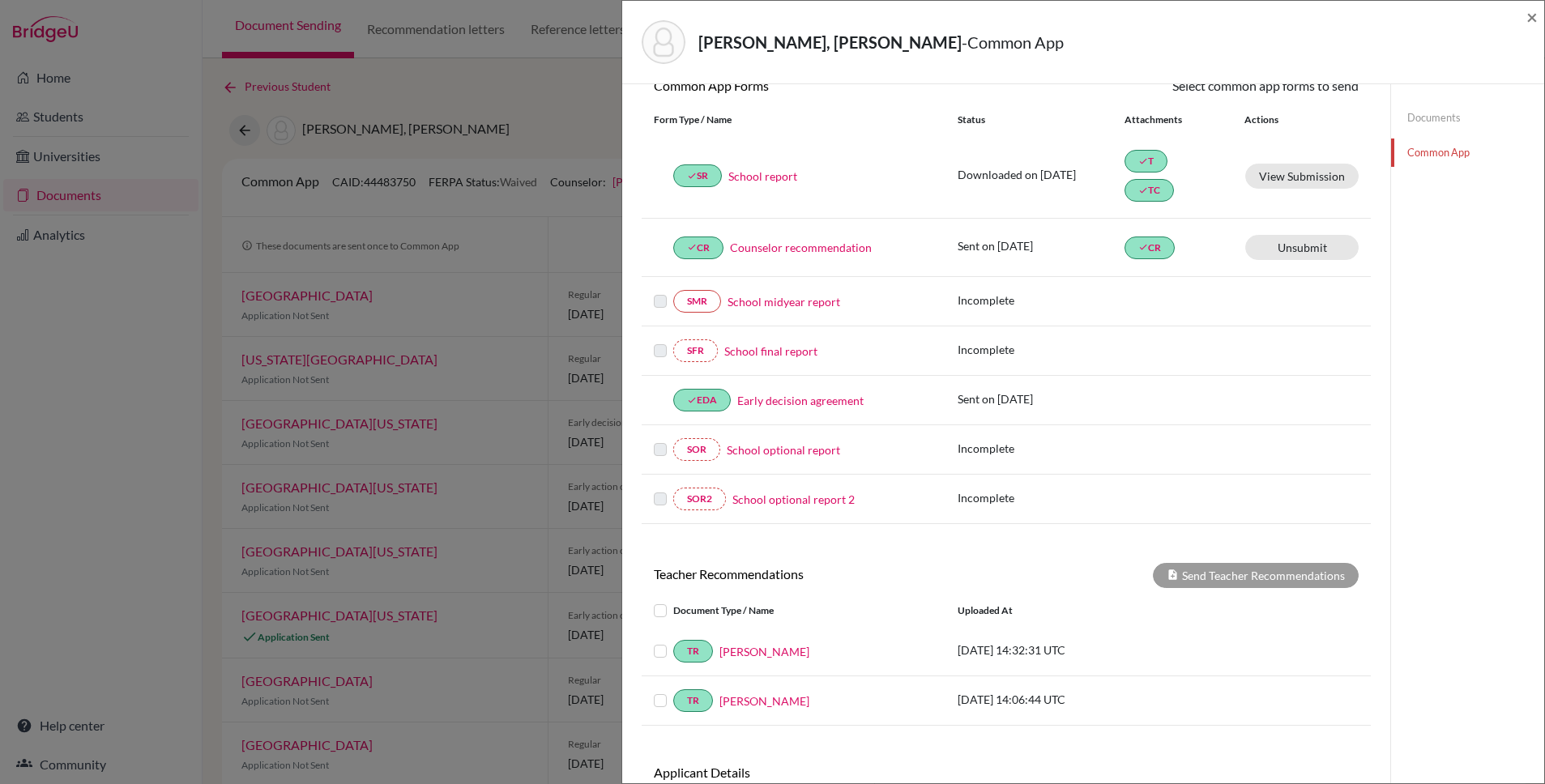
scroll to position [282, 0]
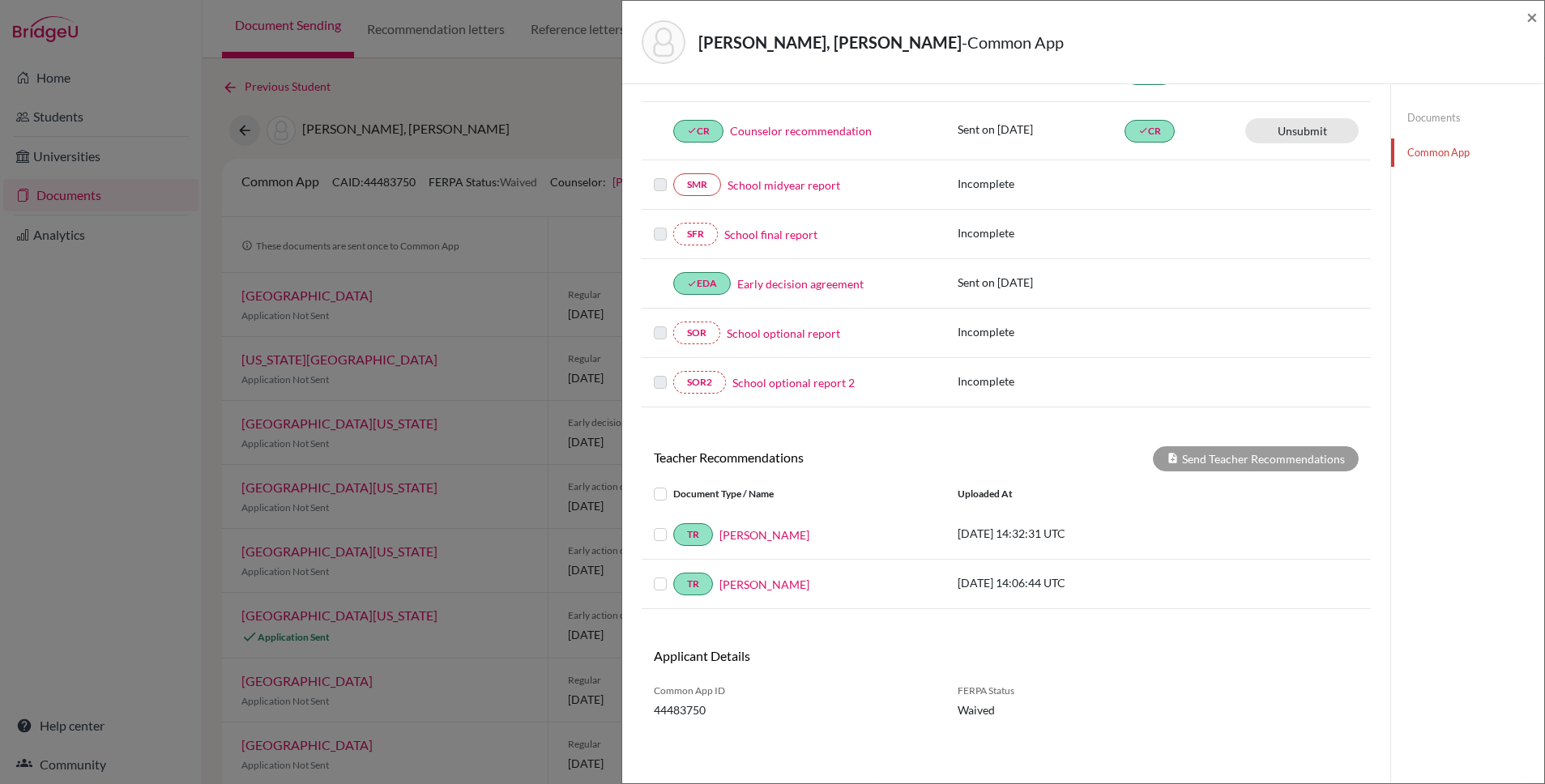
click at [673, 484] on label at bounding box center [673, 484] width 0 height 0
click at [0, 0] on input "checkbox" at bounding box center [0, 0] width 0 height 0
click at [1266, 460] on button "Send Teacher Recommendations" at bounding box center [1256, 458] width 205 height 25
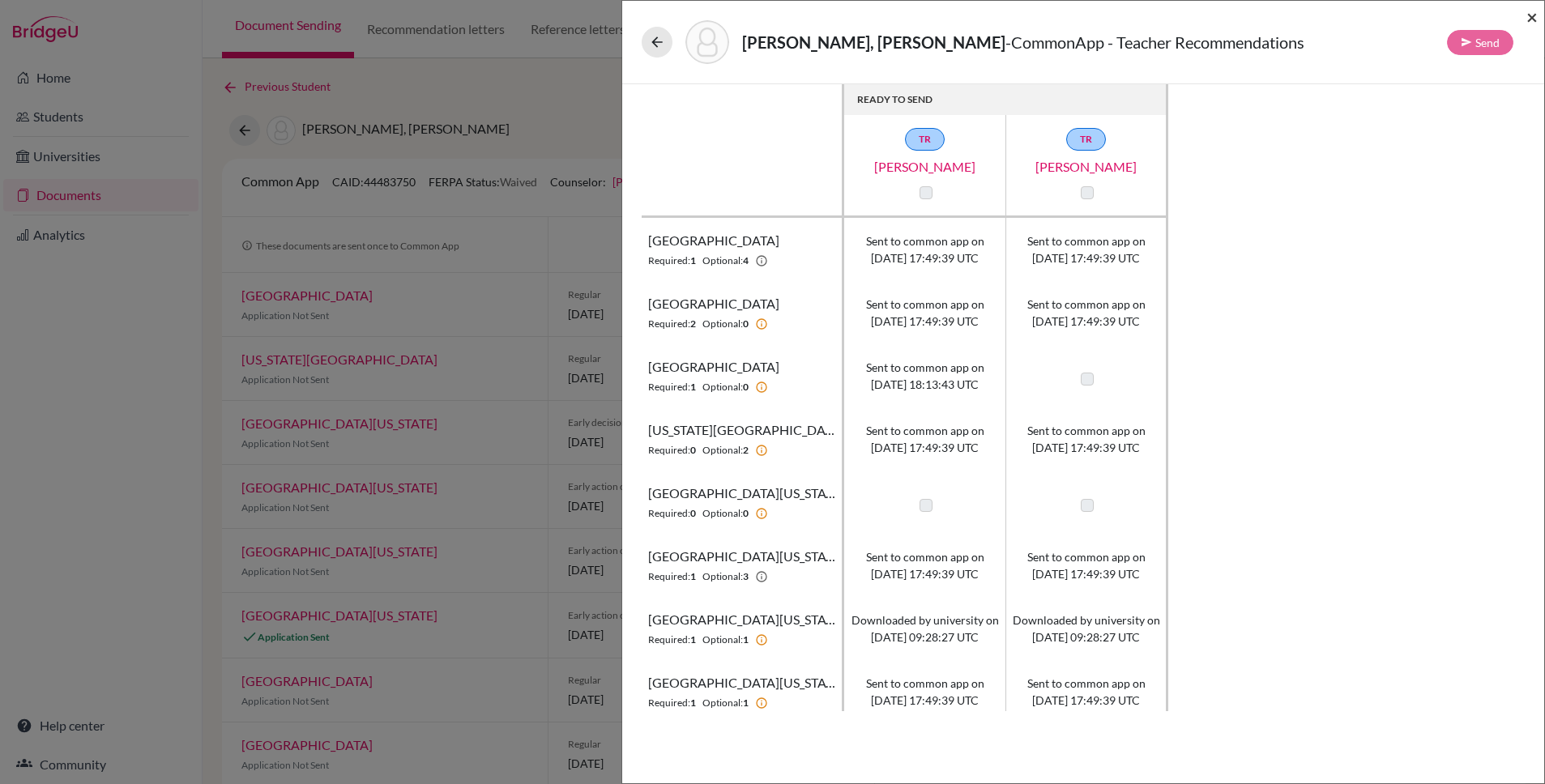
click at [1531, 17] on span "×" at bounding box center [1532, 16] width 11 height 23
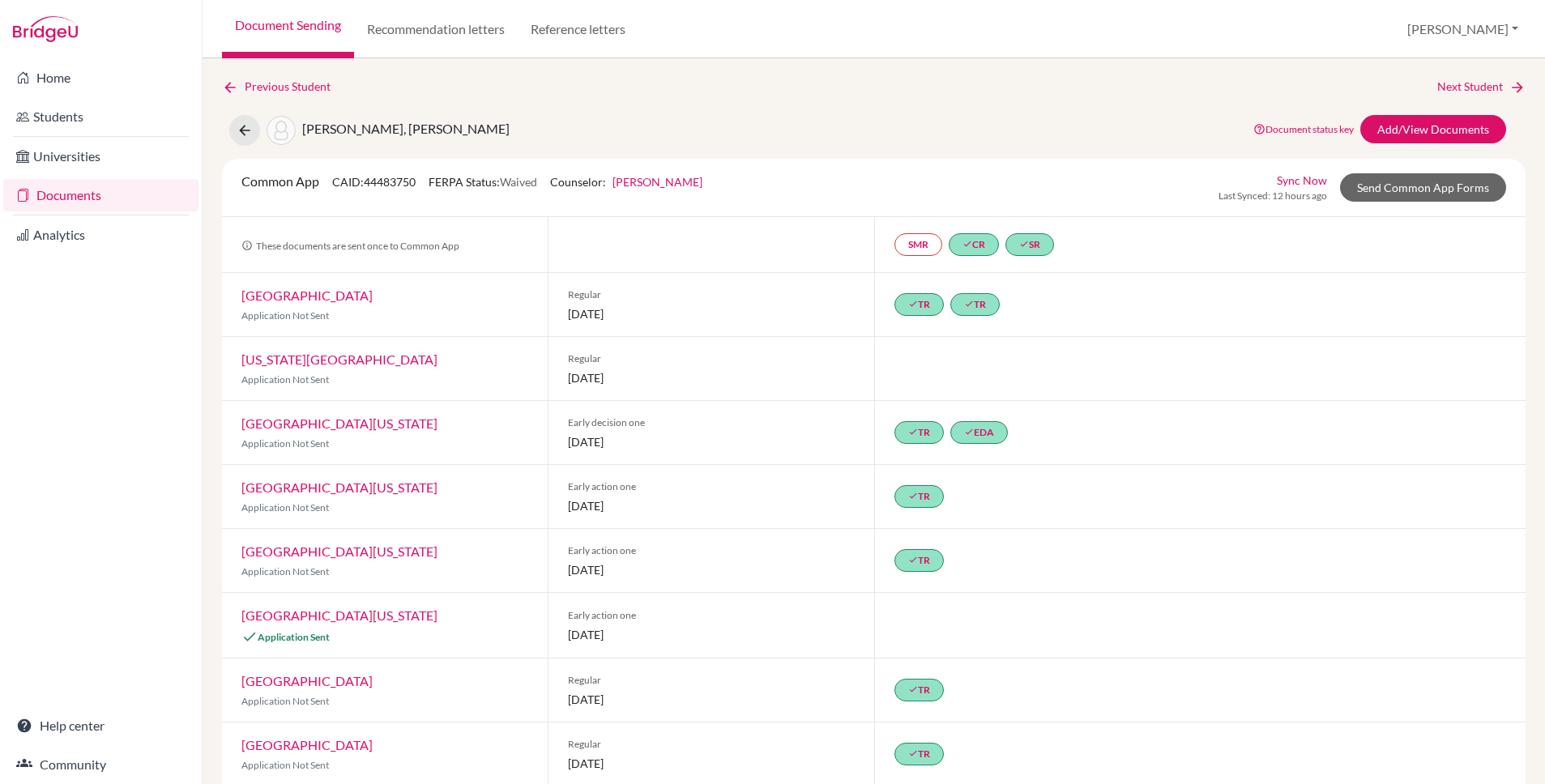
click at [64, 188] on link "Documents" at bounding box center [100, 195] width 195 height 33
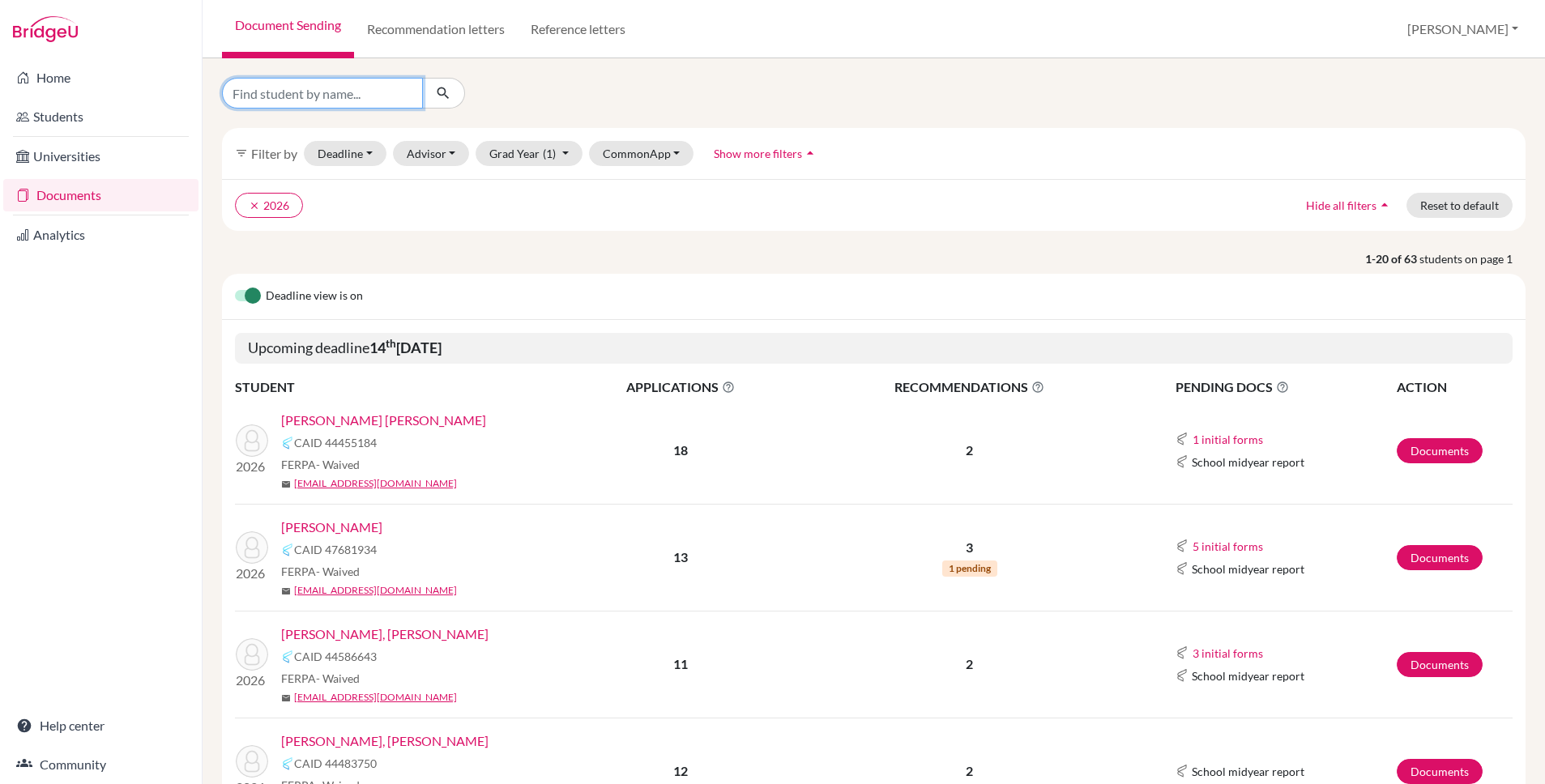
click at [344, 100] on input "Find student by name..." at bounding box center [322, 92] width 201 height 31
type input "[PERSON_NAME]"
click button "submit" at bounding box center [443, 92] width 43 height 31
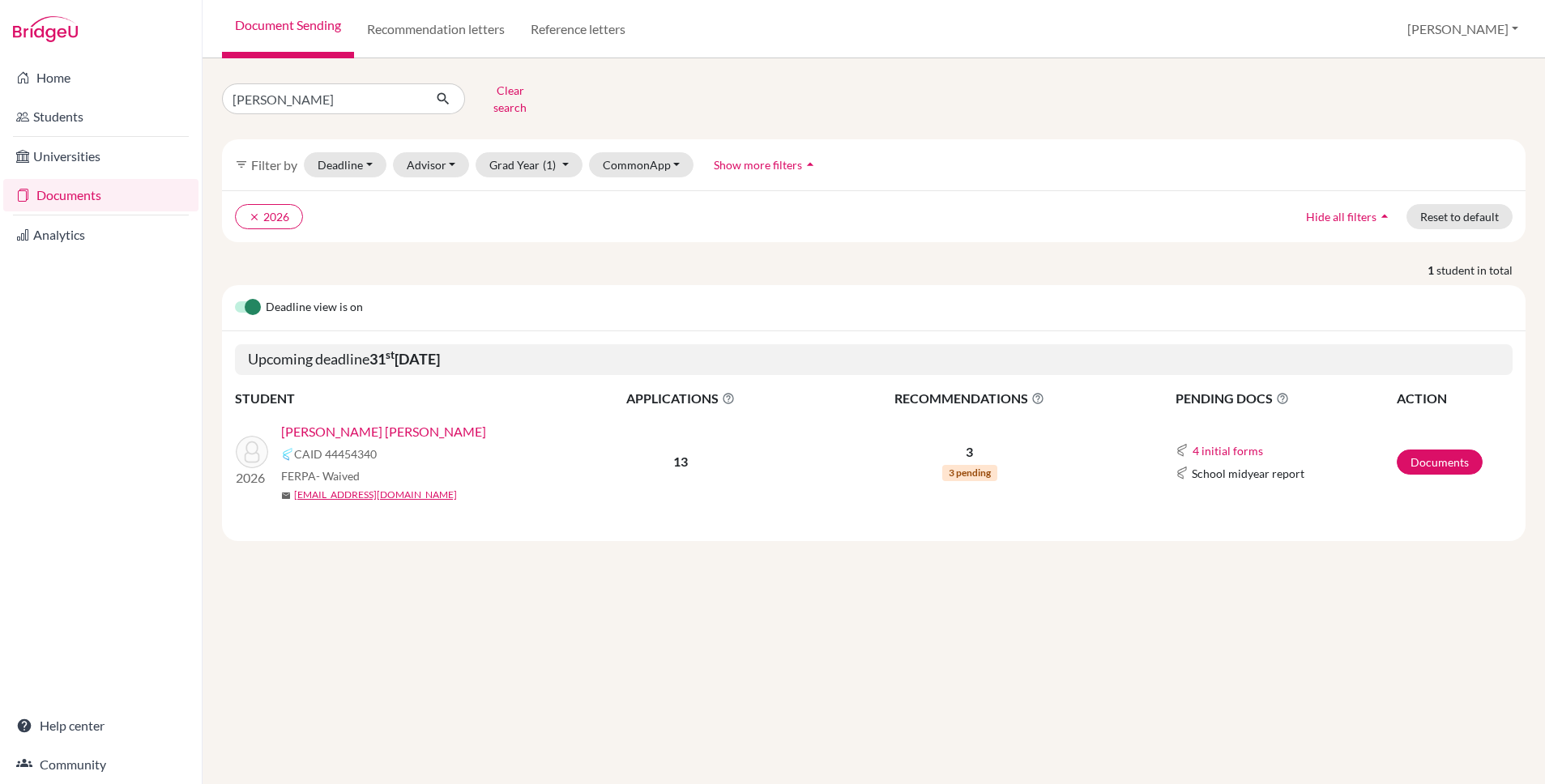
click at [389, 426] on link "[PERSON_NAME] [PERSON_NAME]" at bounding box center [384, 431] width 205 height 20
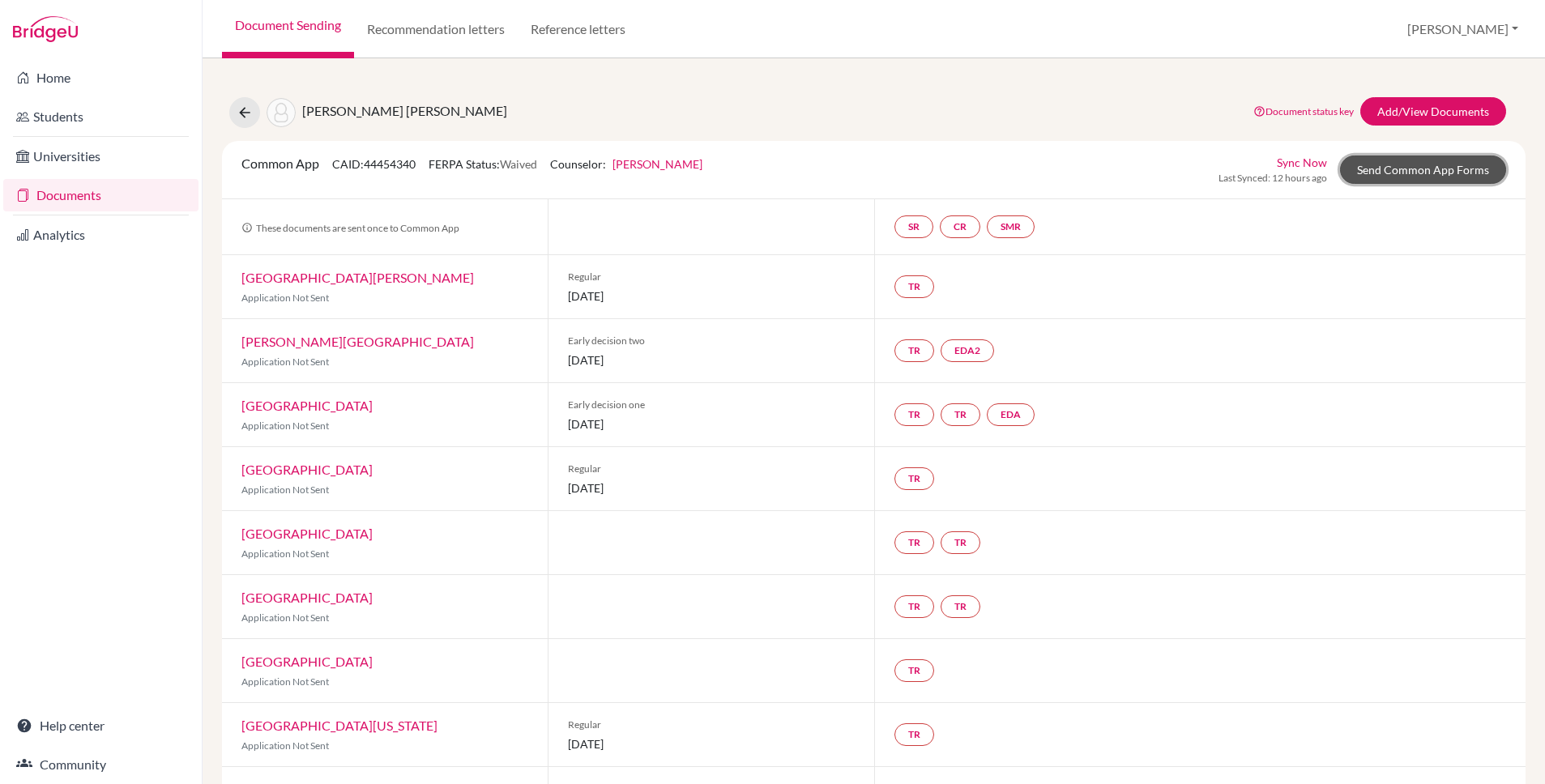
click at [1391, 170] on link "Send Common App Forms" at bounding box center [1423, 170] width 166 height 28
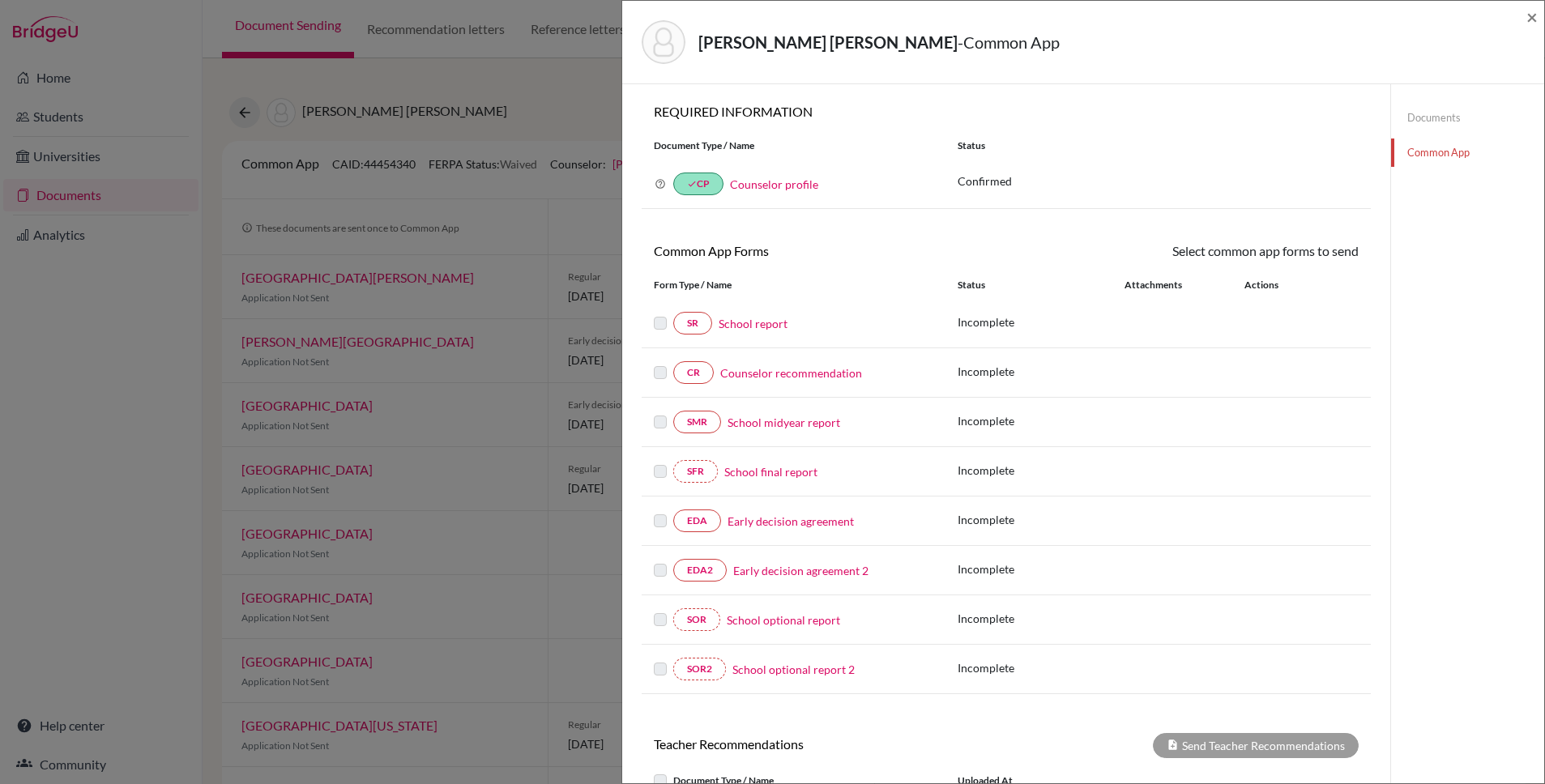
click at [1450, 116] on link "Documents" at bounding box center [1468, 118] width 153 height 28
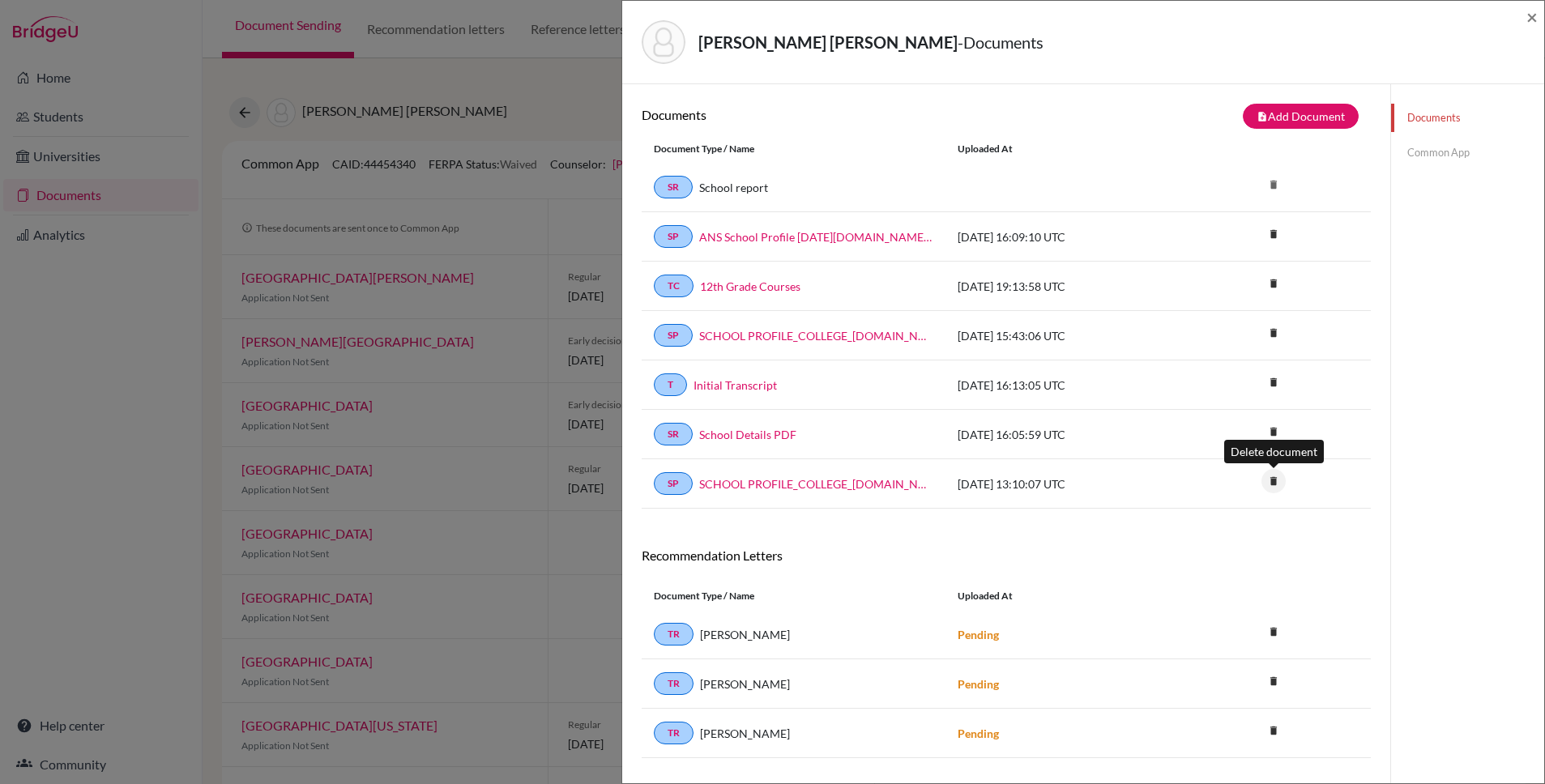
click at [1275, 482] on icon "delete" at bounding box center [1273, 481] width 24 height 24
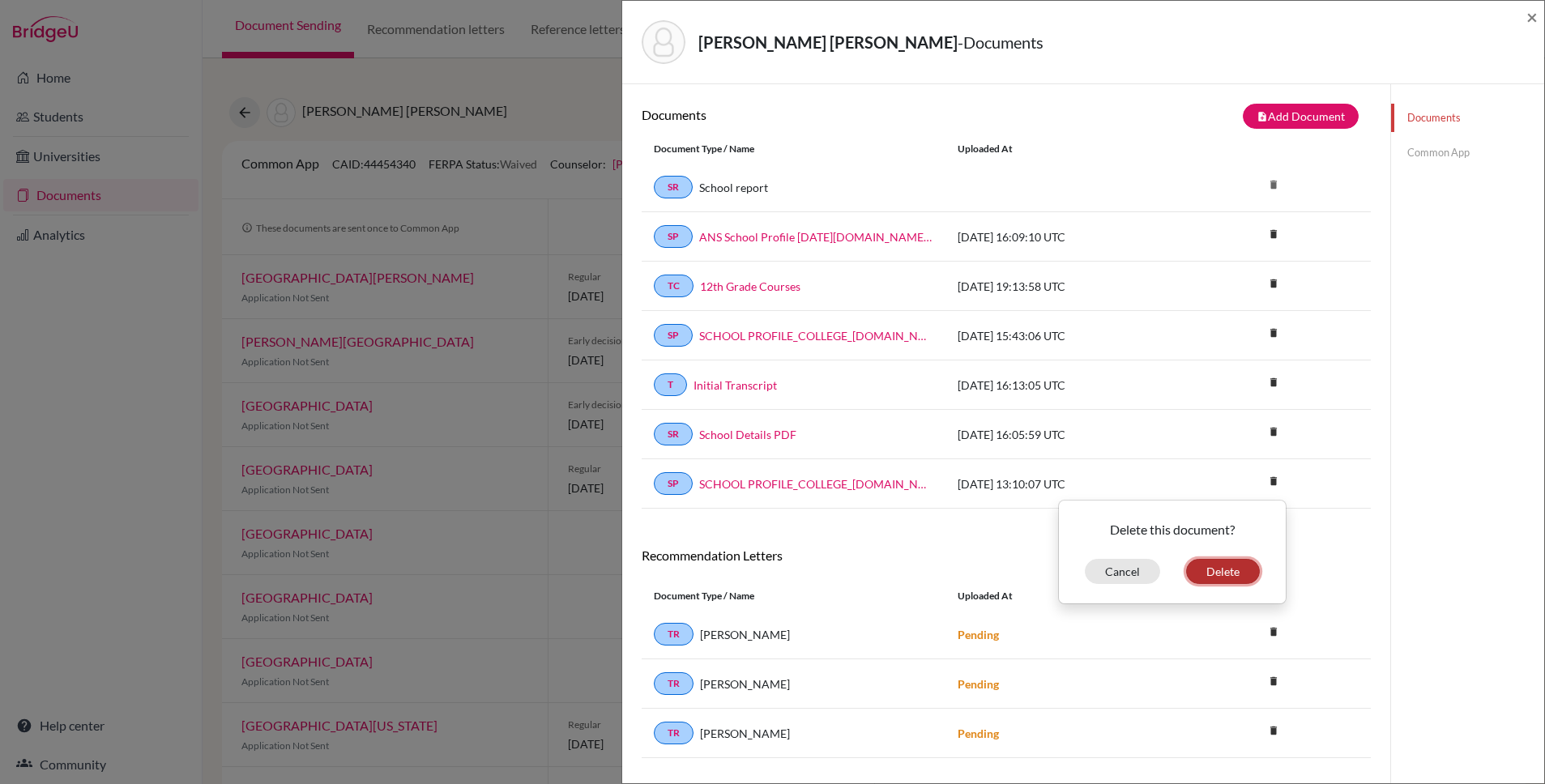
click at [1219, 564] on button "Delete" at bounding box center [1223, 571] width 74 height 25
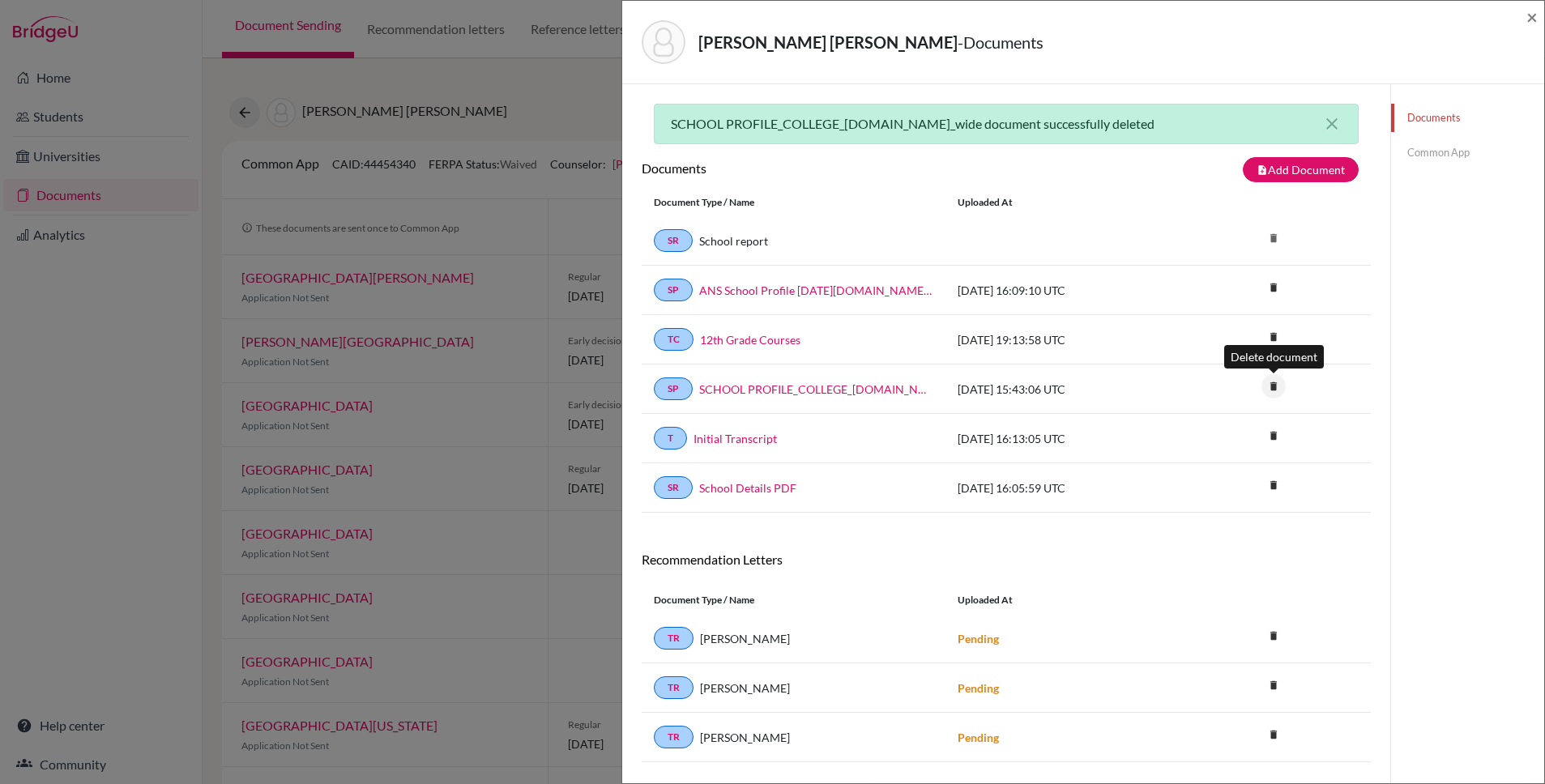
click at [1271, 388] on icon "delete" at bounding box center [1273, 386] width 24 height 24
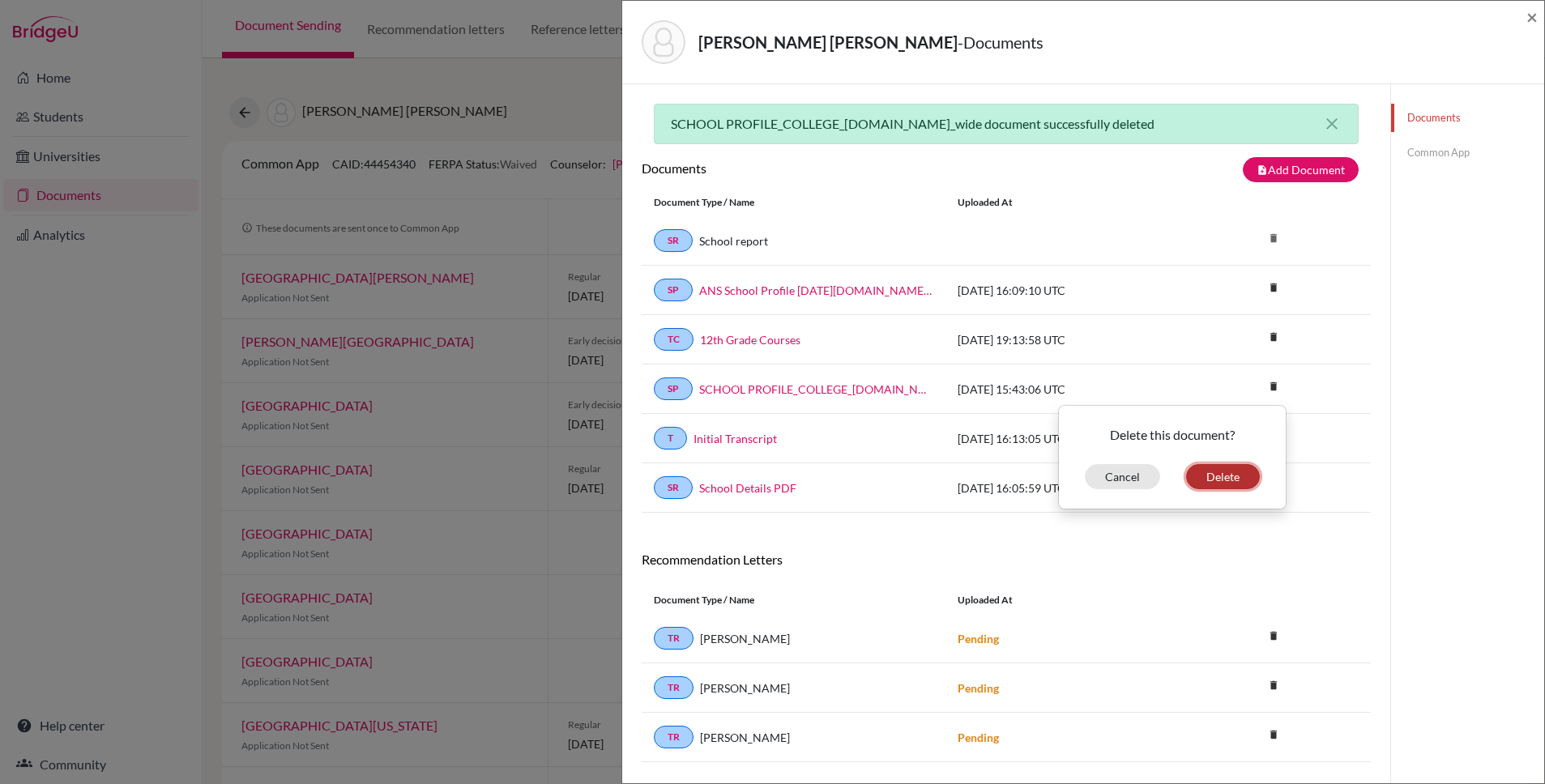
click at [1215, 477] on button "Delete" at bounding box center [1223, 476] width 74 height 25
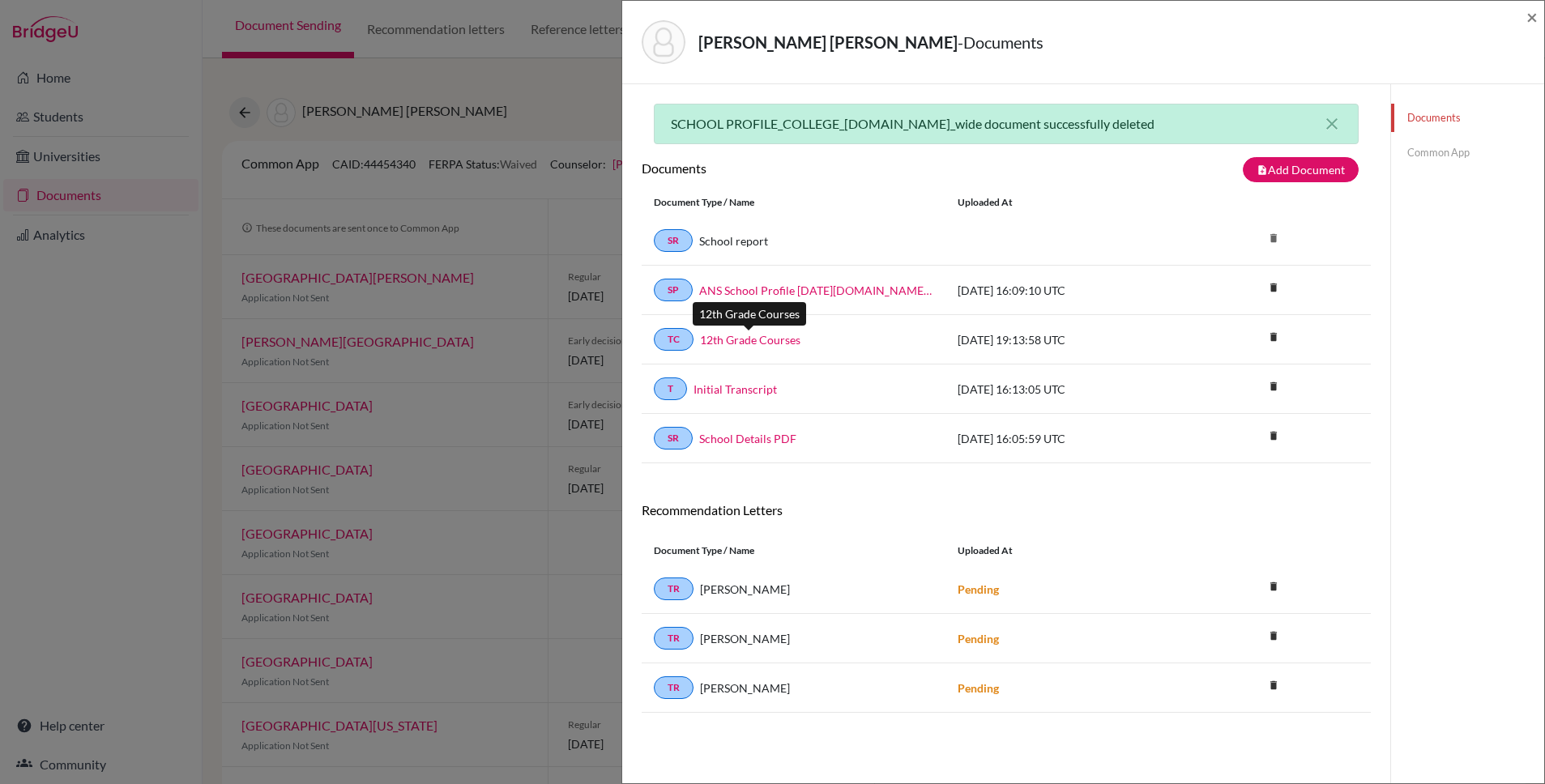
click at [734, 339] on link "12th Grade Courses" at bounding box center [751, 340] width 101 height 17
click at [727, 392] on link "Initial Transcript" at bounding box center [735, 389] width 83 height 17
